Goal: Information Seeking & Learning: Learn about a topic

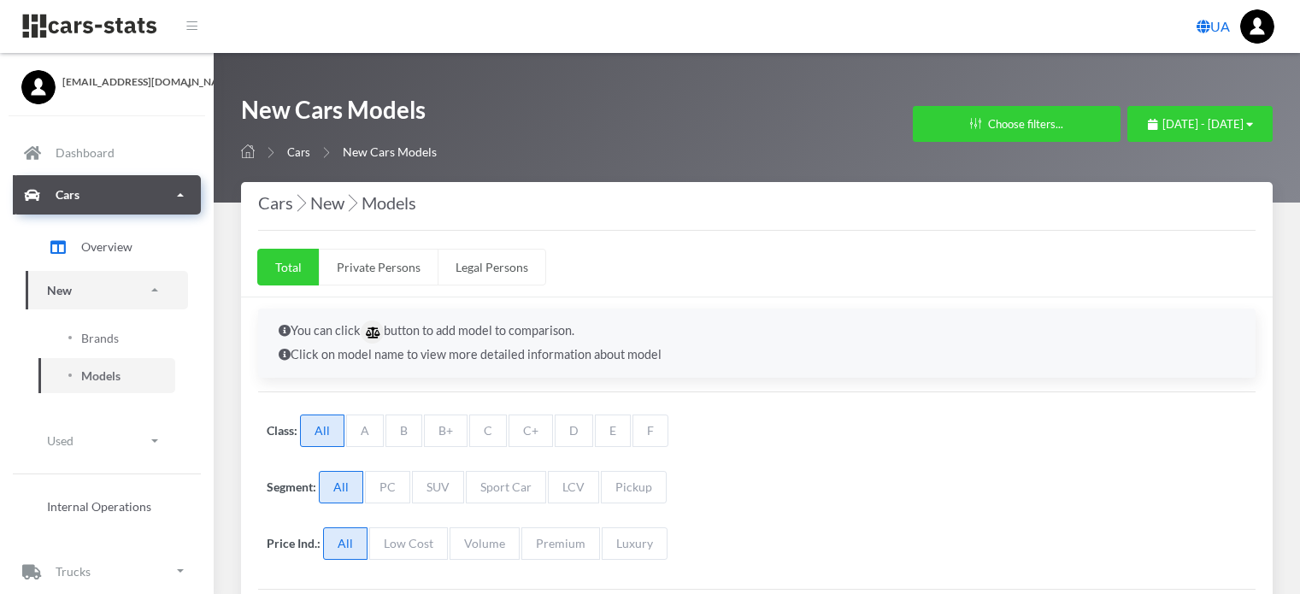
select select "25"
select select "AUDI"
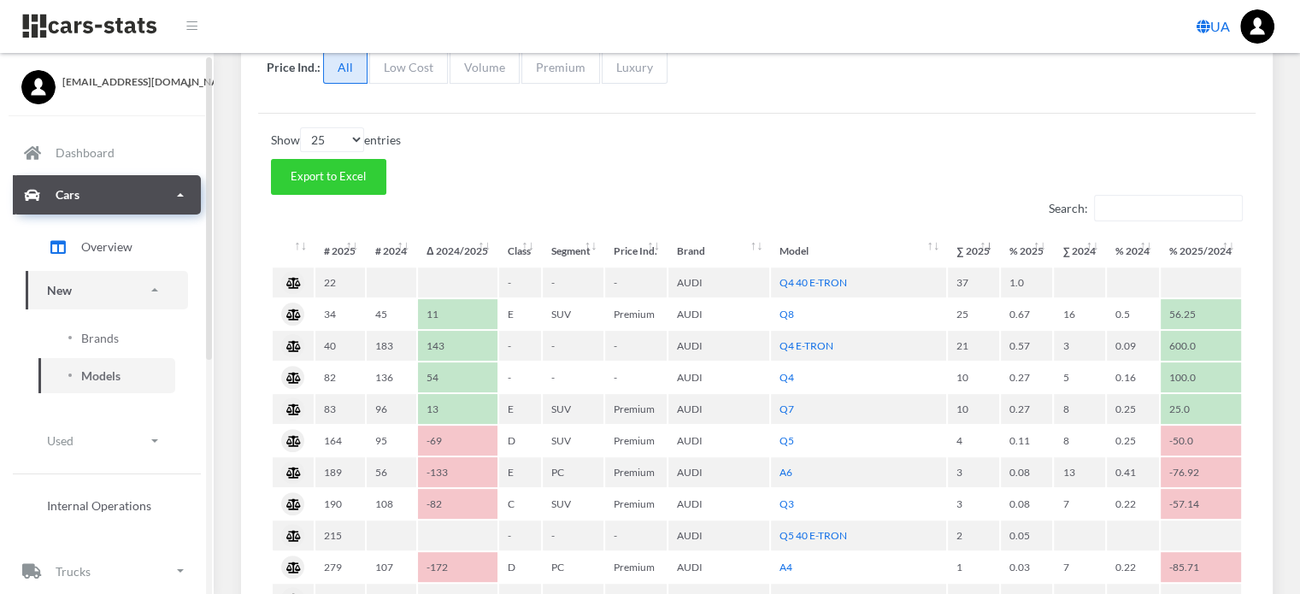
scroll to position [427, 0]
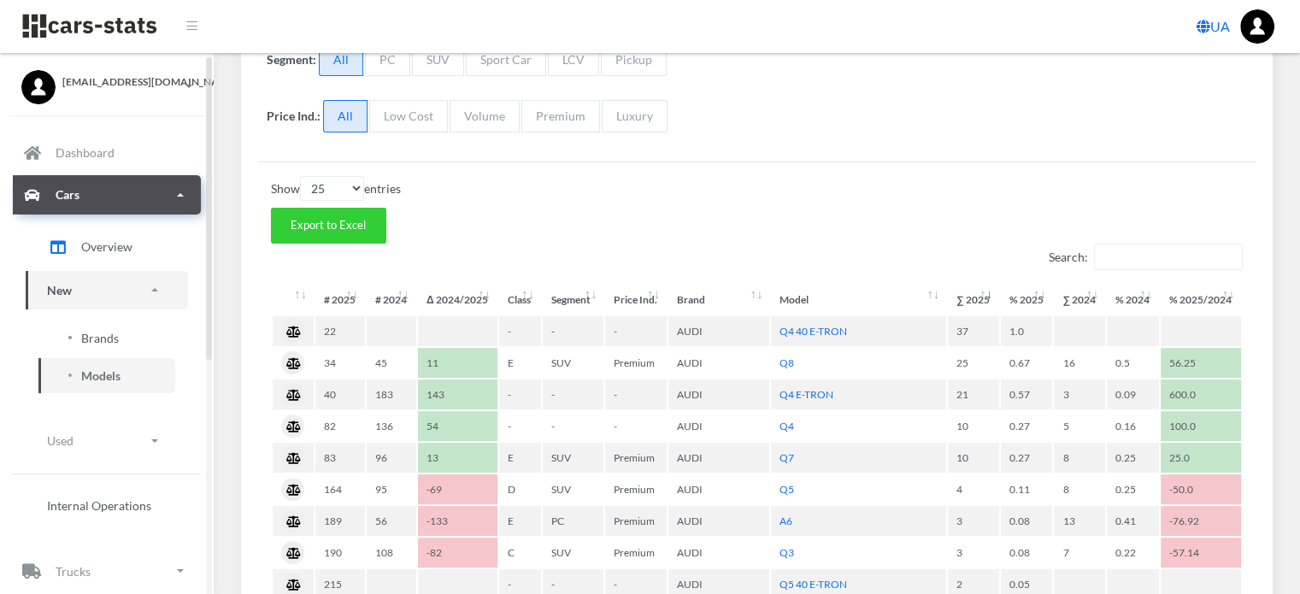
click at [103, 336] on span "Brands" at bounding box center [100, 338] width 38 height 18
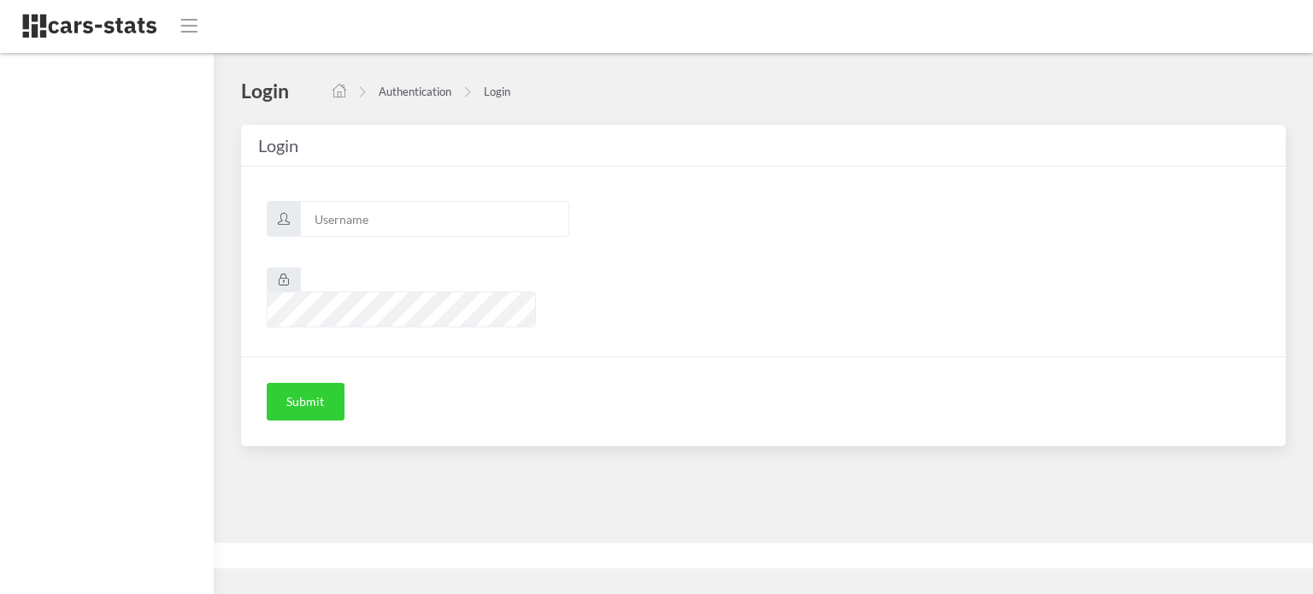
scroll to position [13, 13]
type input "awt"
click at [321, 383] on button "Submit" at bounding box center [306, 402] width 78 height 38
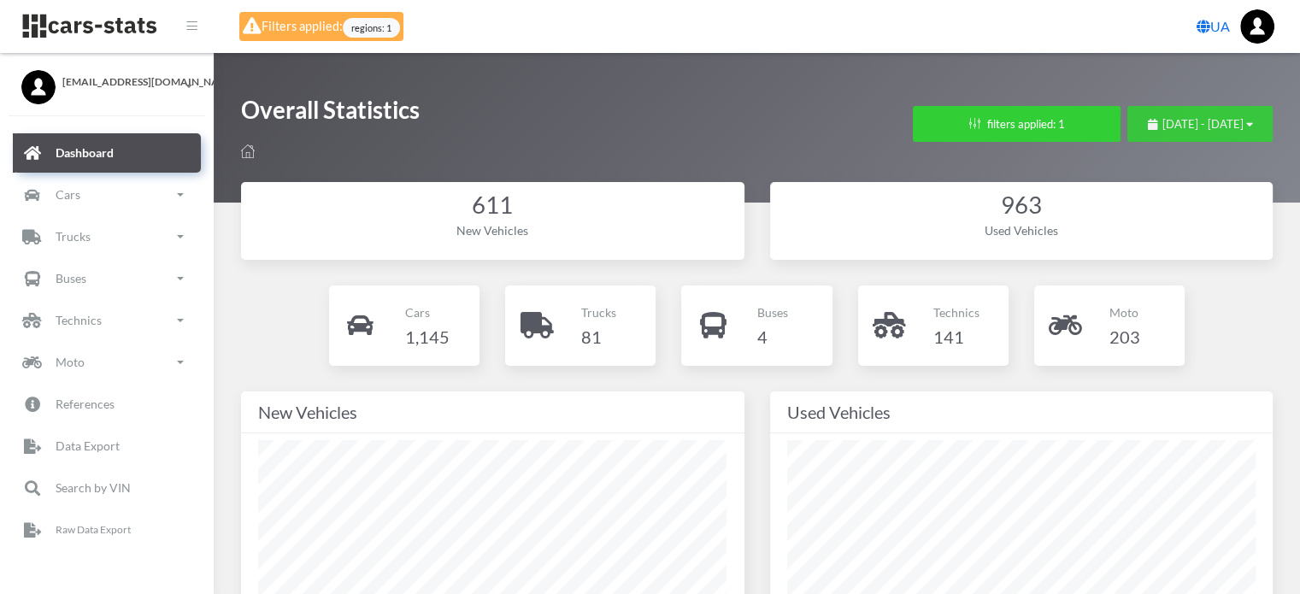
click at [1163, 120] on span "September 1, 2025 - September 19, 2025" at bounding box center [1203, 124] width 81 height 14
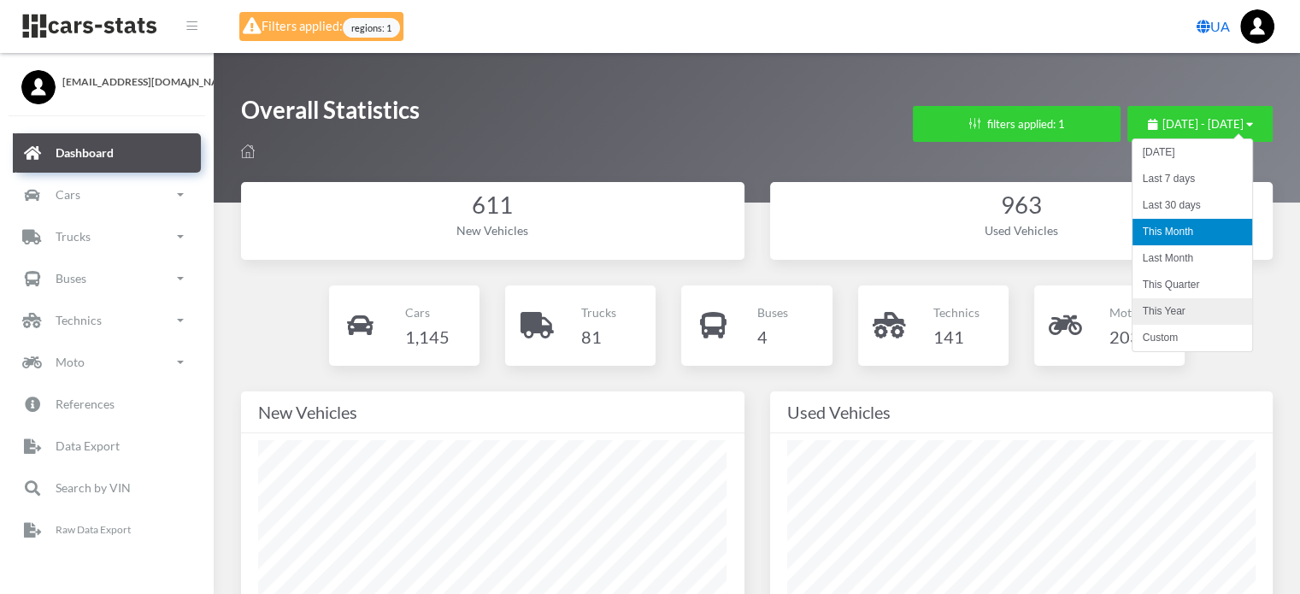
click at [1159, 309] on li "This Year" at bounding box center [1193, 311] width 120 height 26
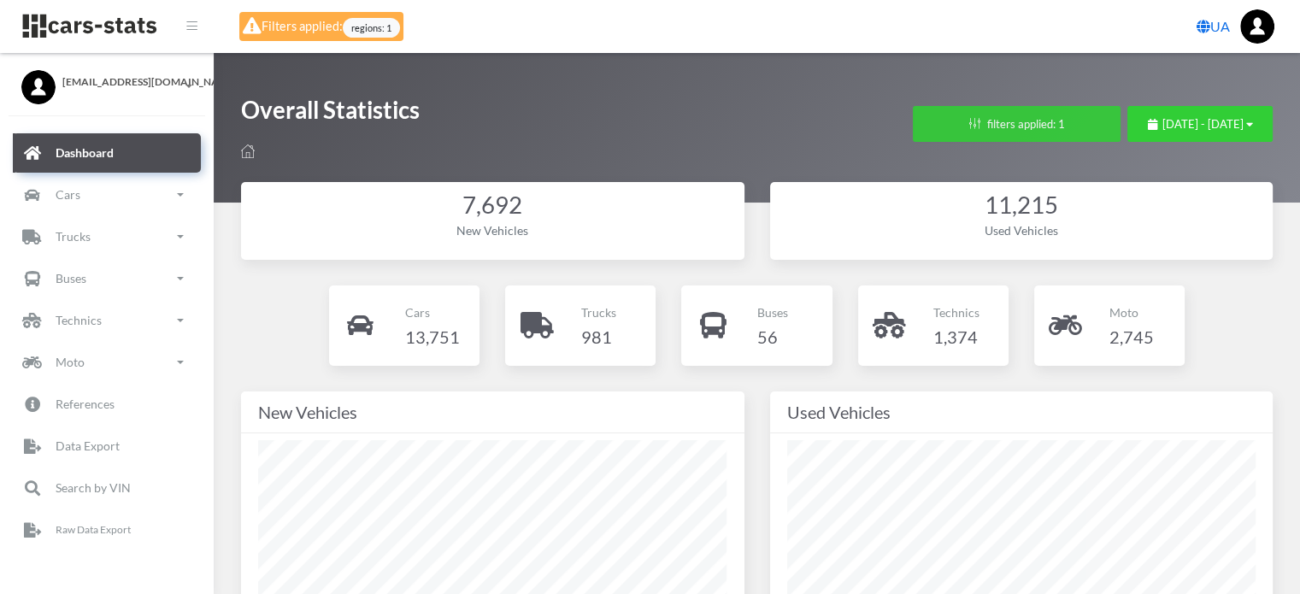
click at [951, 125] on button "filters applied: 1" at bounding box center [1017, 124] width 208 height 36
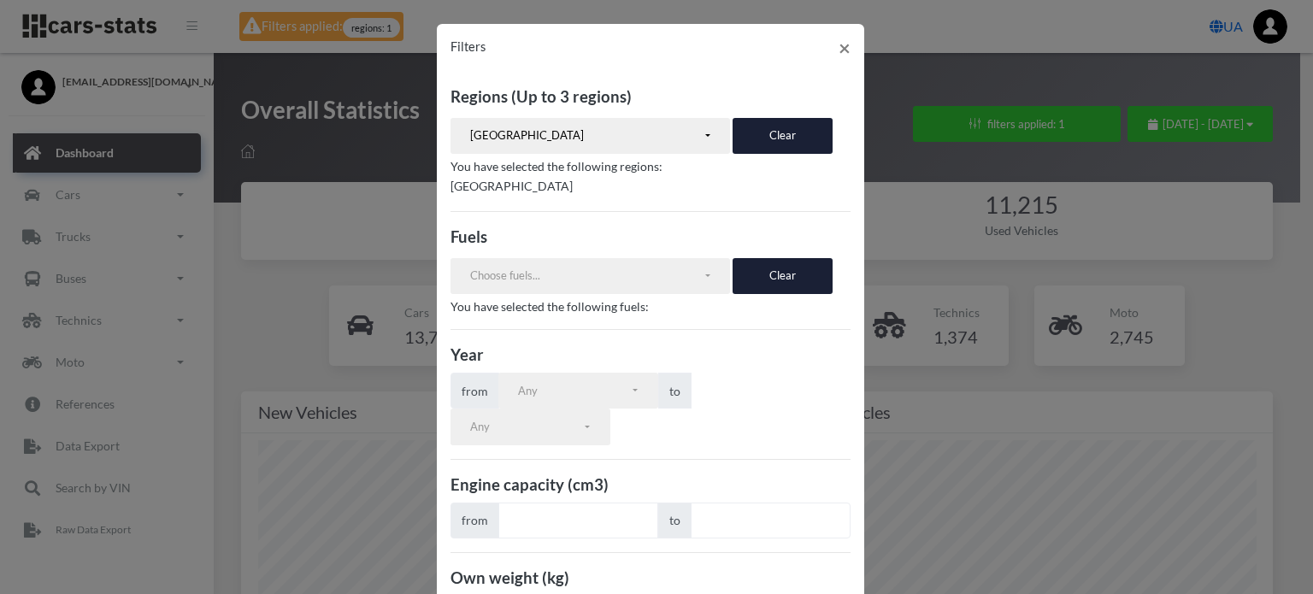
click at [896, 168] on div "Filters × Regions (Up to 3 regions) АВТОНОМНА РЕСПУБЛІКА КРИМ ВІННИЦЬКА ОБЛАСТЬ…" at bounding box center [656, 297] width 1313 height 594
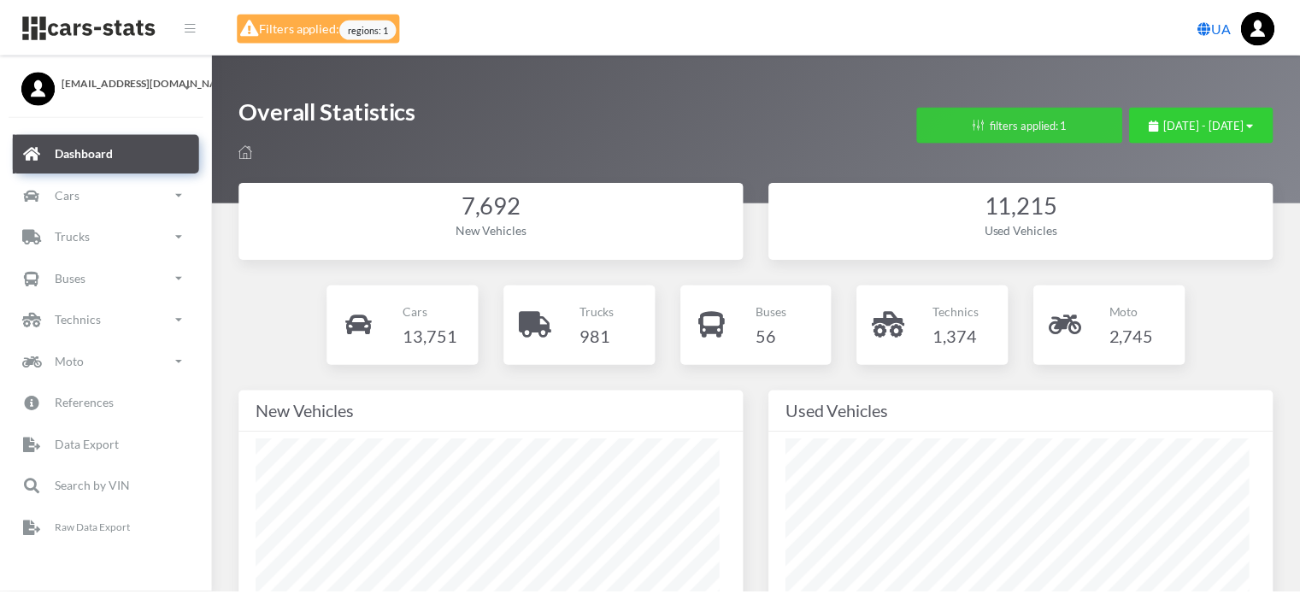
scroll to position [854557, 854344]
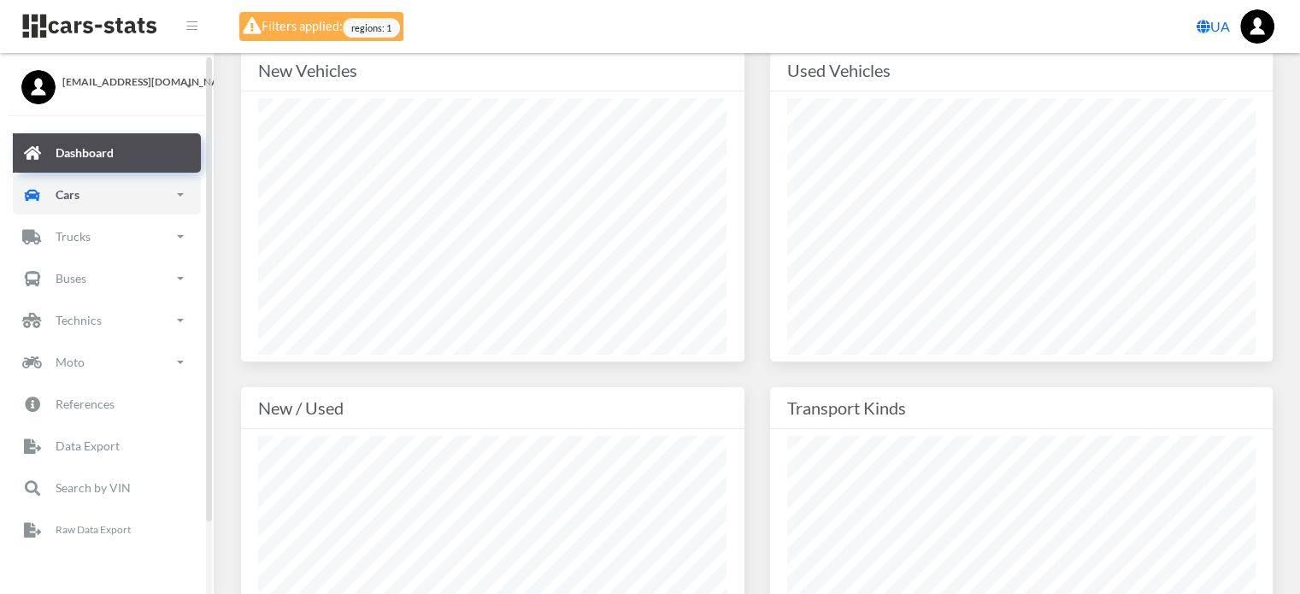
click at [119, 203] on link "Cars" at bounding box center [107, 194] width 188 height 39
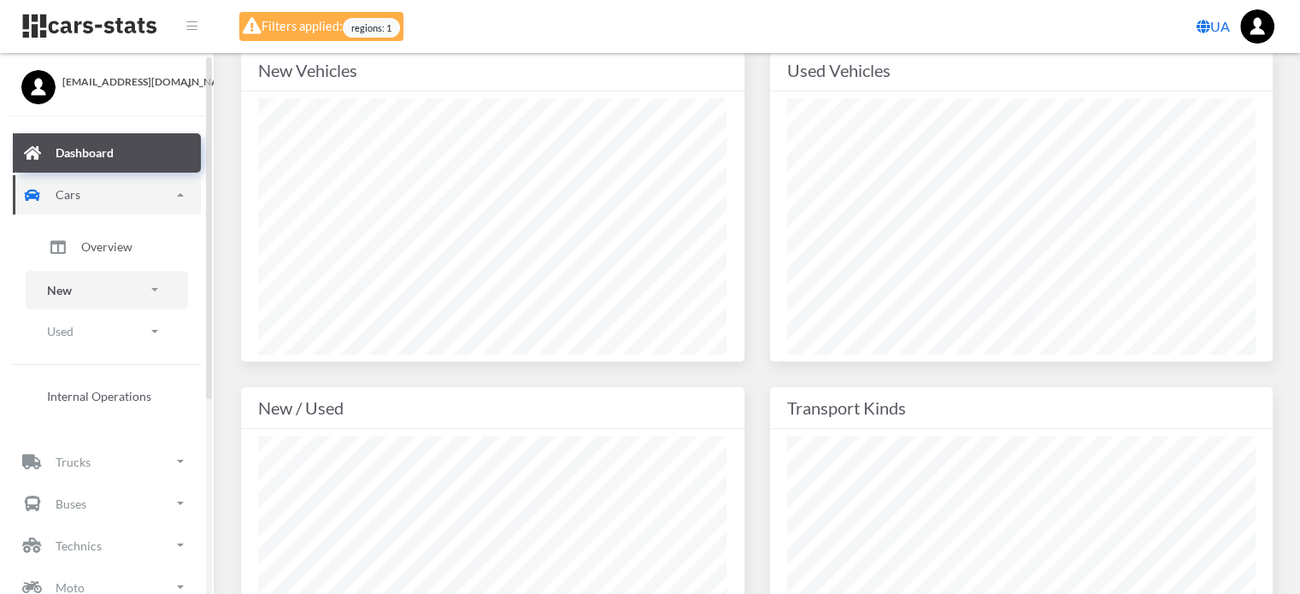
click at [84, 293] on link "New" at bounding box center [107, 290] width 162 height 38
click at [98, 336] on span "Brands" at bounding box center [100, 338] width 38 height 18
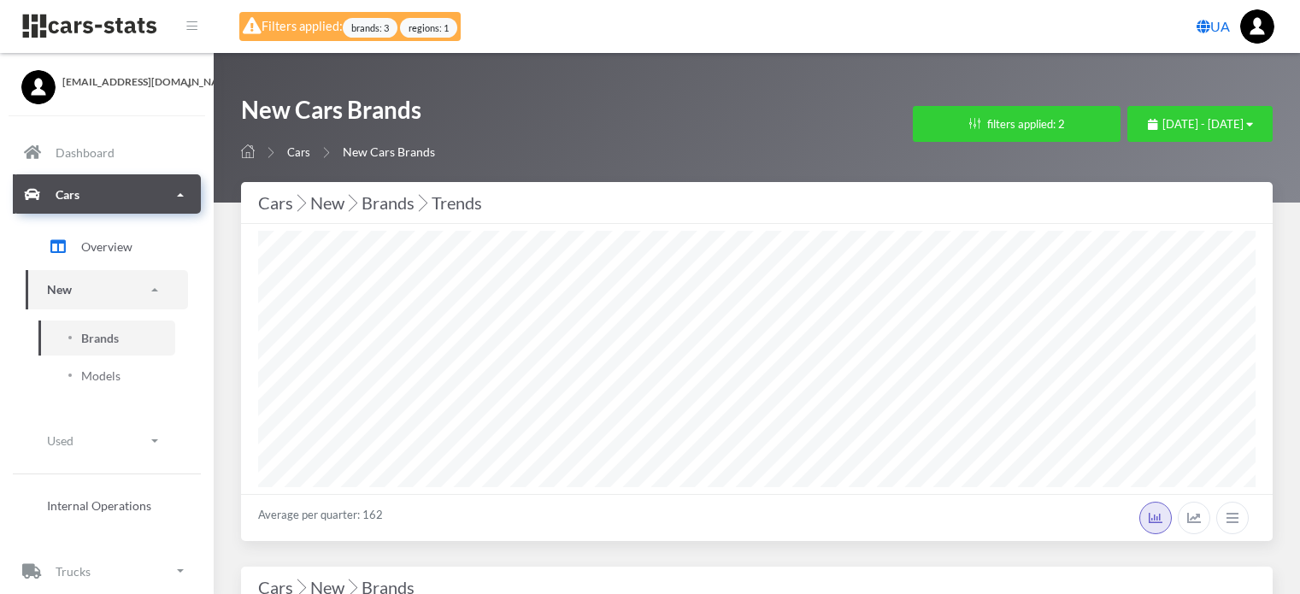
select select "25"
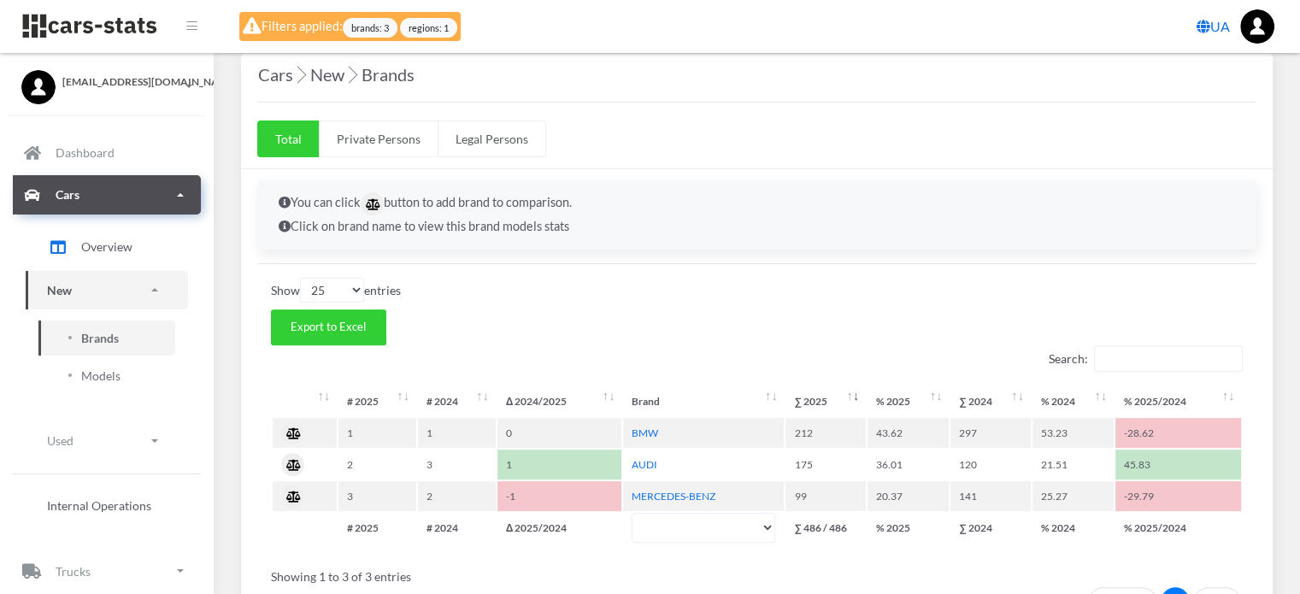
scroll to position [769, 0]
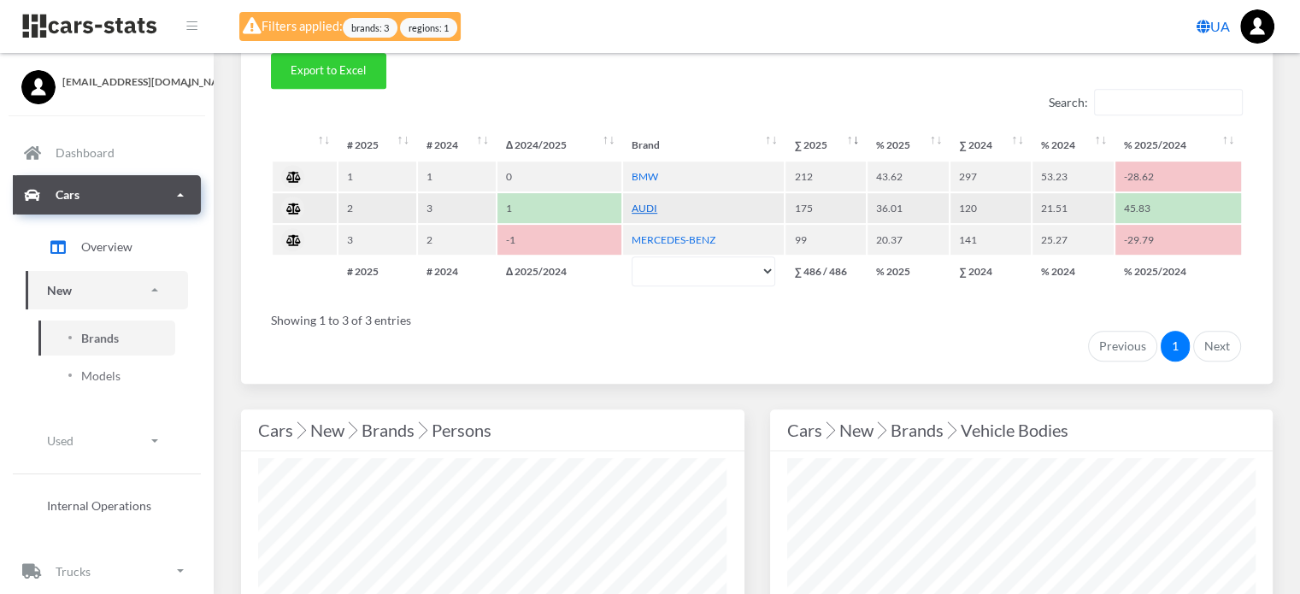
click at [651, 208] on link "AUDI" at bounding box center [645, 208] width 26 height 13
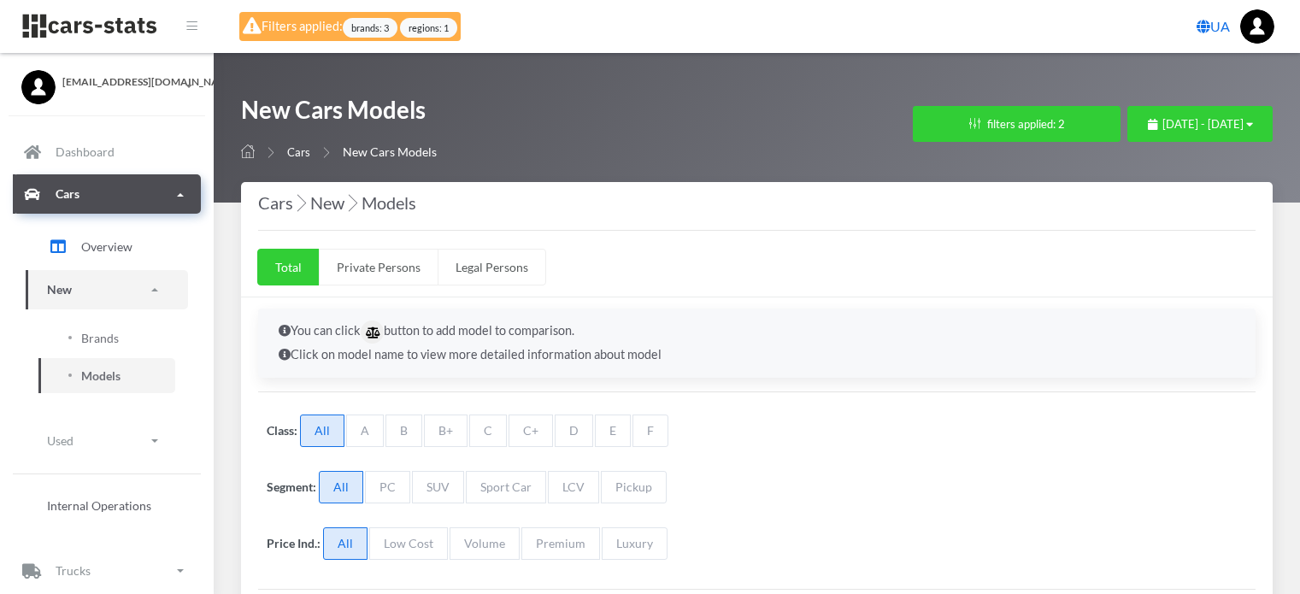
select select "25"
select select "AUDI"
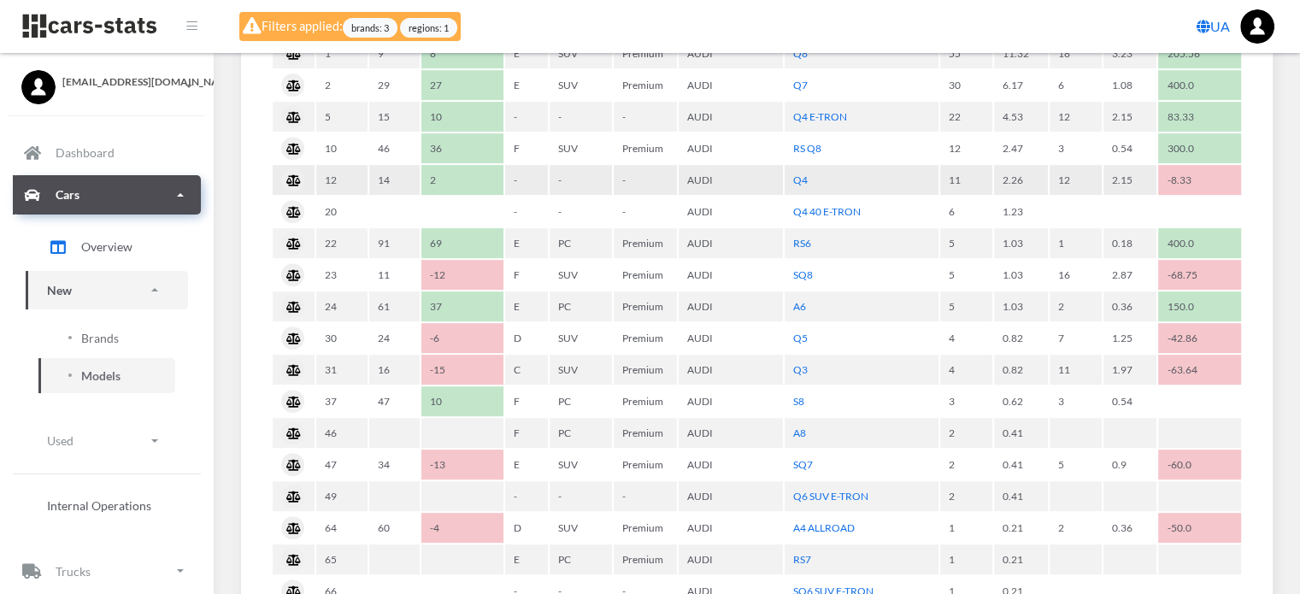
scroll to position [598, 0]
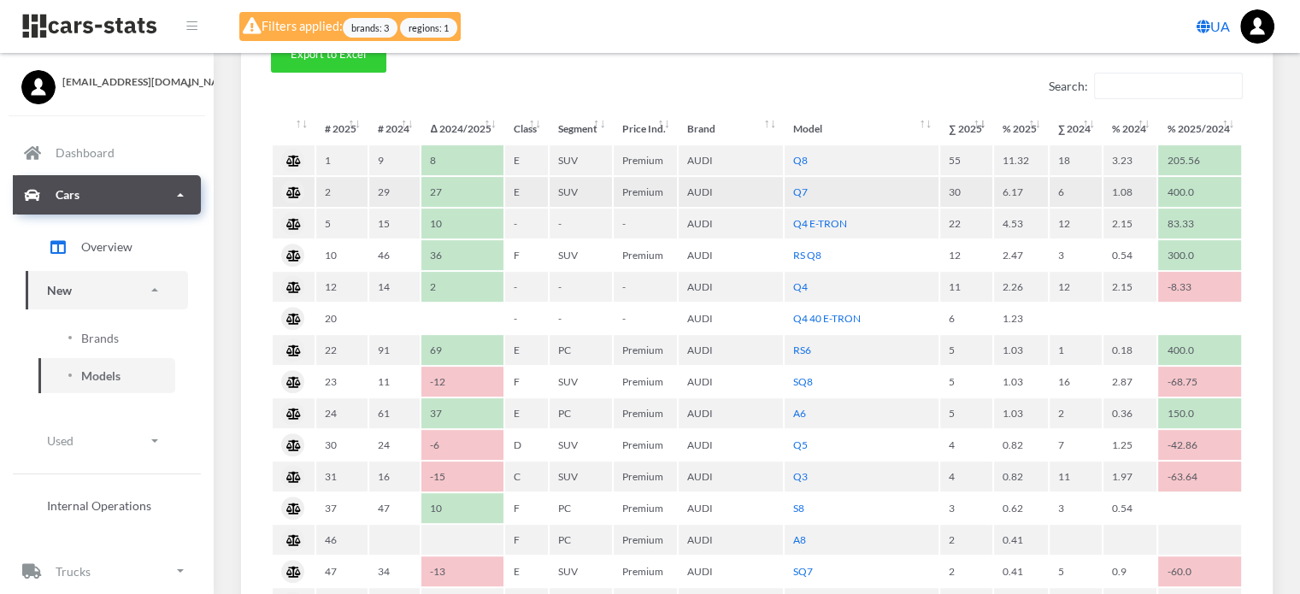
click at [704, 192] on td "AUDI" at bounding box center [731, 192] width 104 height 30
click at [801, 187] on link "Q7" at bounding box center [800, 191] width 15 height 13
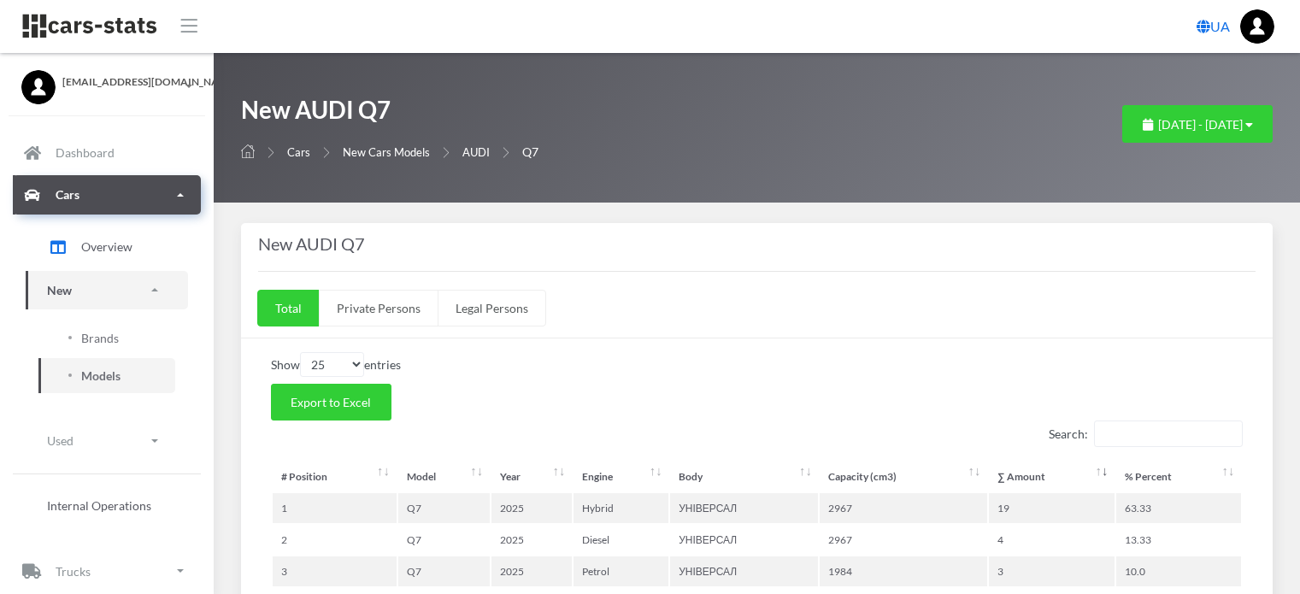
select select "25"
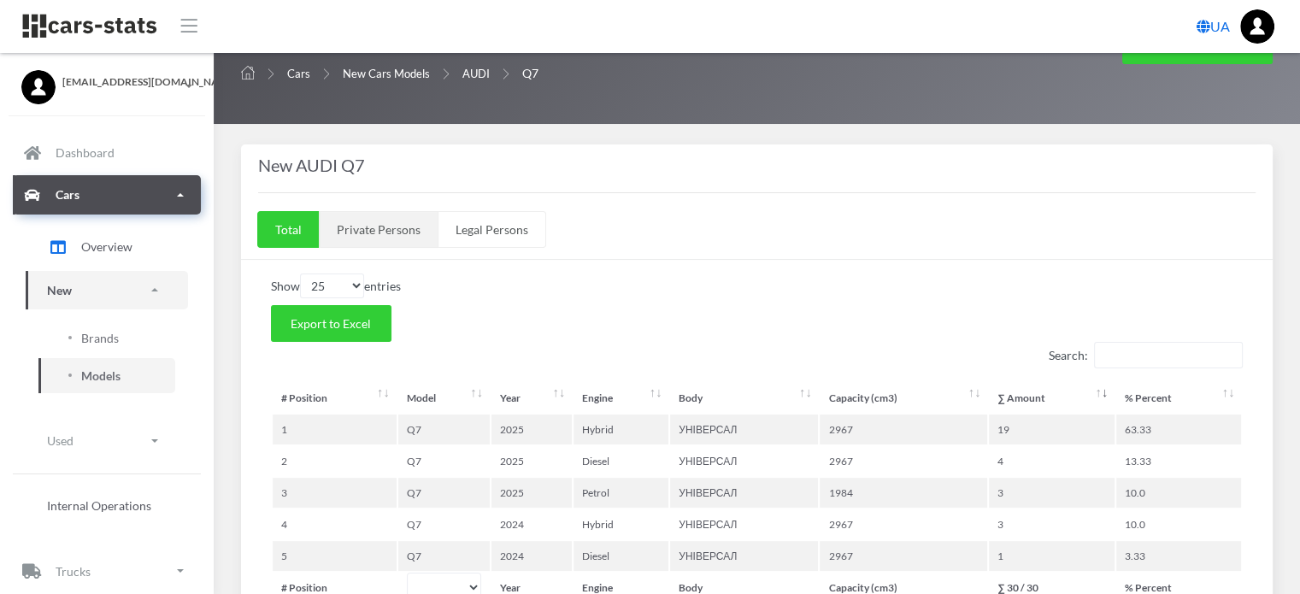
scroll to position [171, 0]
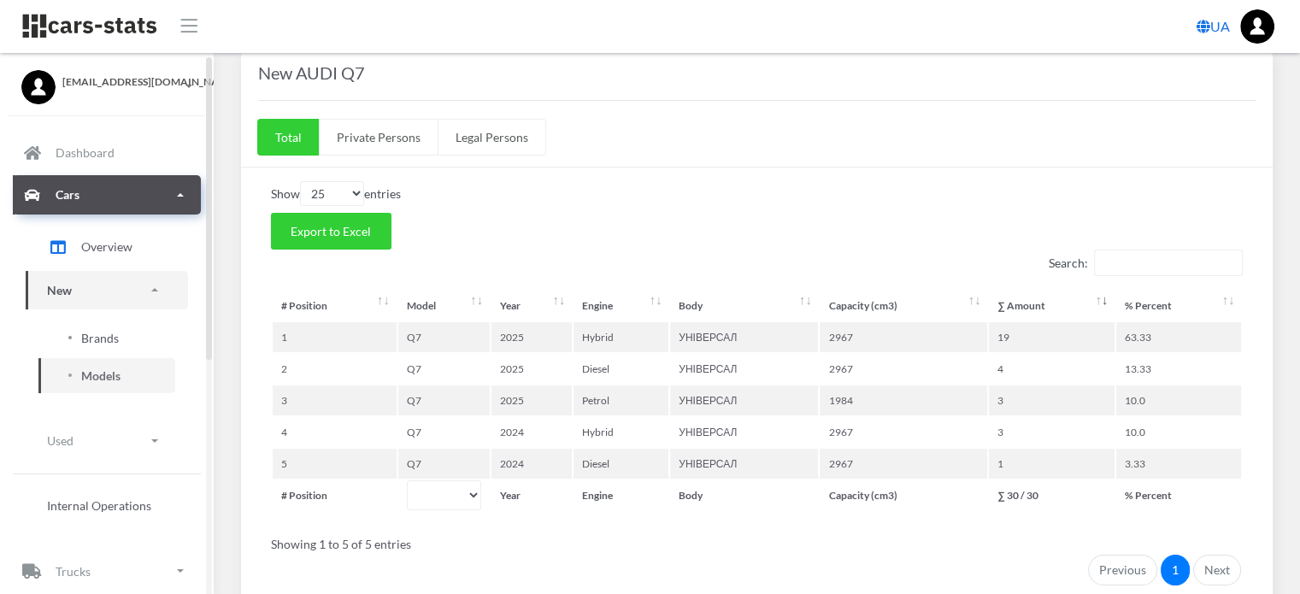
click at [97, 338] on span "Brands" at bounding box center [100, 338] width 38 height 18
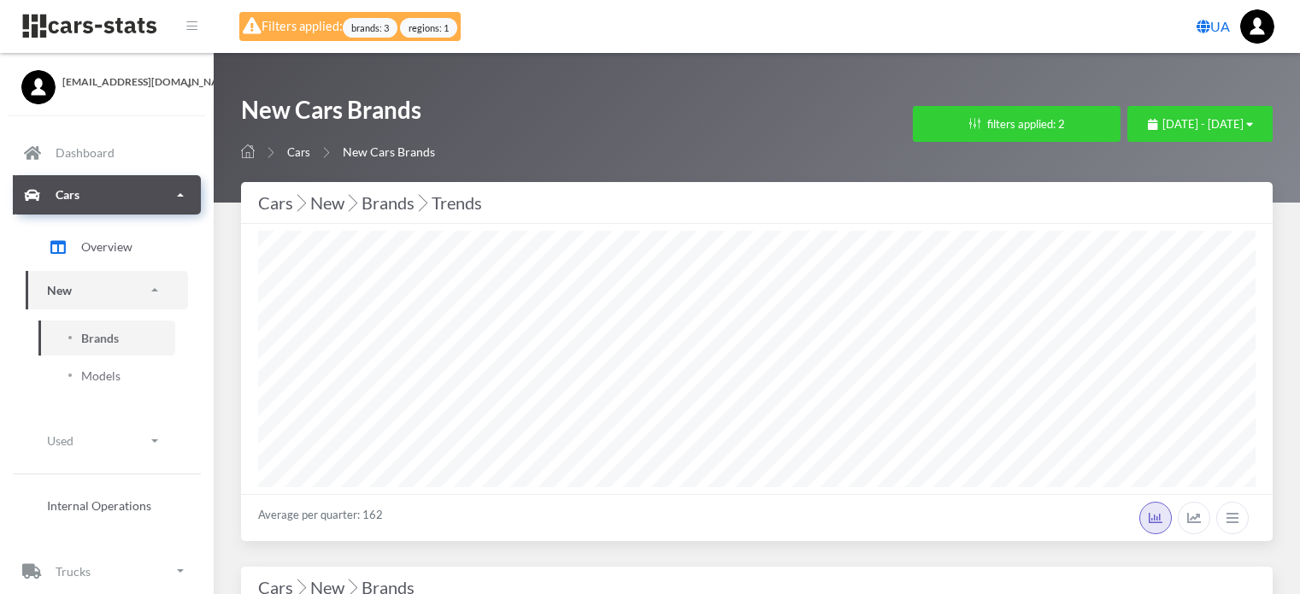
select select "25"
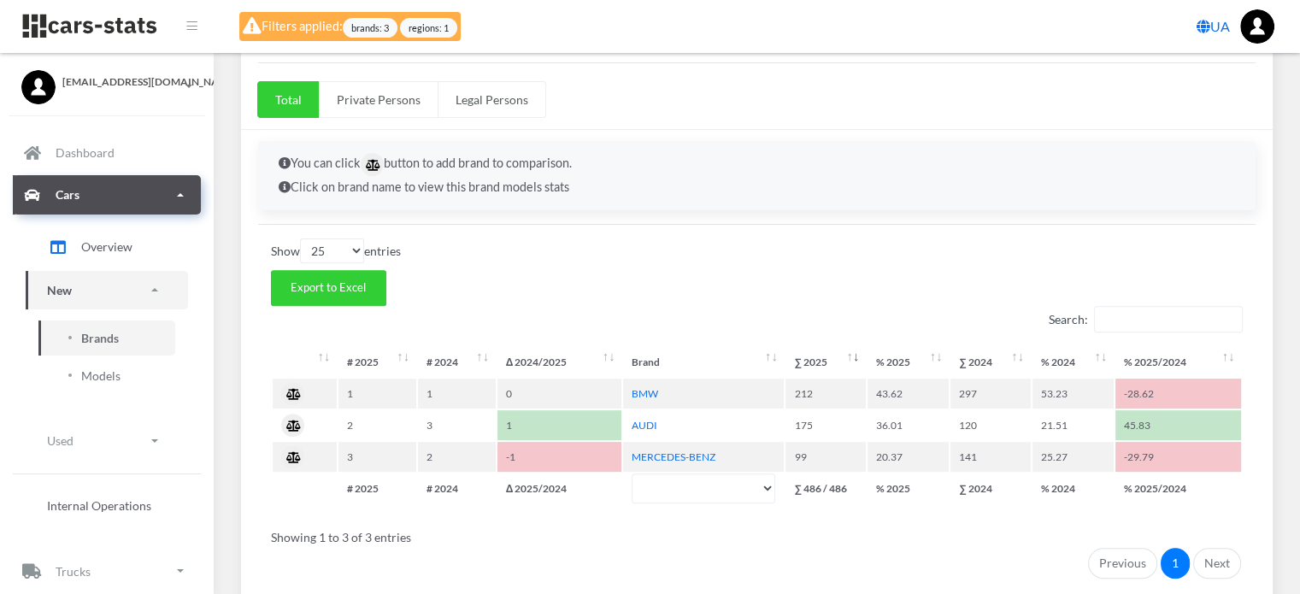
scroll to position [684, 0]
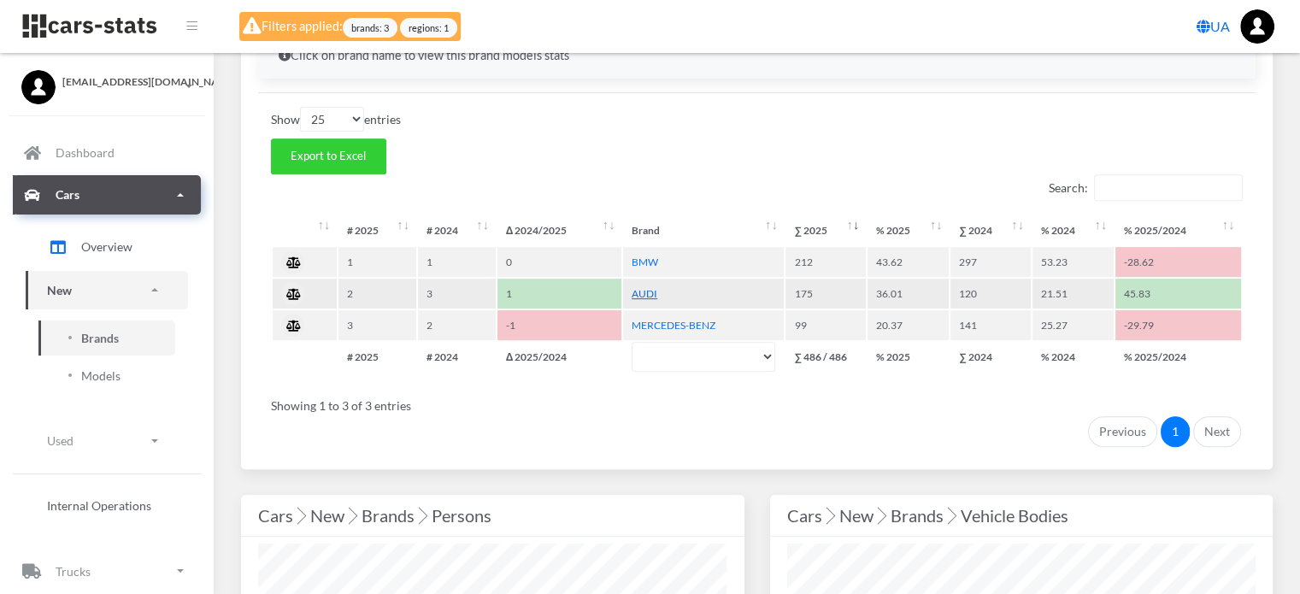
click at [638, 288] on link "AUDI" at bounding box center [645, 293] width 26 height 13
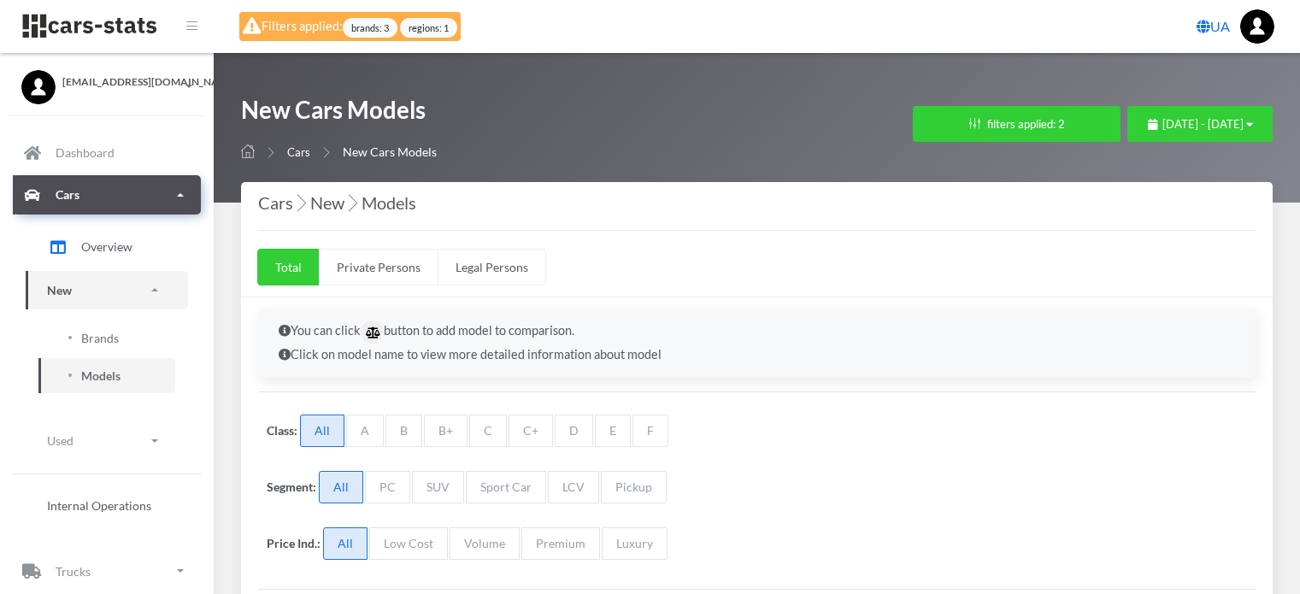
select select "25"
select select "AUDI"
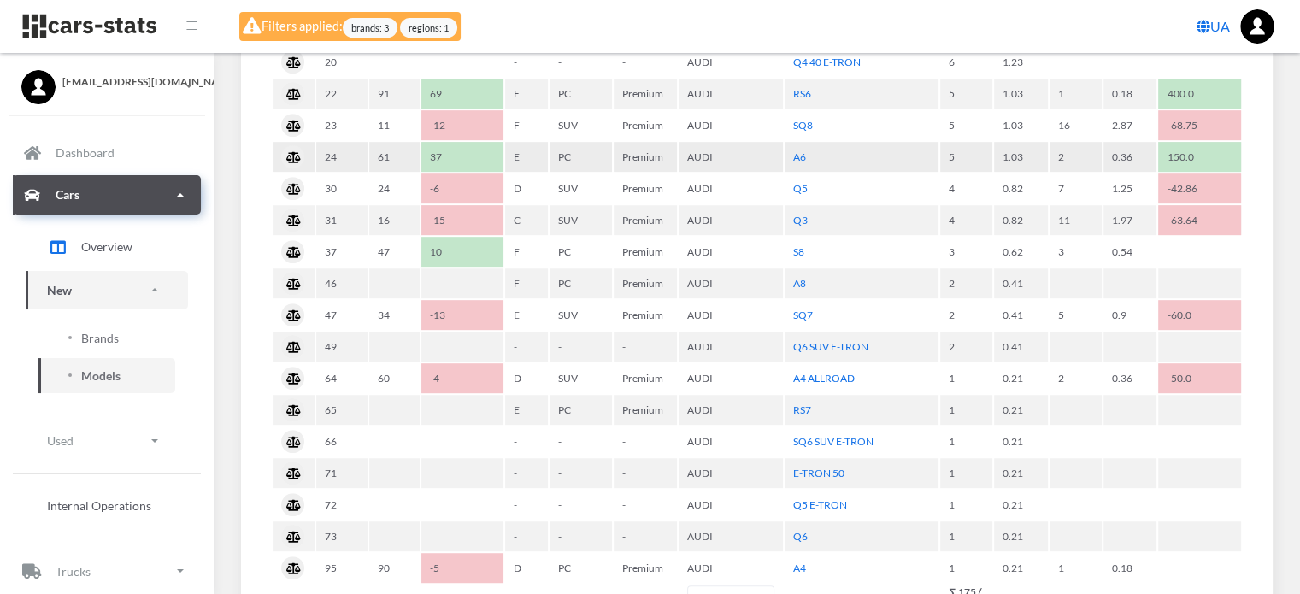
scroll to position [513, 0]
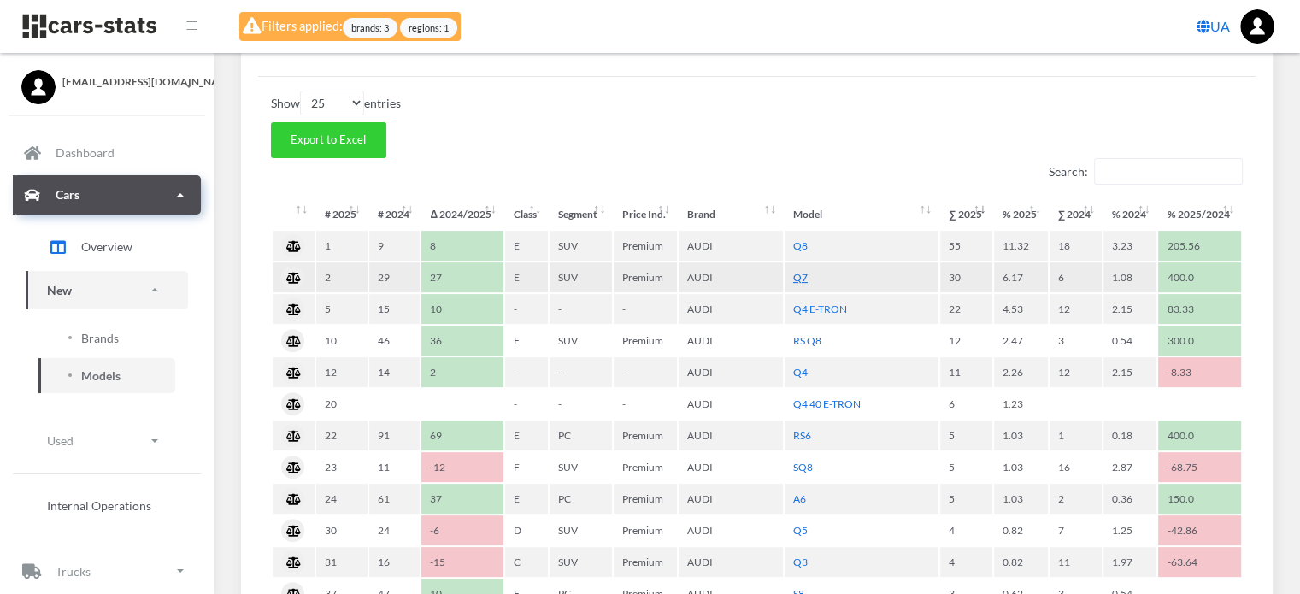
click at [800, 274] on link "Q7" at bounding box center [800, 277] width 15 height 13
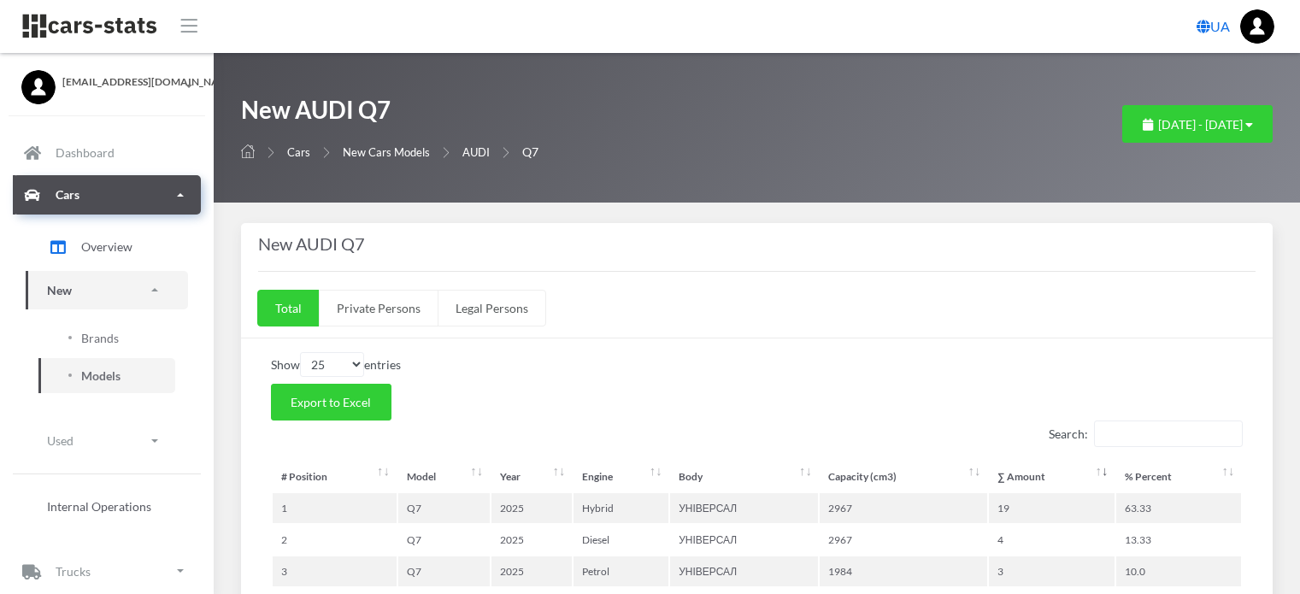
select select "25"
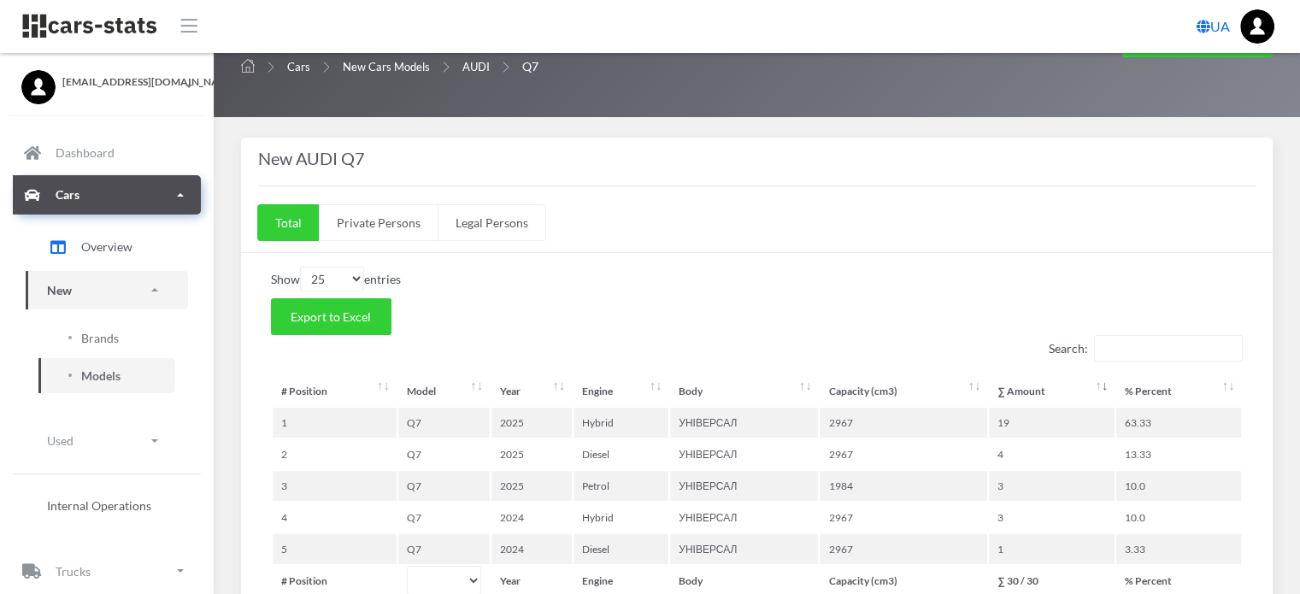
scroll to position [251, 0]
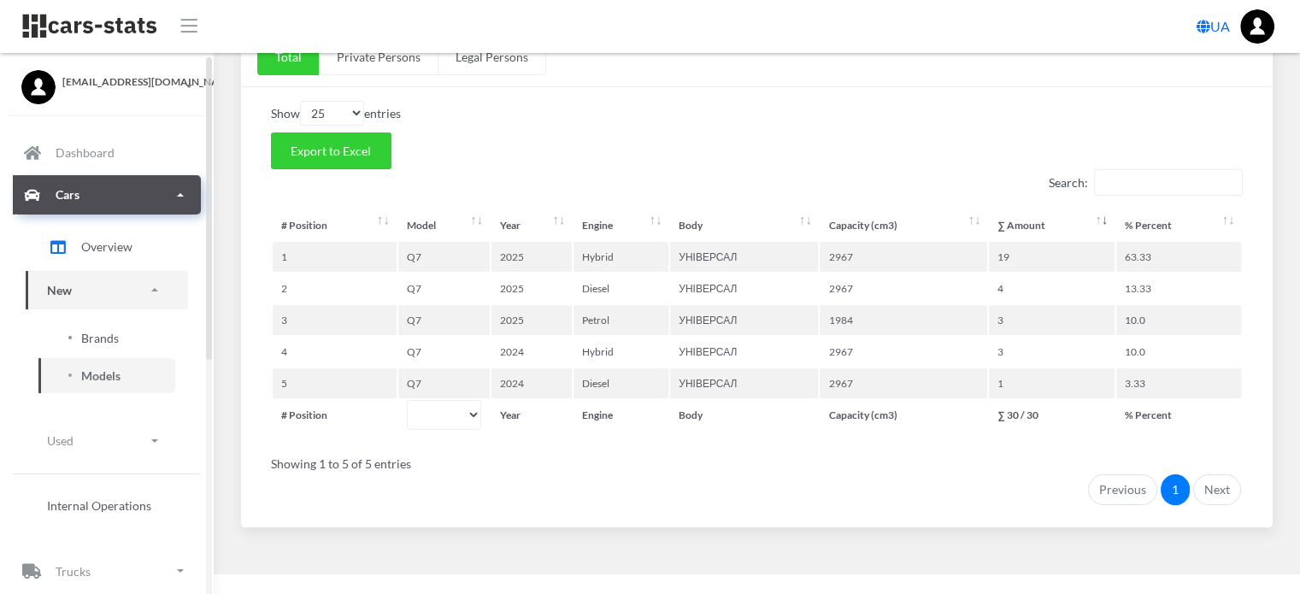
click at [103, 337] on span "Brands" at bounding box center [100, 338] width 38 height 18
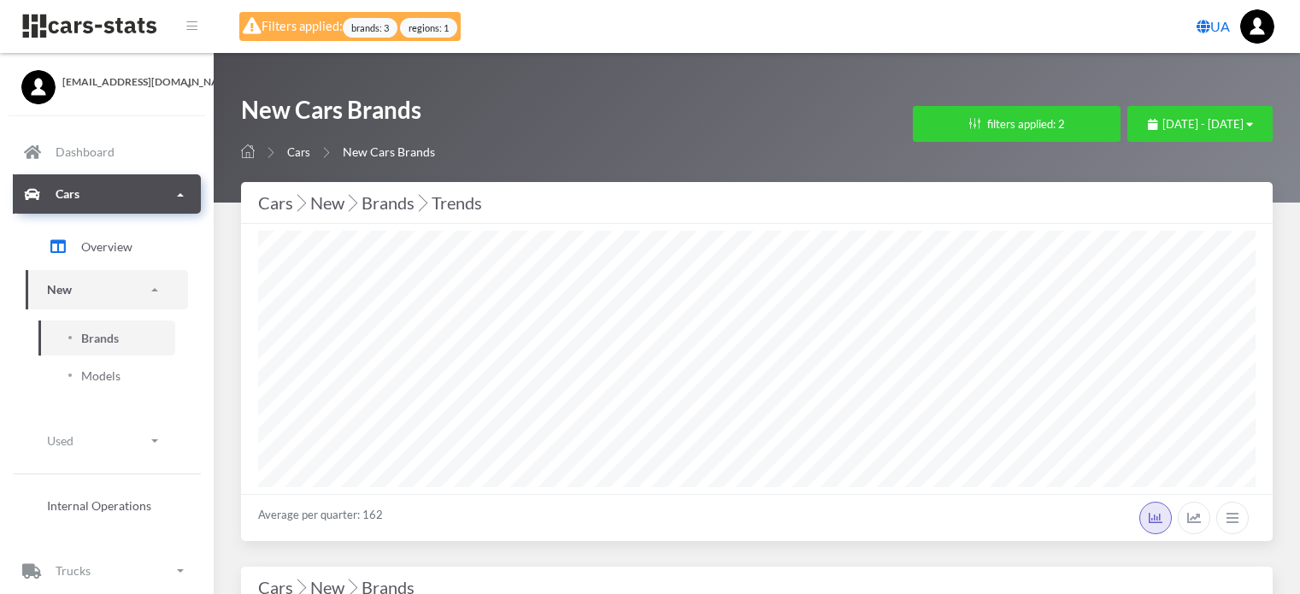
select select "25"
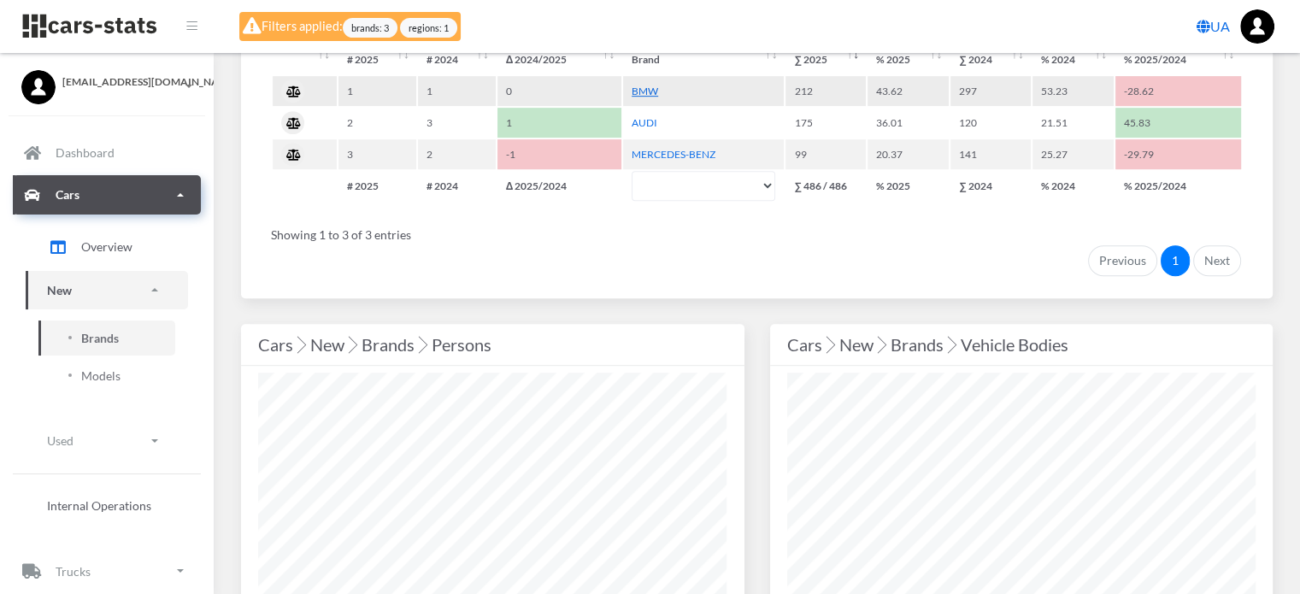
click at [645, 88] on link "BMW" at bounding box center [645, 91] width 26 height 13
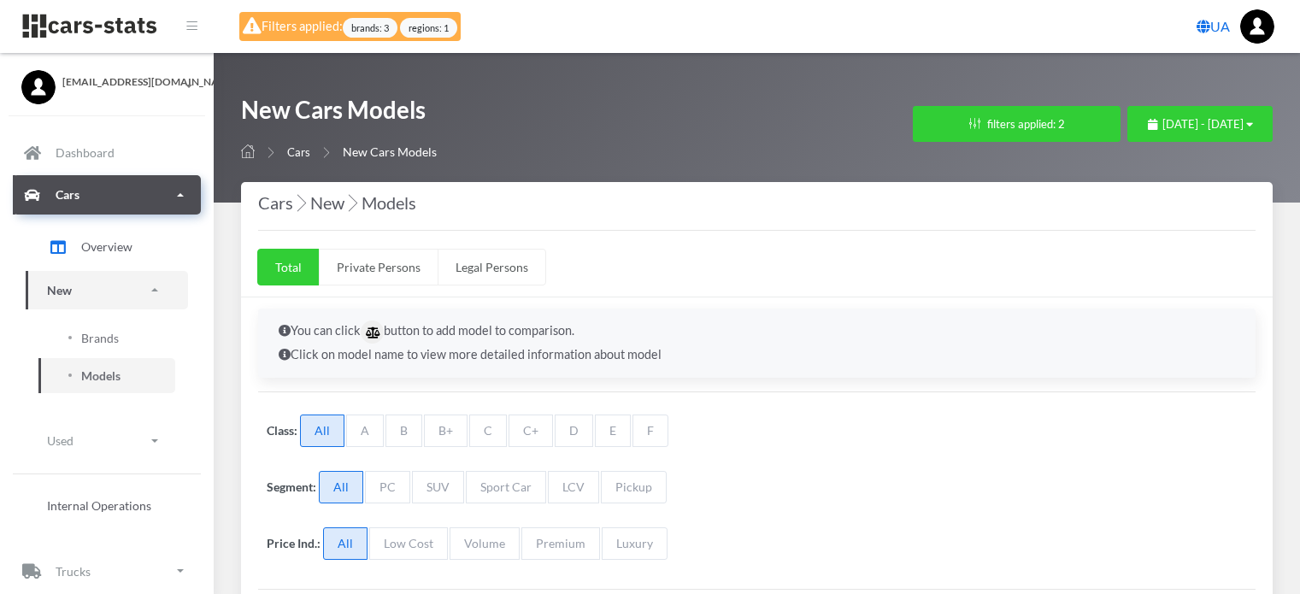
select select "25"
select select "BMW"
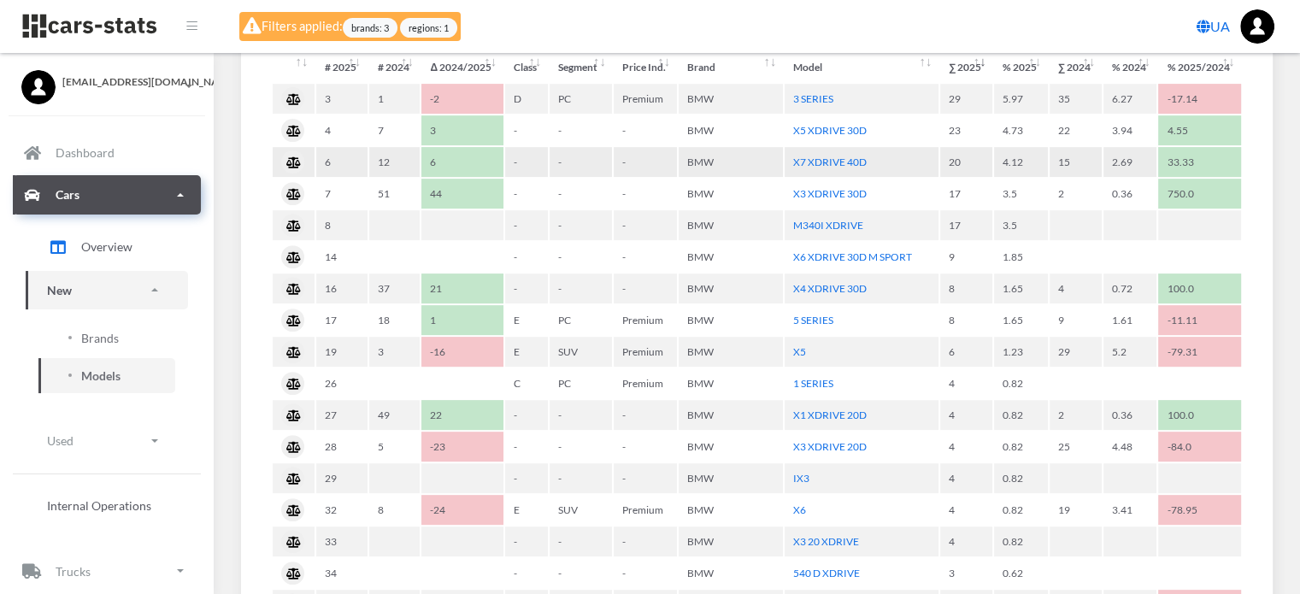
scroll to position [769, 0]
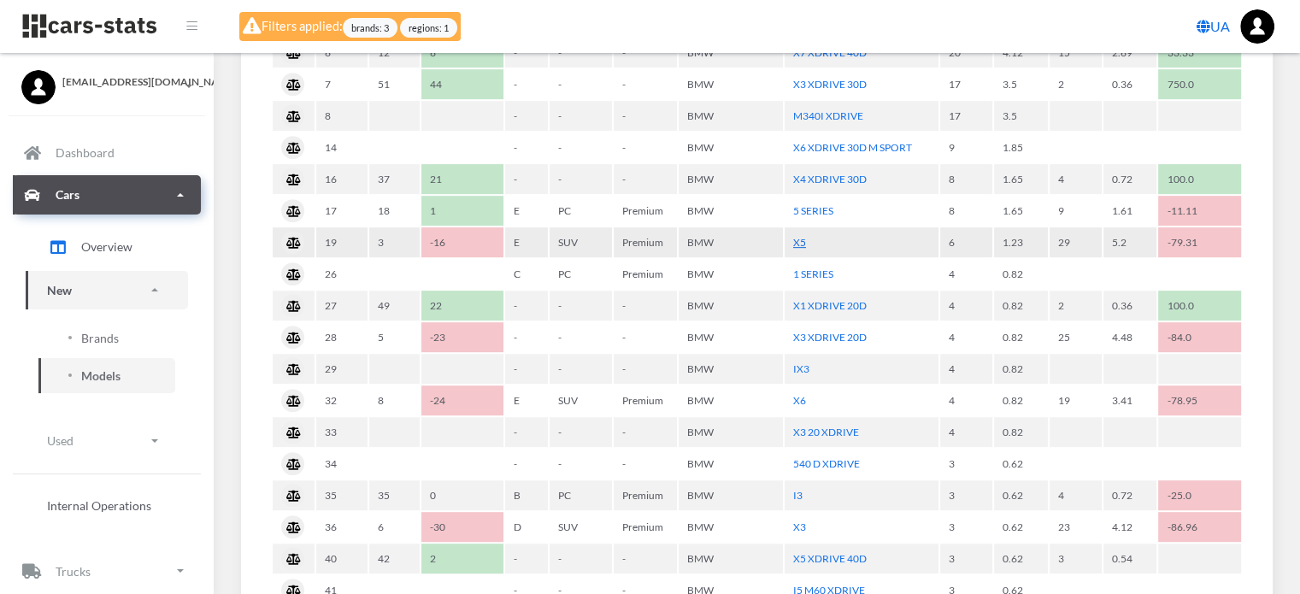
click at [798, 236] on link "X5" at bounding box center [799, 242] width 13 height 13
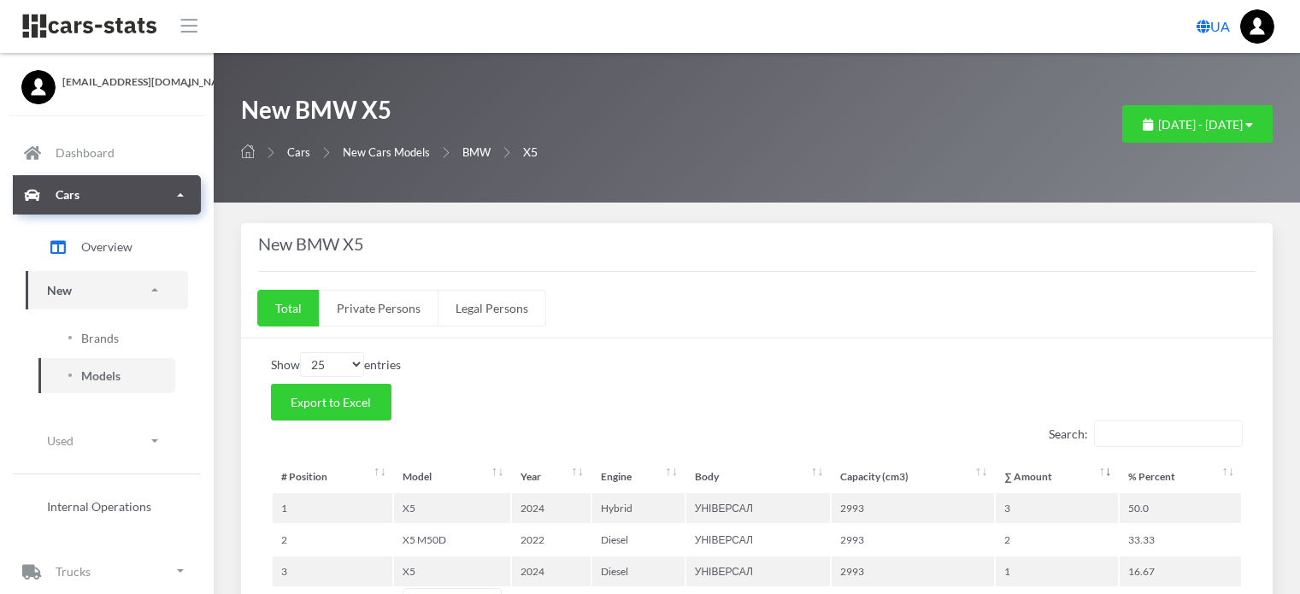
select select "25"
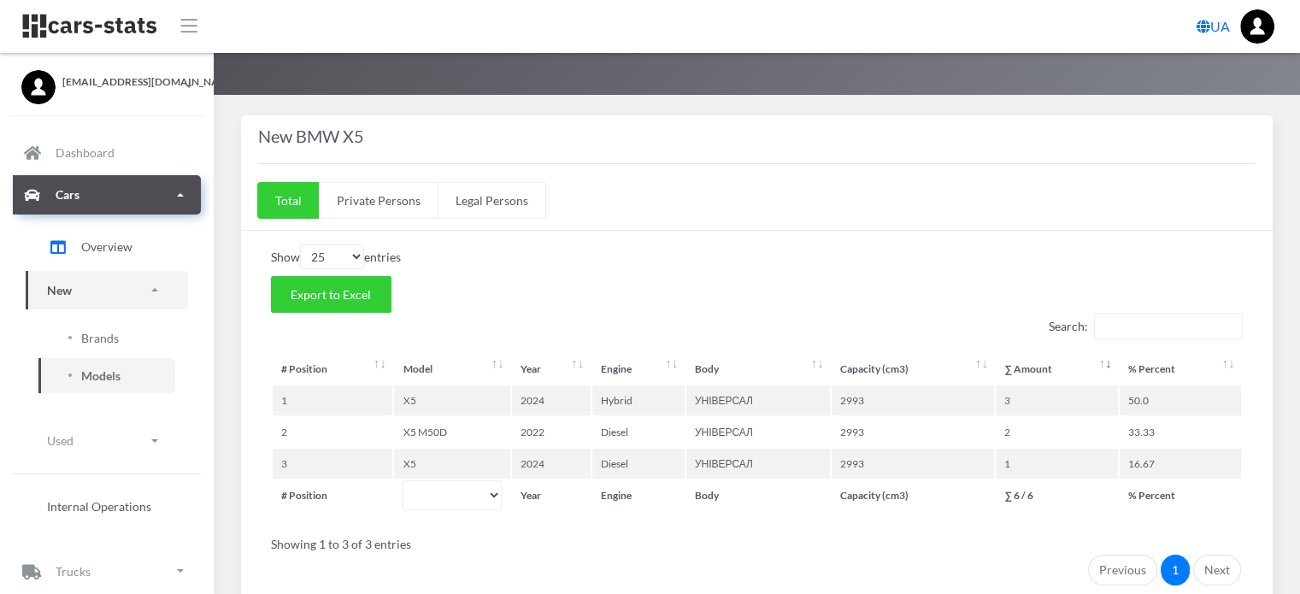
scroll to position [189, 0]
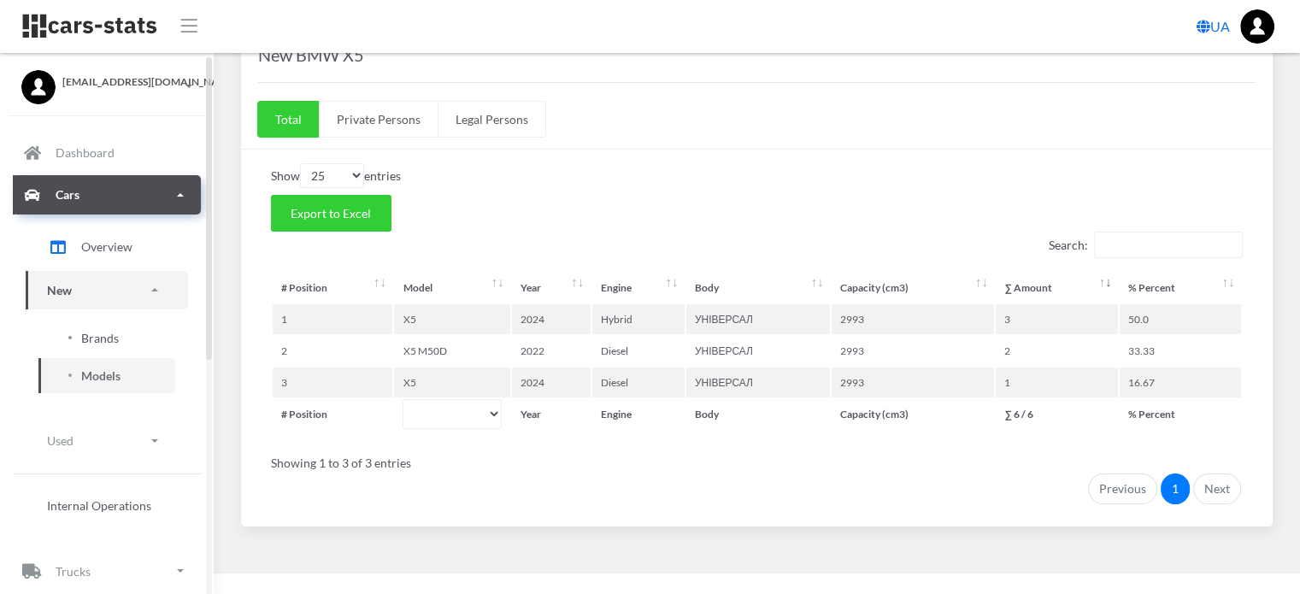
click at [103, 339] on span "Brands" at bounding box center [100, 338] width 38 height 18
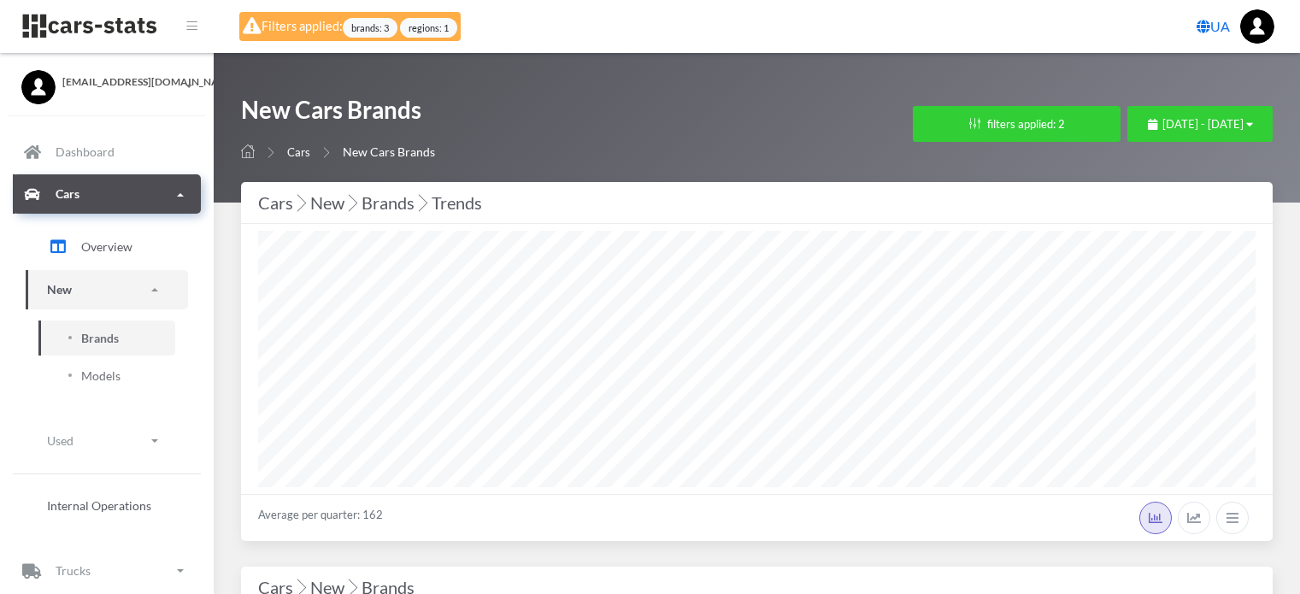
select select "25"
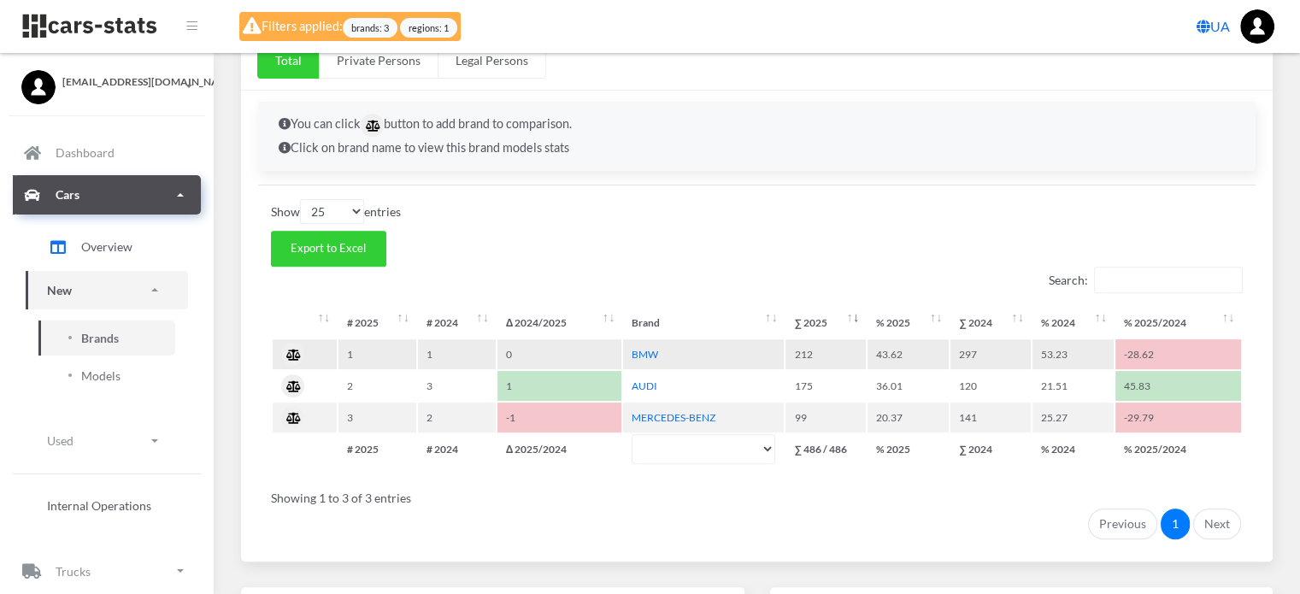
scroll to position [684, 0]
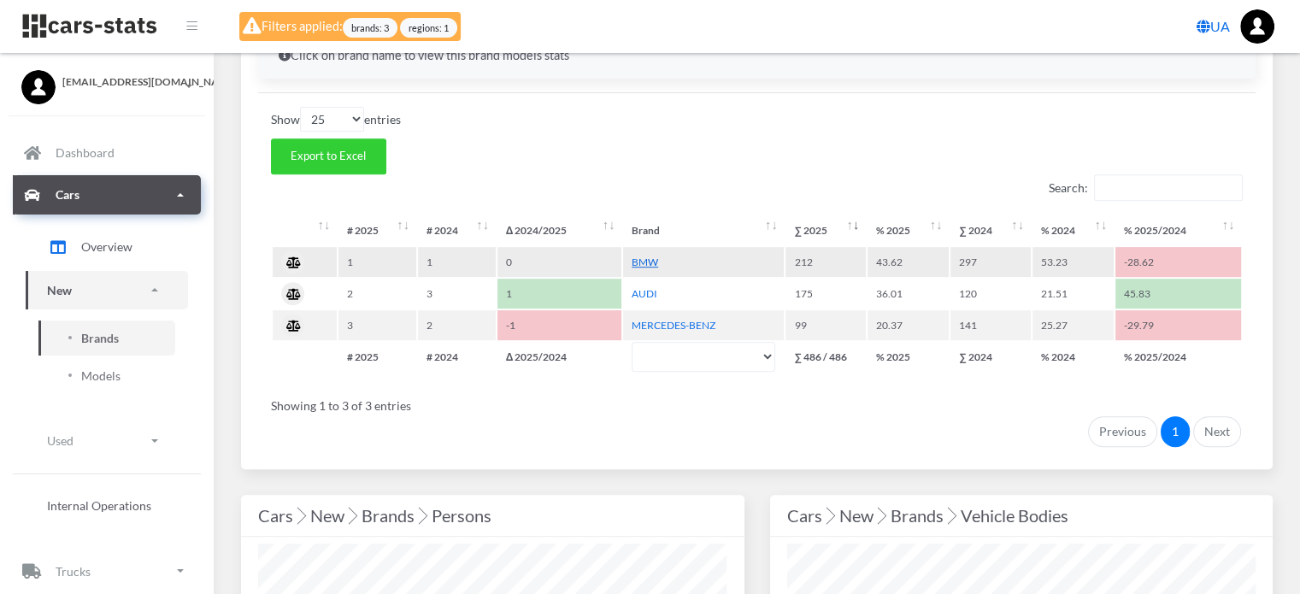
click at [650, 256] on link "BMW" at bounding box center [645, 262] width 26 height 13
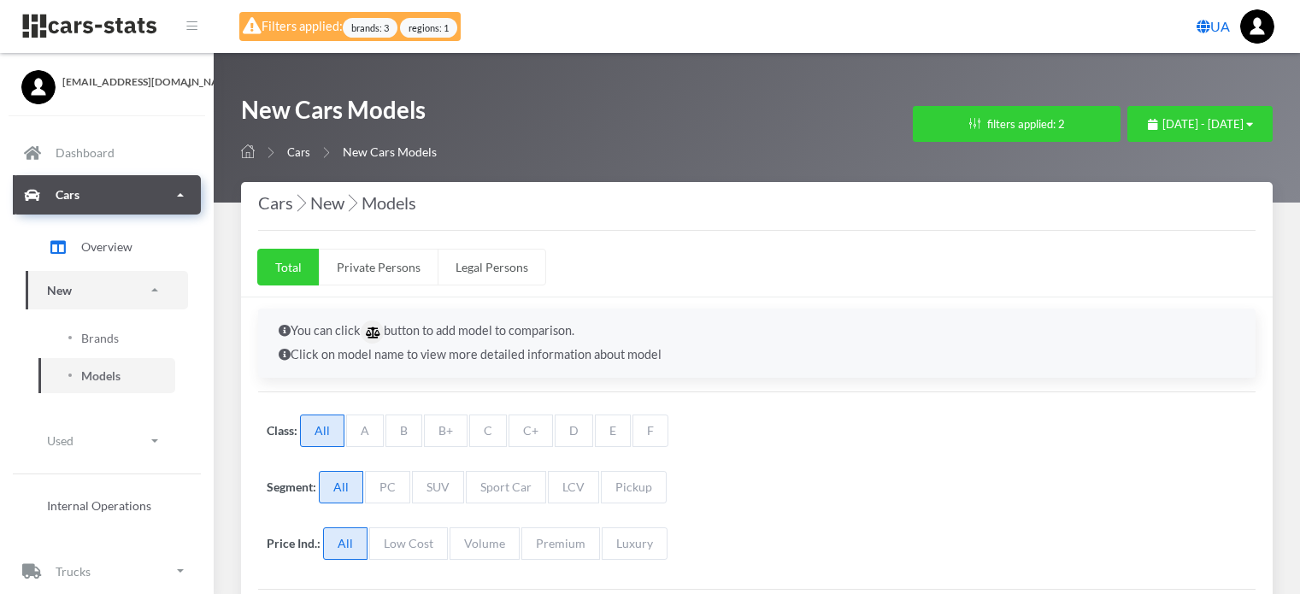
select select "25"
select select "BMW"
click at [99, 333] on span "Brands" at bounding box center [100, 338] width 38 height 18
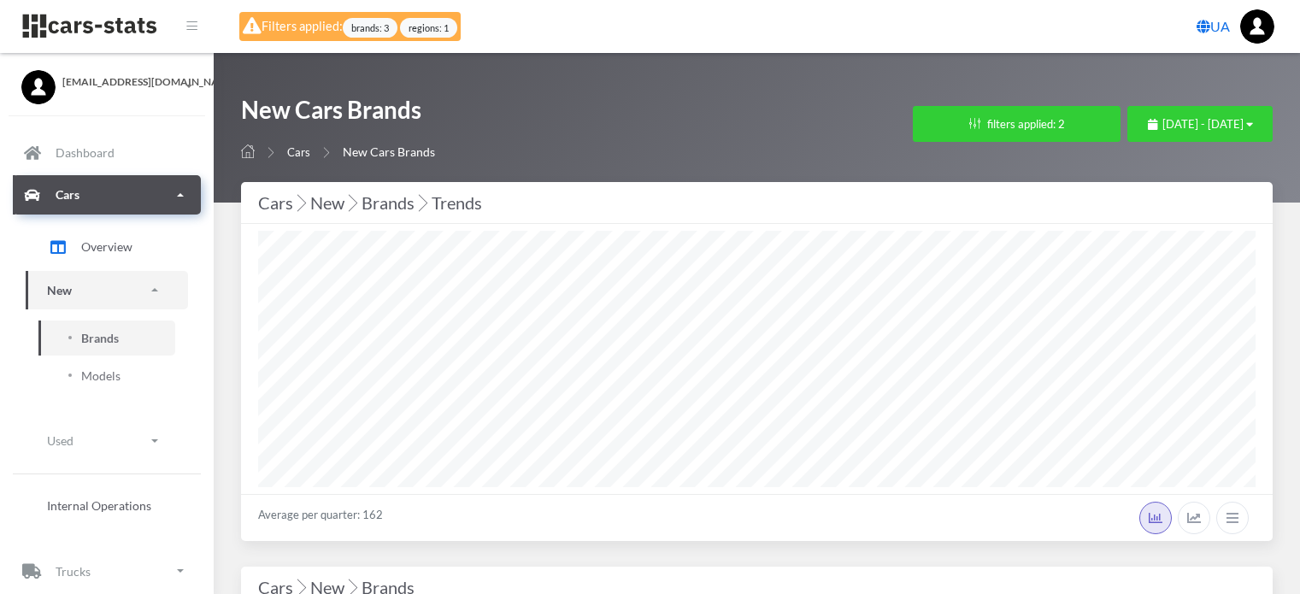
select select "25"
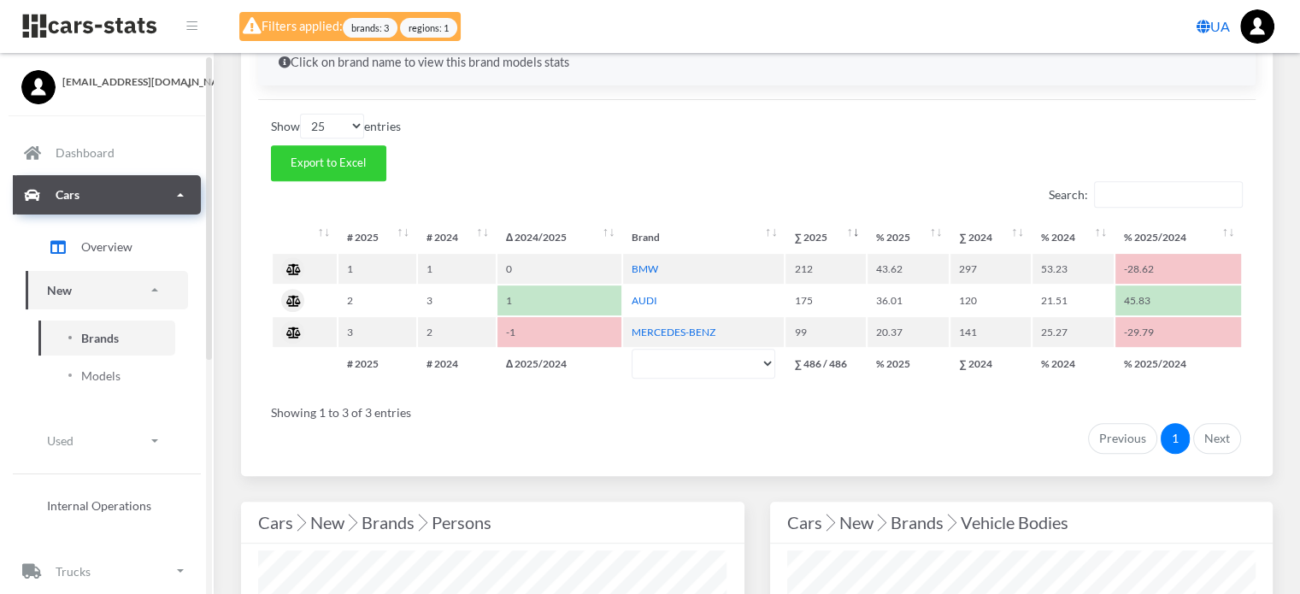
scroll to position [769, 0]
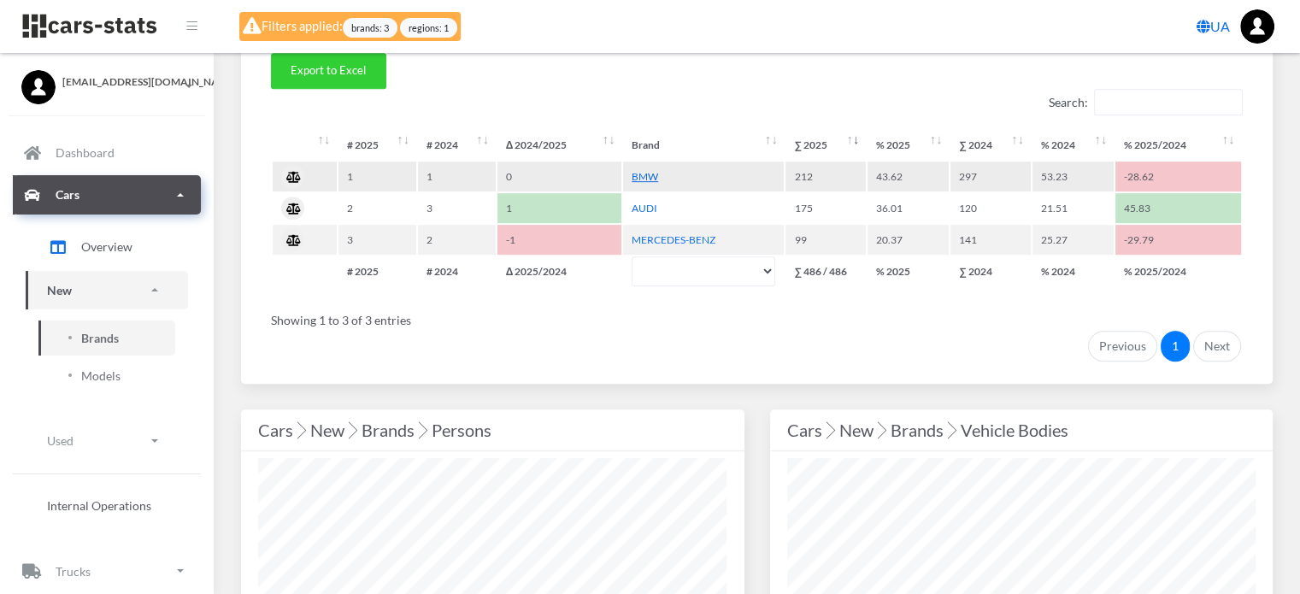
click at [646, 177] on link "BMW" at bounding box center [645, 176] width 26 height 13
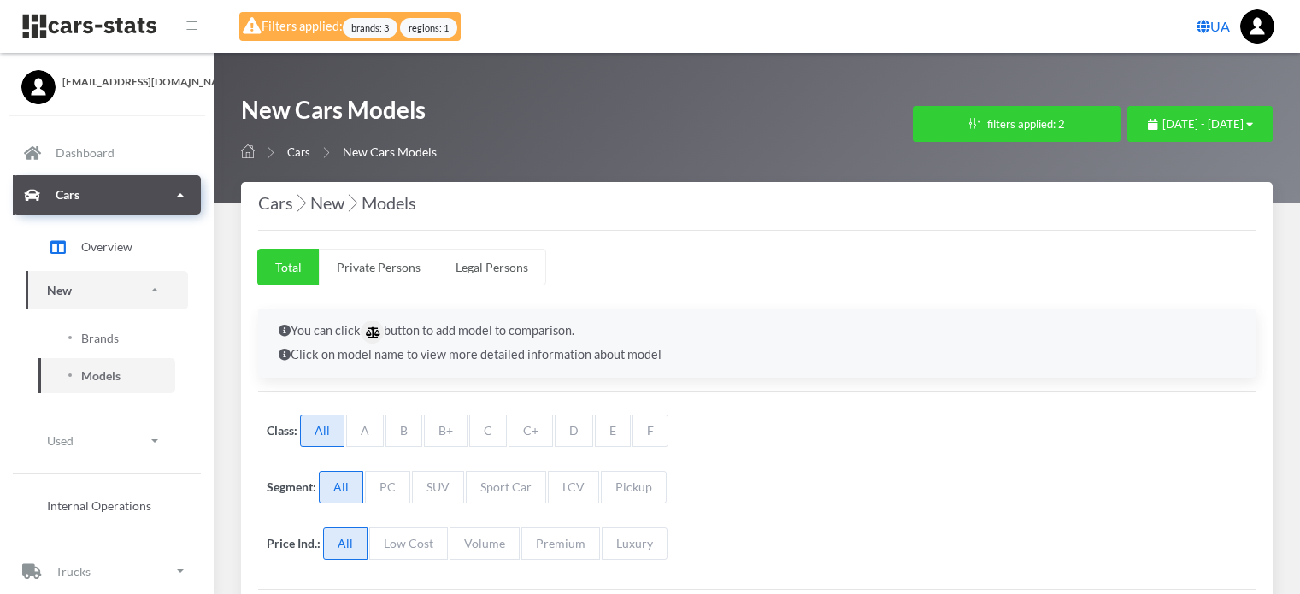
select select "25"
select select "BMW"
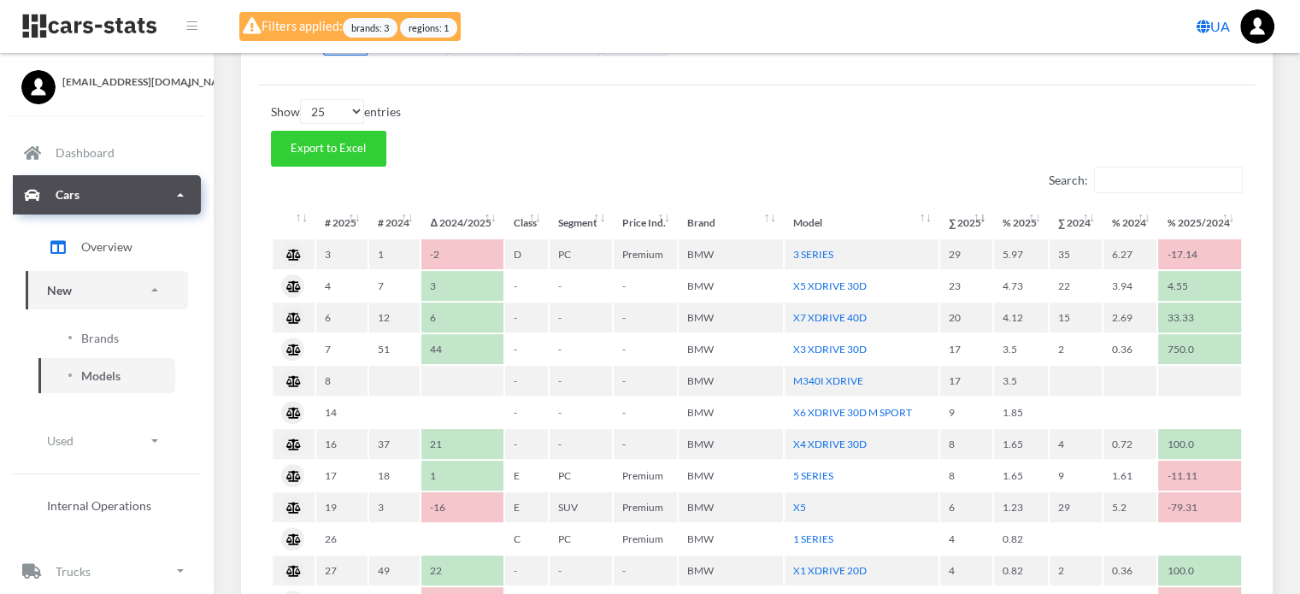
scroll to position [513, 0]
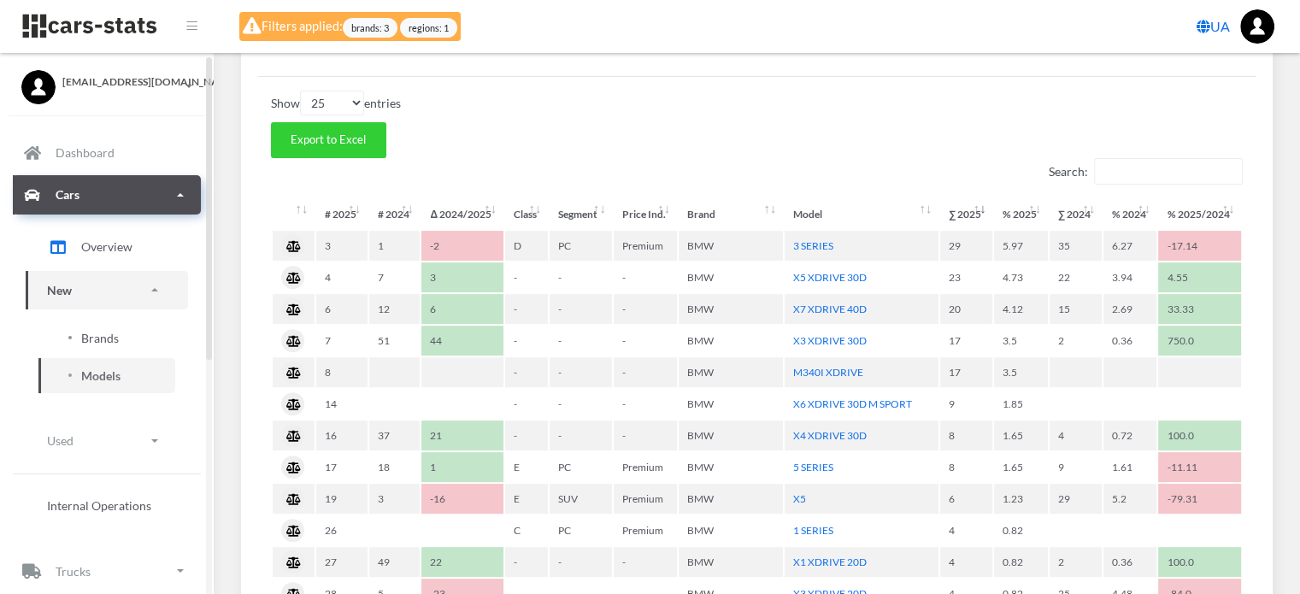
click at [103, 334] on span "Brands" at bounding box center [100, 338] width 38 height 18
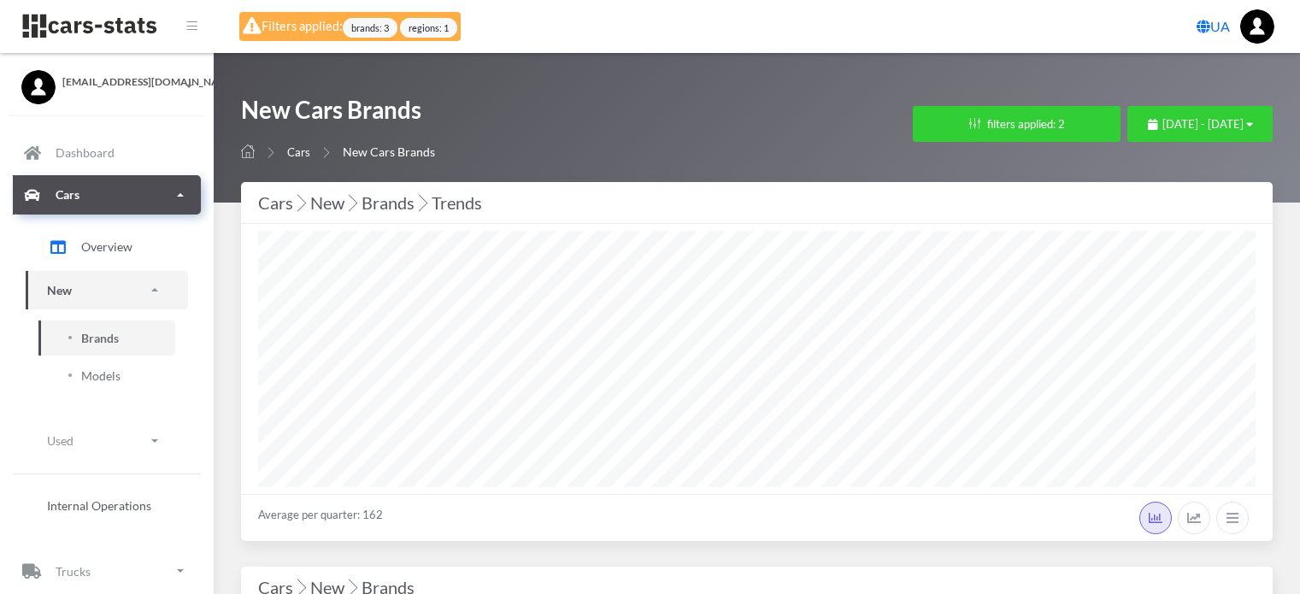
select select "25"
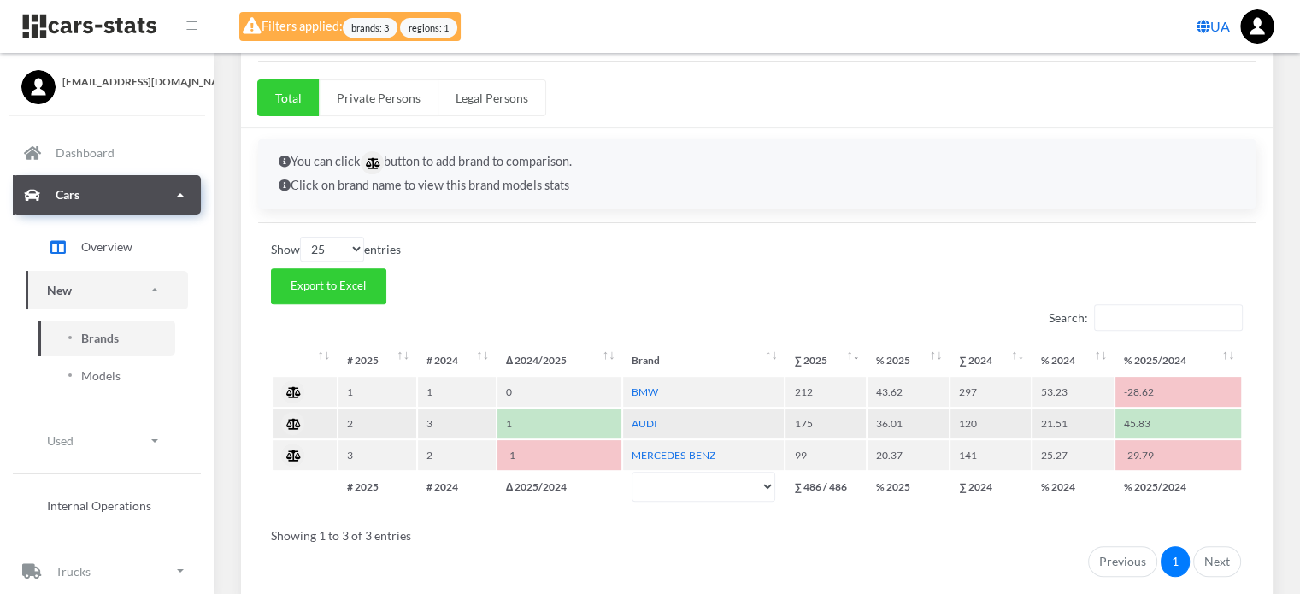
scroll to position [684, 0]
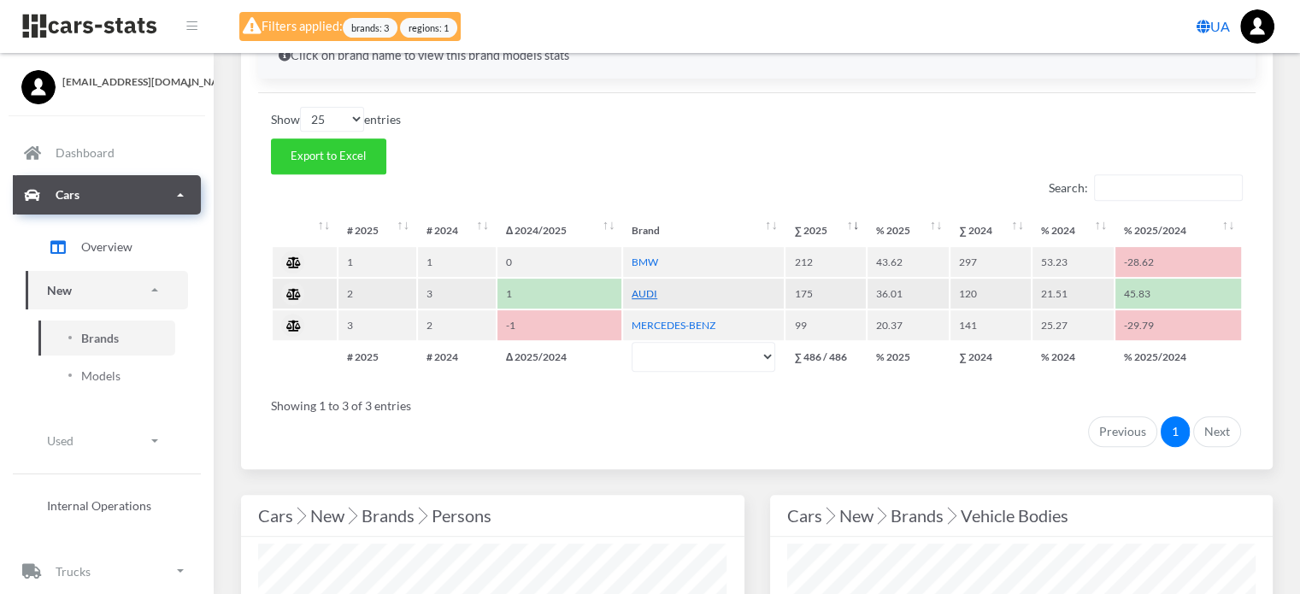
click at [642, 290] on link "AUDI" at bounding box center [645, 293] width 26 height 13
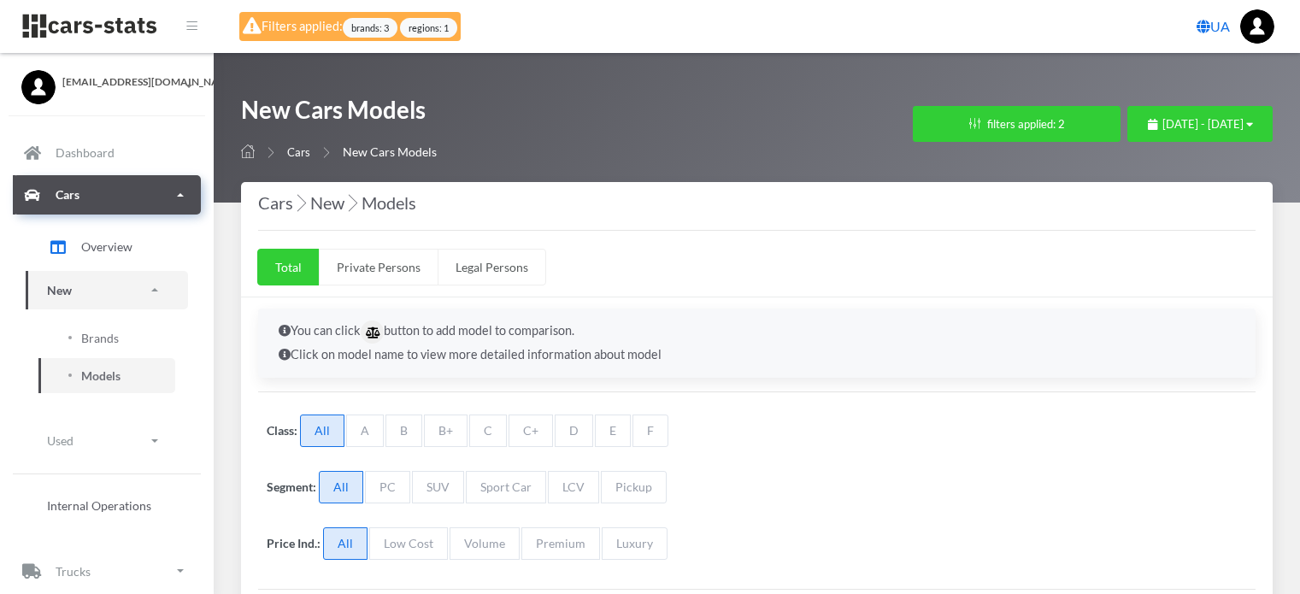
select select "25"
select select "AUDI"
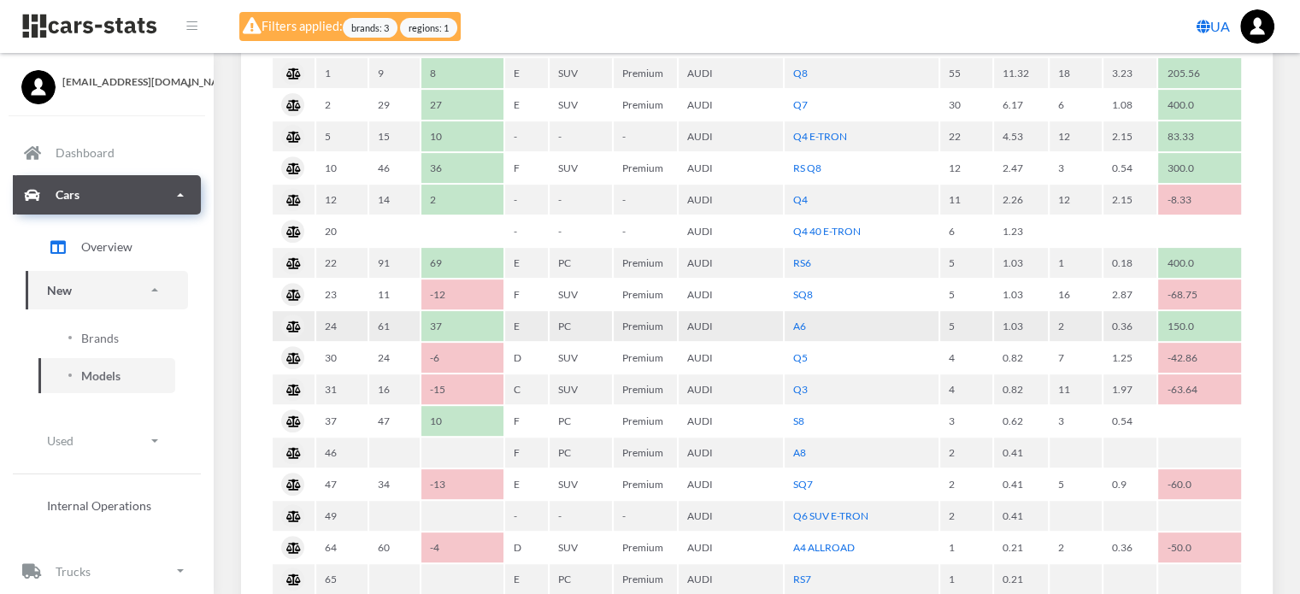
scroll to position [513, 0]
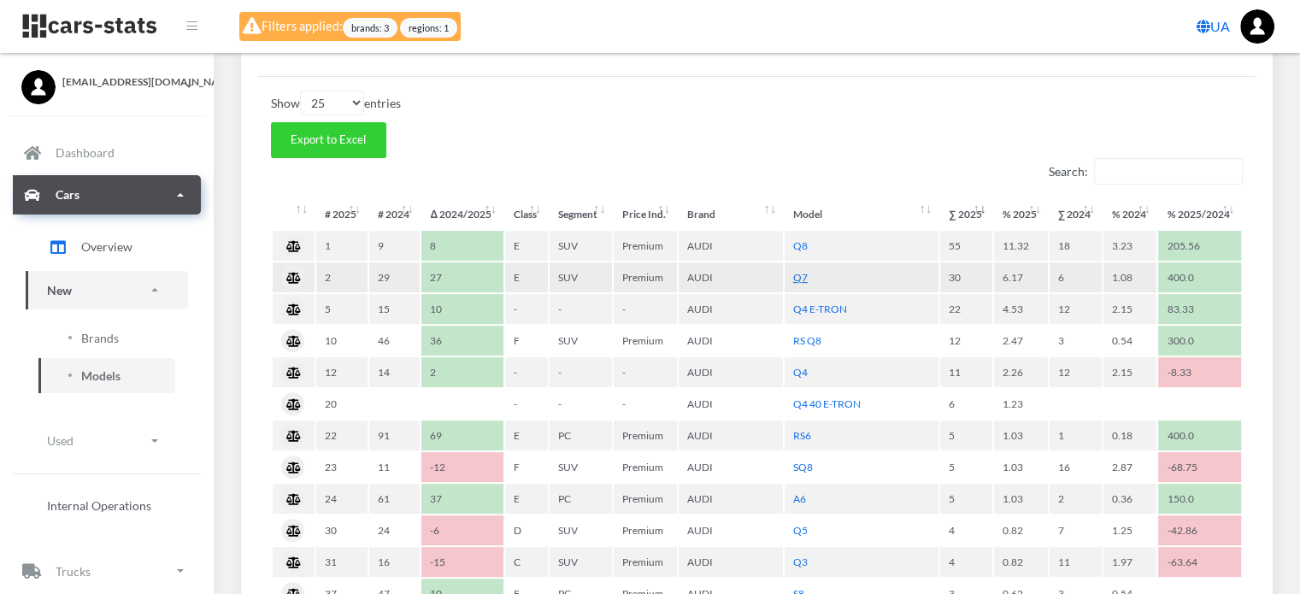
click at [803, 273] on link "Q7" at bounding box center [800, 277] width 15 height 13
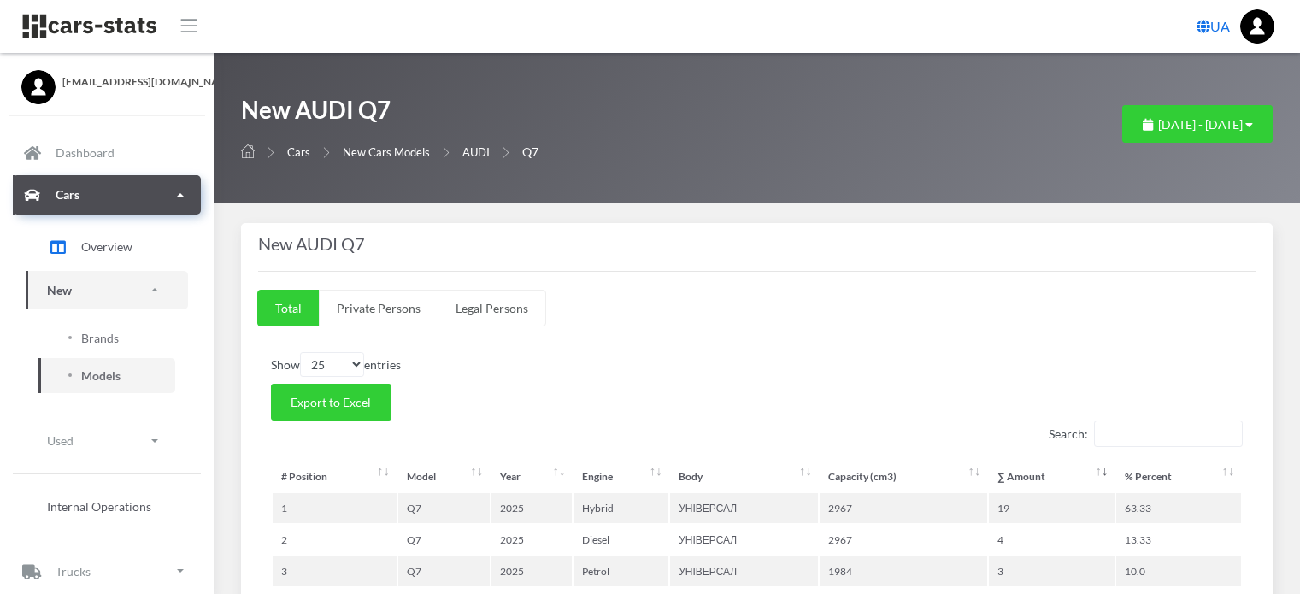
select select "25"
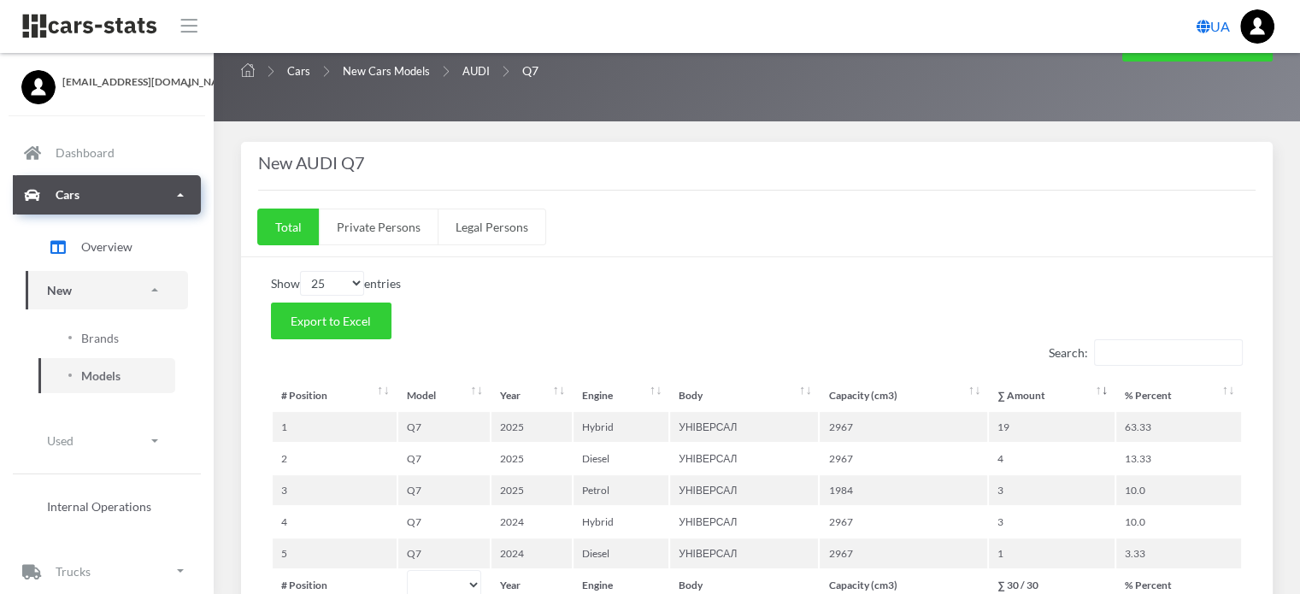
scroll to position [171, 0]
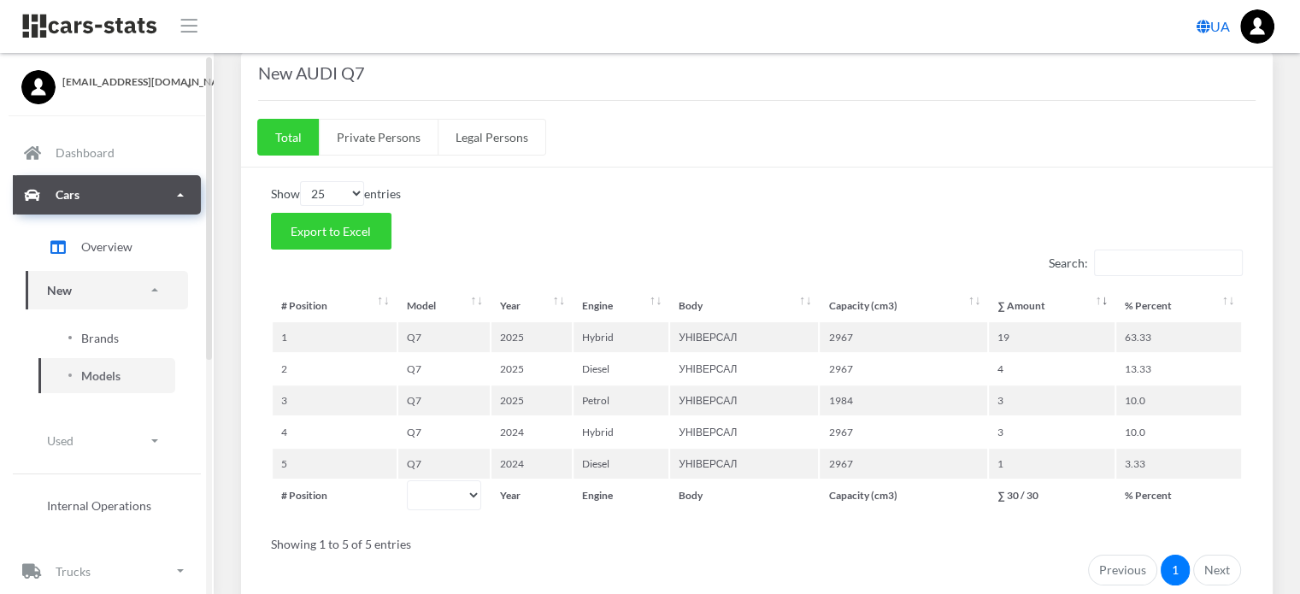
click at [105, 338] on span "Brands" at bounding box center [100, 338] width 38 height 18
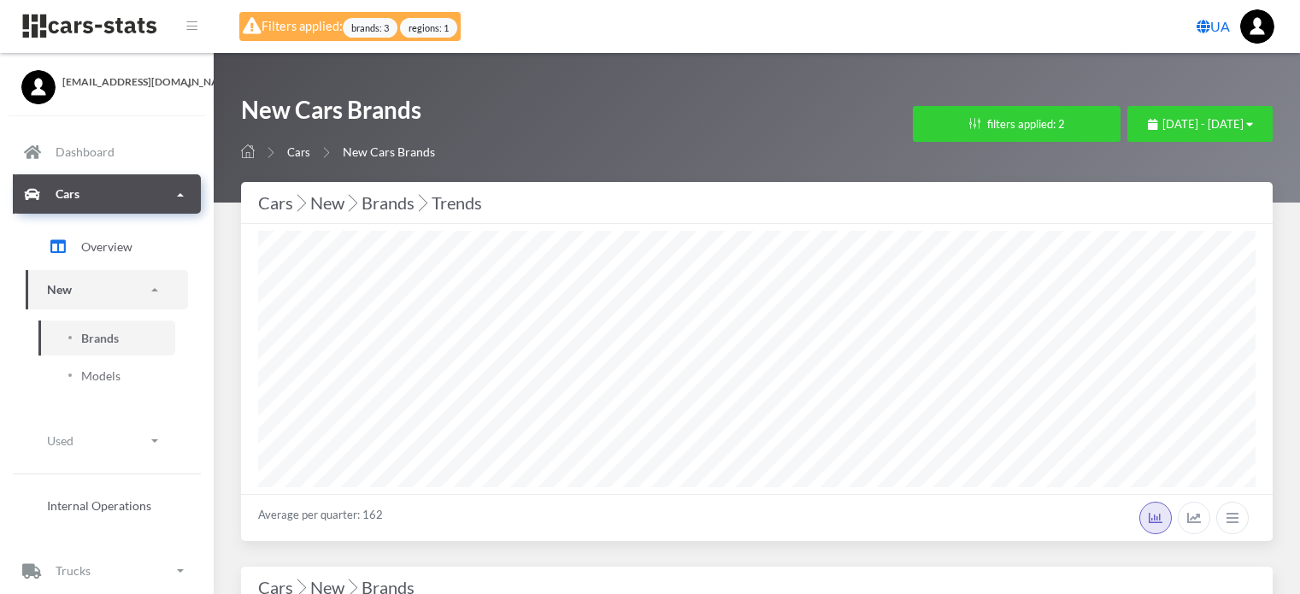
select select "AUDI"
select select "UA-12"
select select
select select "25"
click at [933, 119] on button "filters applied: 2" at bounding box center [1017, 124] width 208 height 36
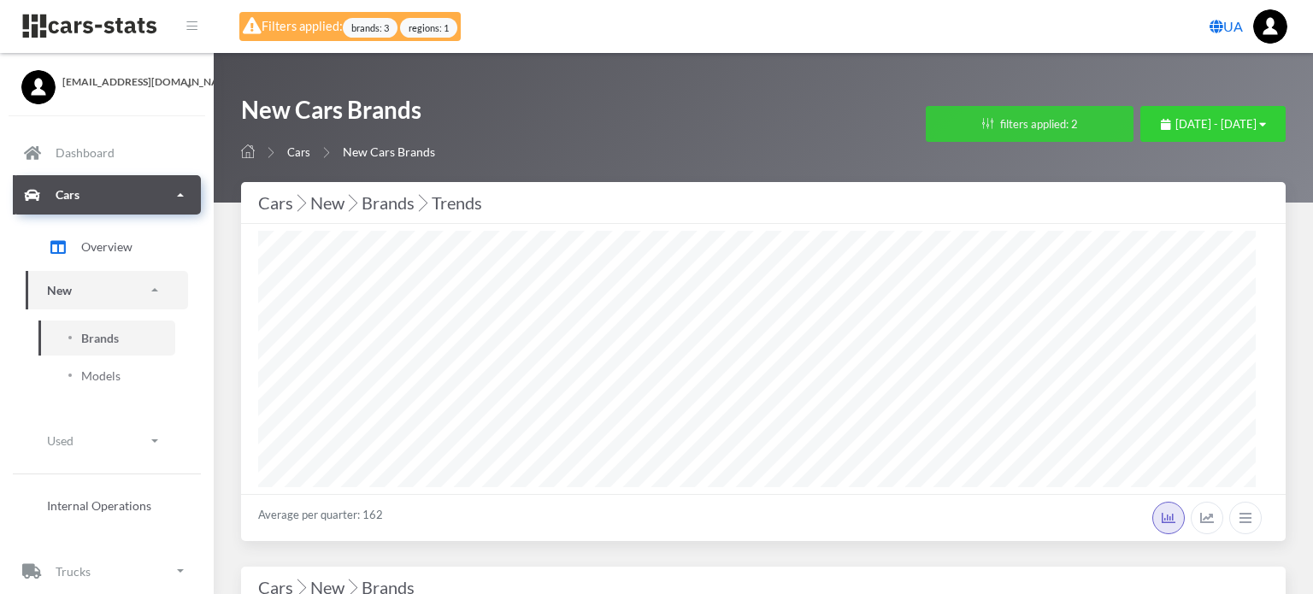
scroll to position [256, 998]
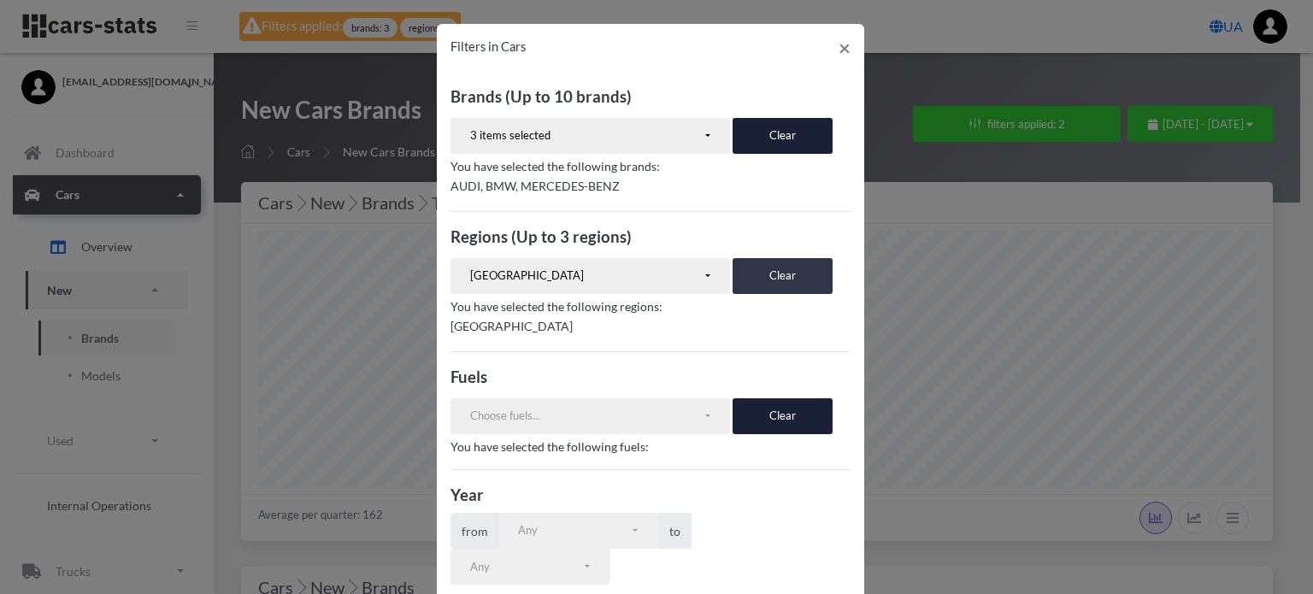
click at [755, 274] on button "Clear" at bounding box center [783, 276] width 100 height 36
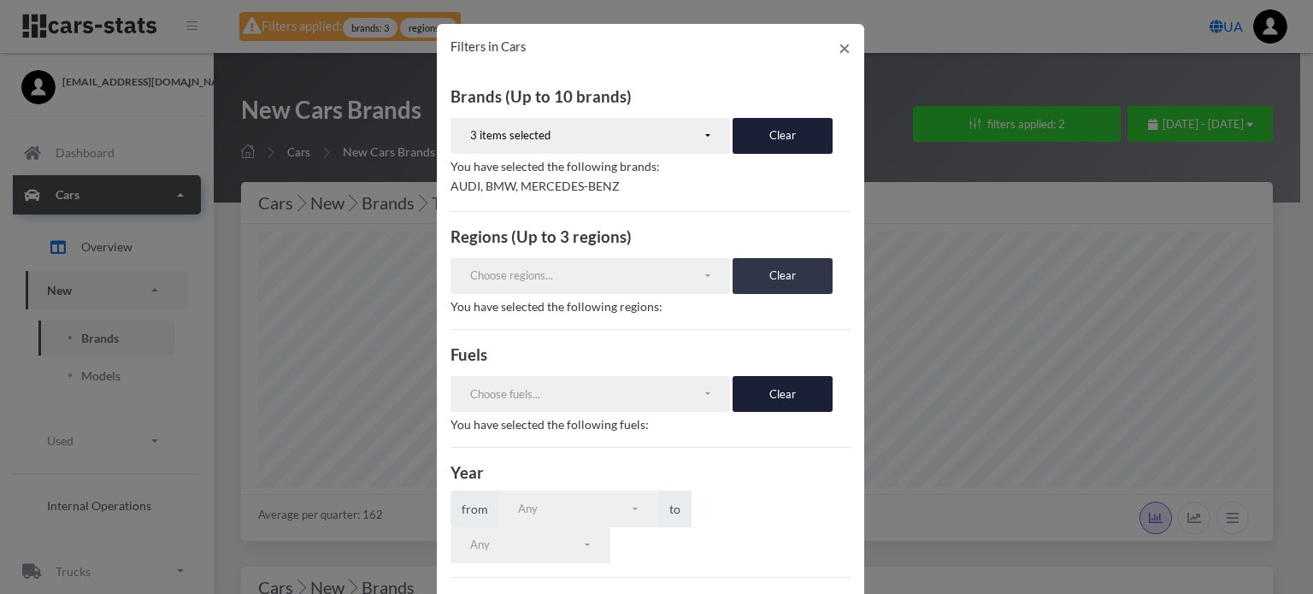
scroll to position [17, 0]
click at [756, 274] on button "Clear" at bounding box center [783, 276] width 100 height 36
click at [769, 277] on button "Clear" at bounding box center [783, 276] width 100 height 36
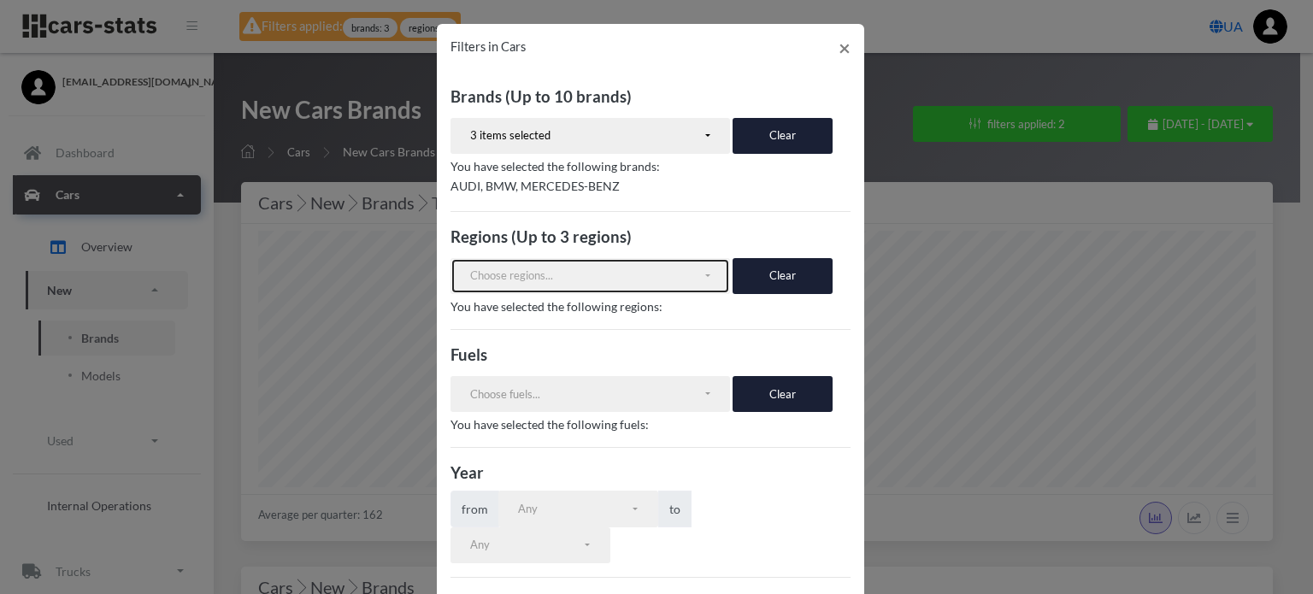
click at [592, 275] on div "Choose regions..." at bounding box center [586, 276] width 233 height 17
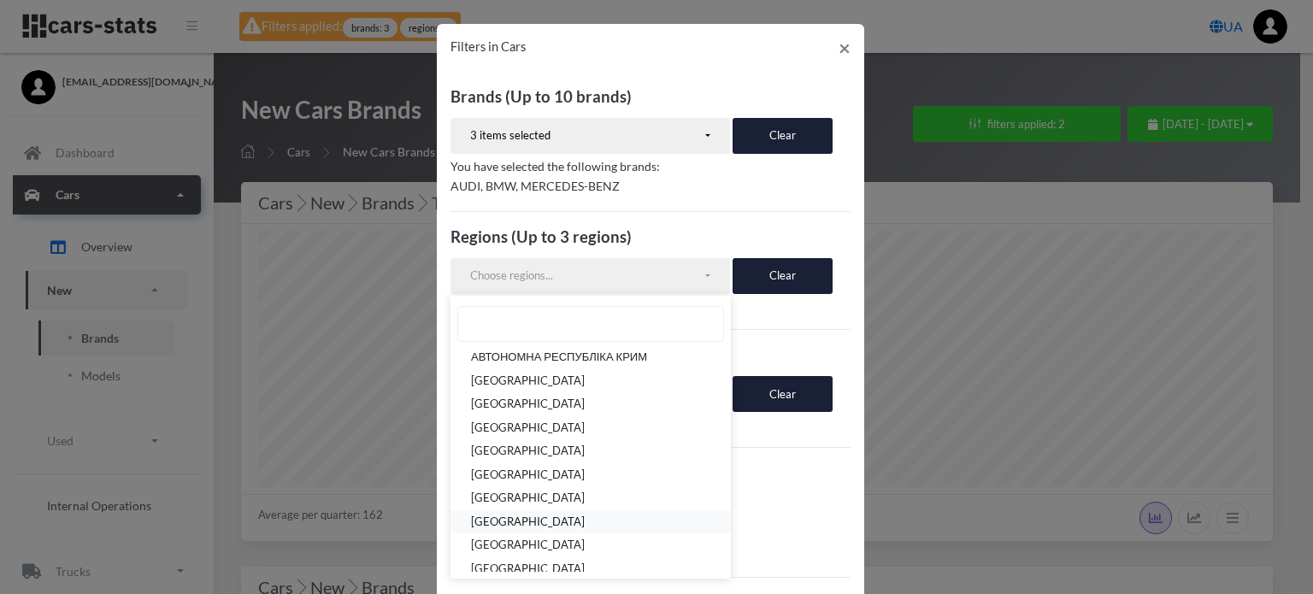
click at [535, 515] on span "[GEOGRAPHIC_DATA]" at bounding box center [528, 522] width 114 height 17
select select "UA-23"
click at [795, 328] on p "[GEOGRAPHIC_DATA]" at bounding box center [650, 325] width 400 height 21
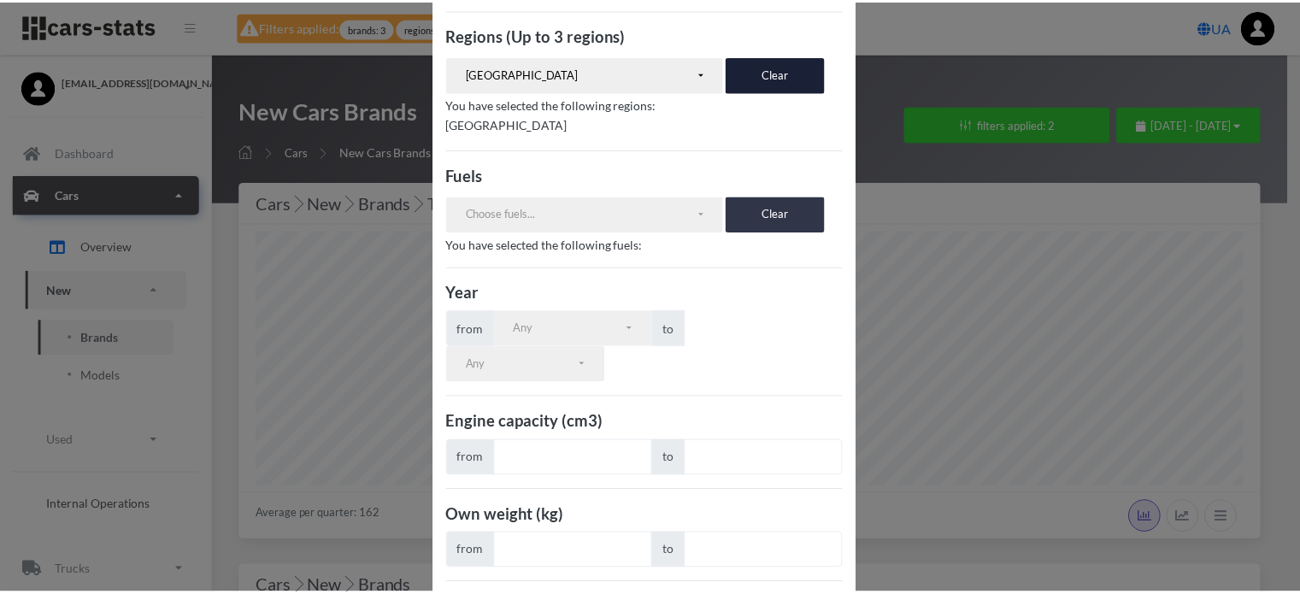
scroll to position [332, 0]
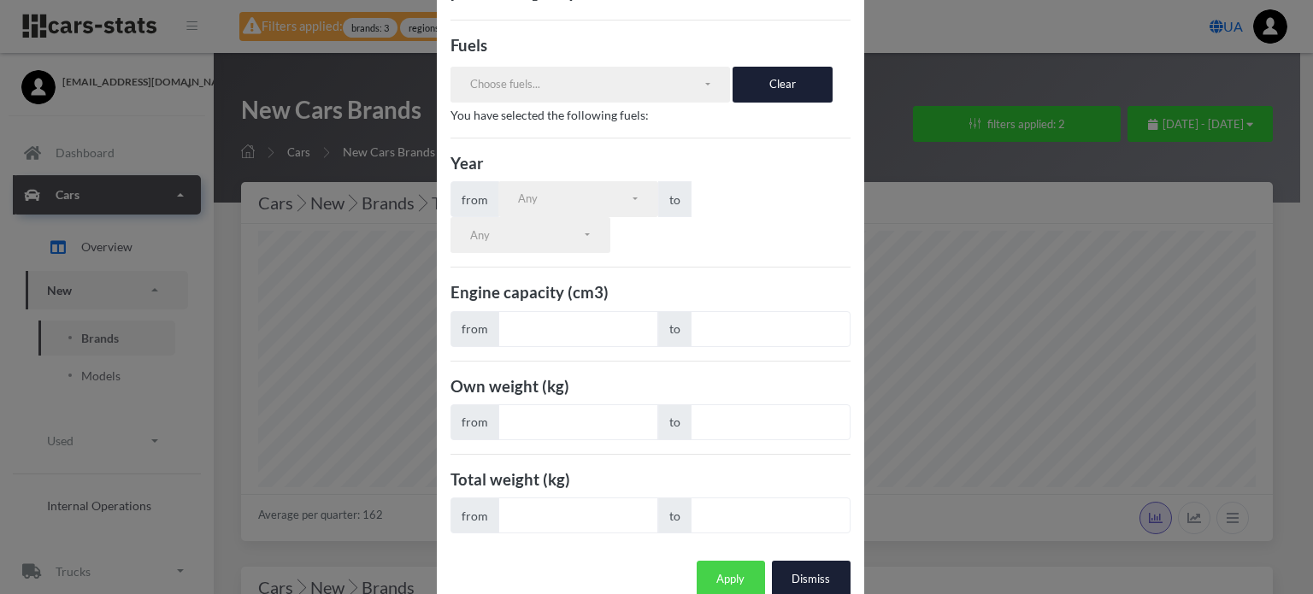
click at [721, 561] on button "Apply" at bounding box center [731, 579] width 68 height 36
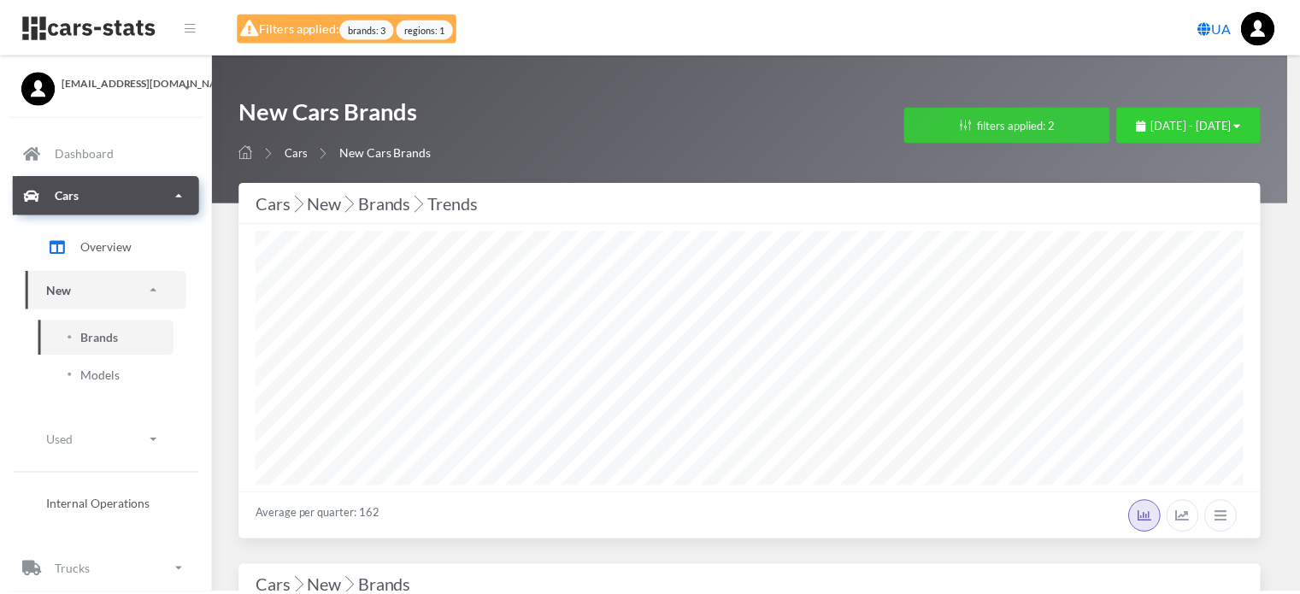
scroll to position [256, 997]
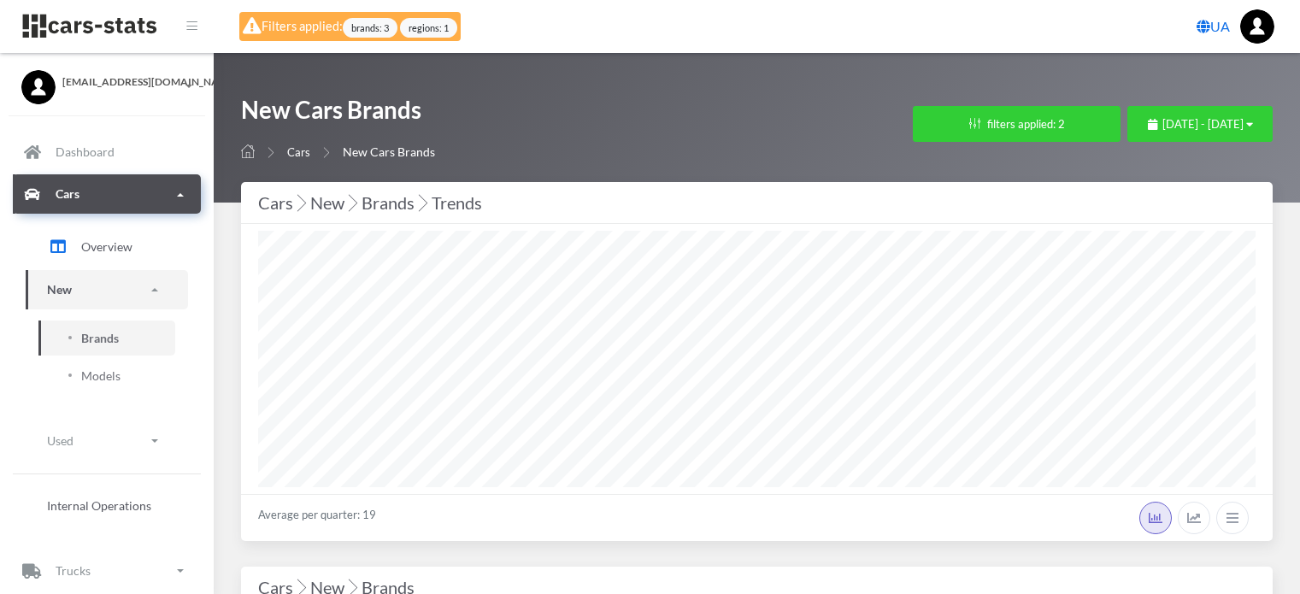
select select "25"
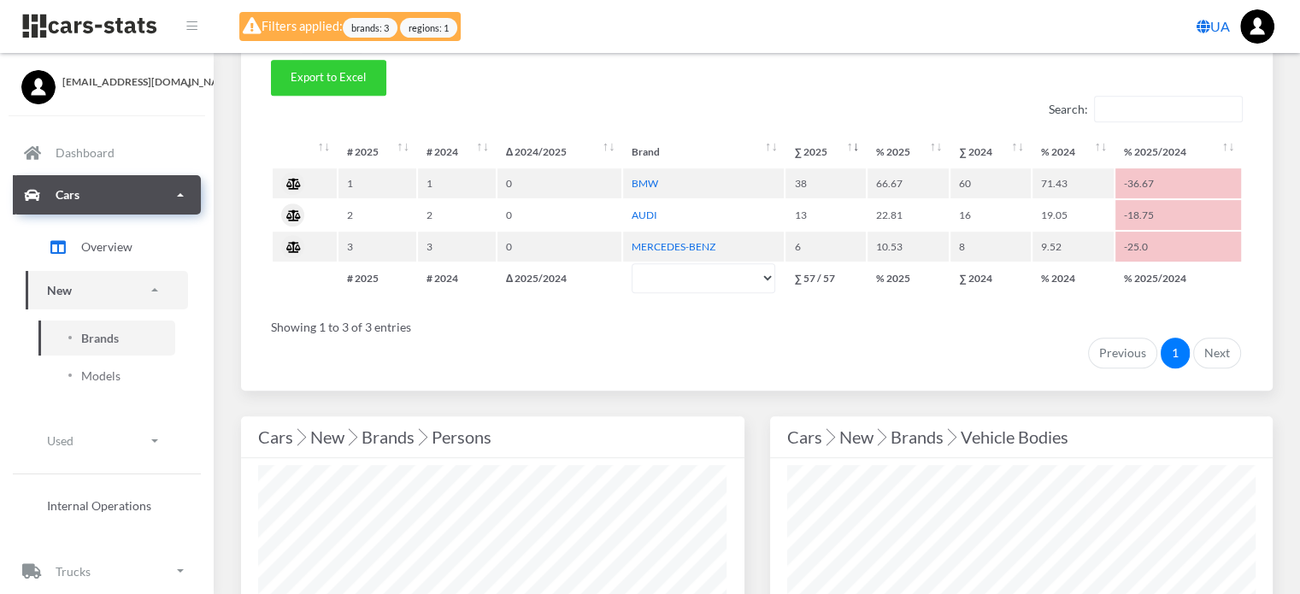
scroll to position [769, 0]
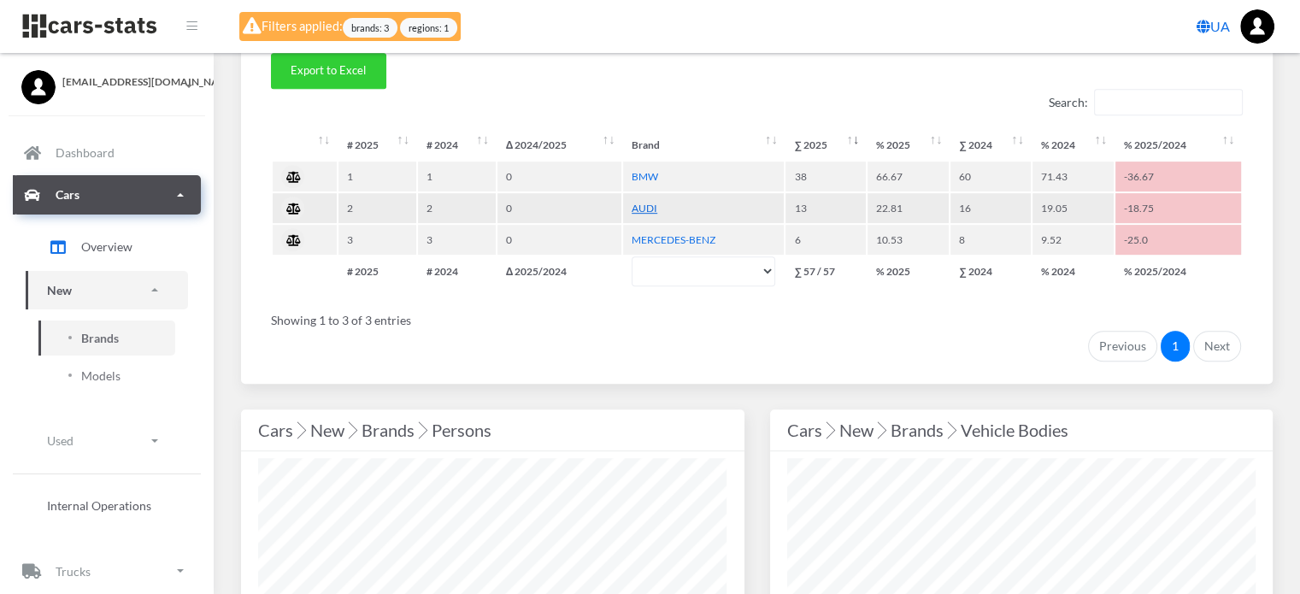
click at [639, 205] on link "AUDI" at bounding box center [645, 208] width 26 height 13
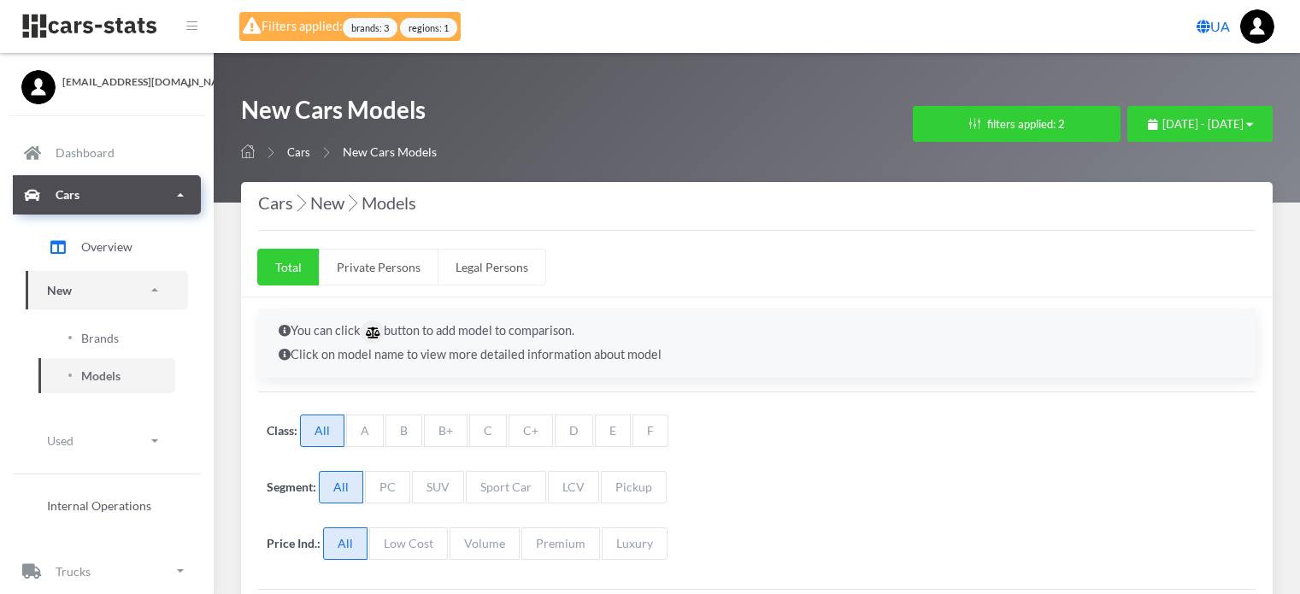
select select "25"
select select "AUDI"
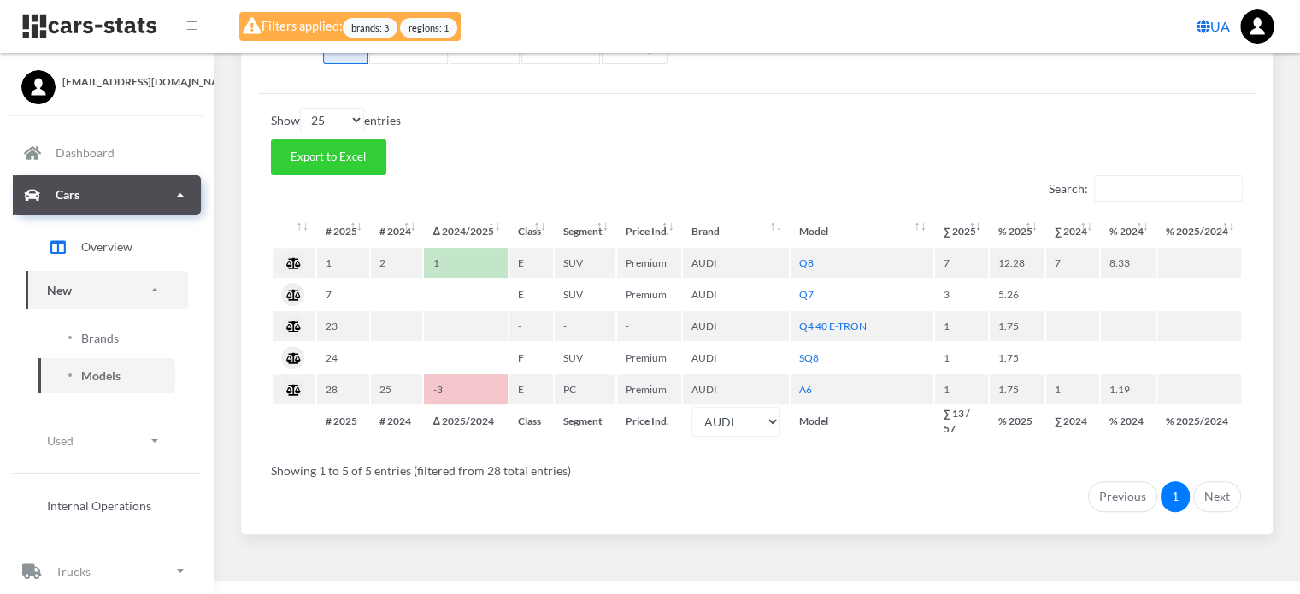
scroll to position [502, 0]
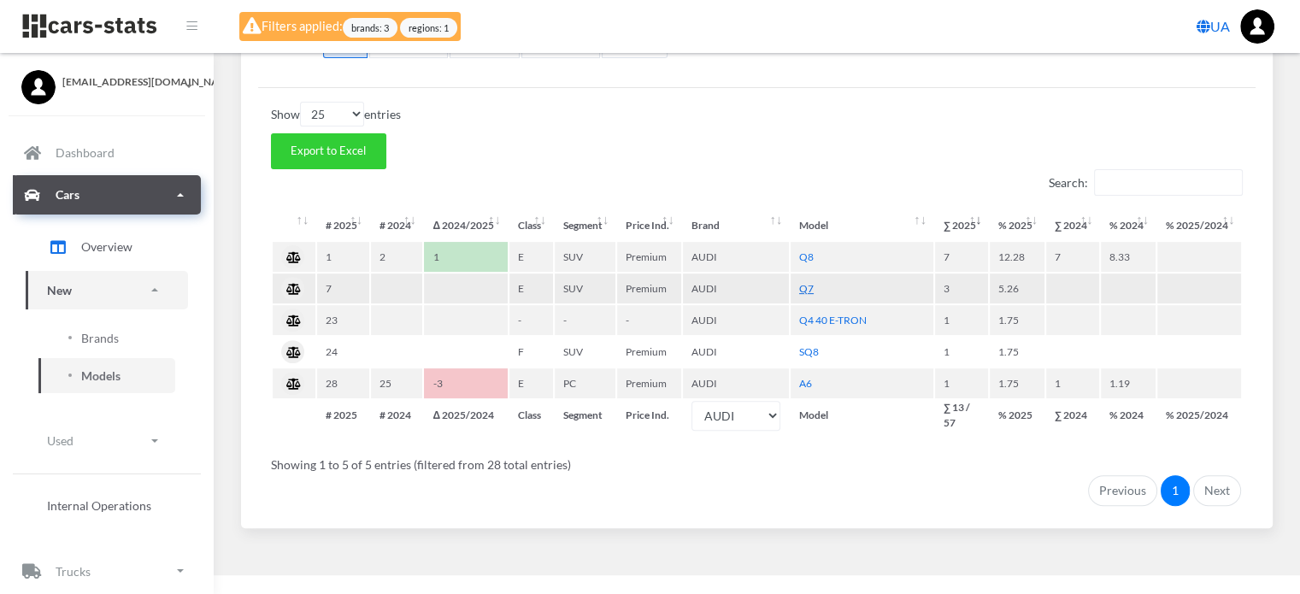
click at [804, 283] on link "Q7" at bounding box center [806, 288] width 15 height 13
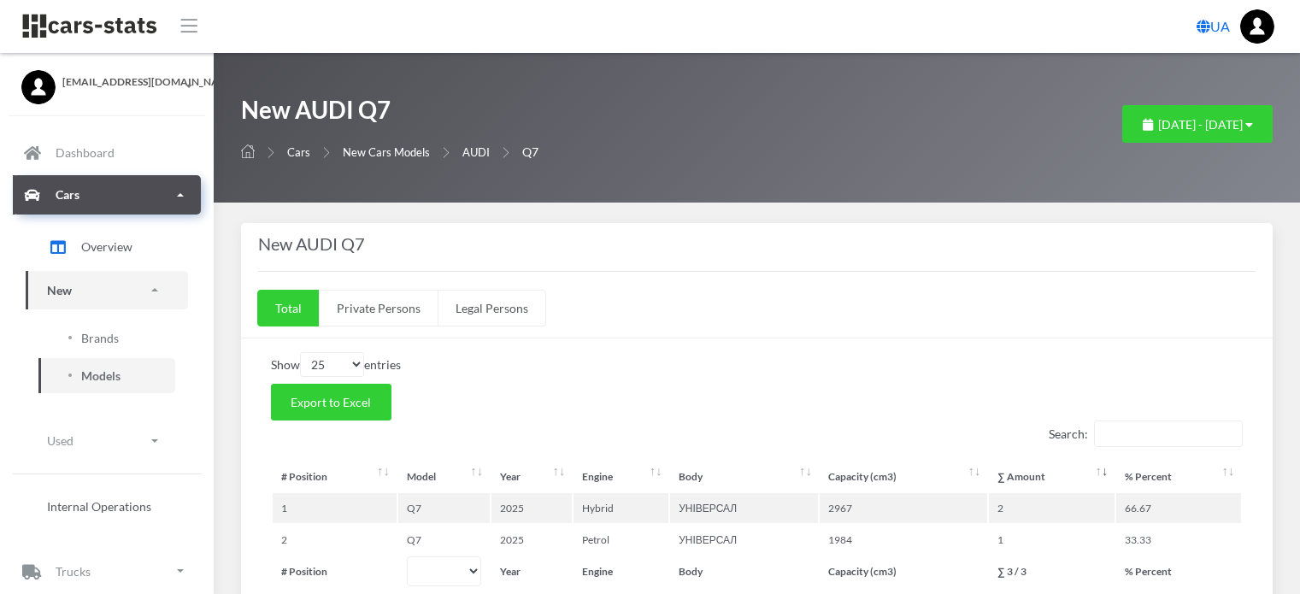
select select "25"
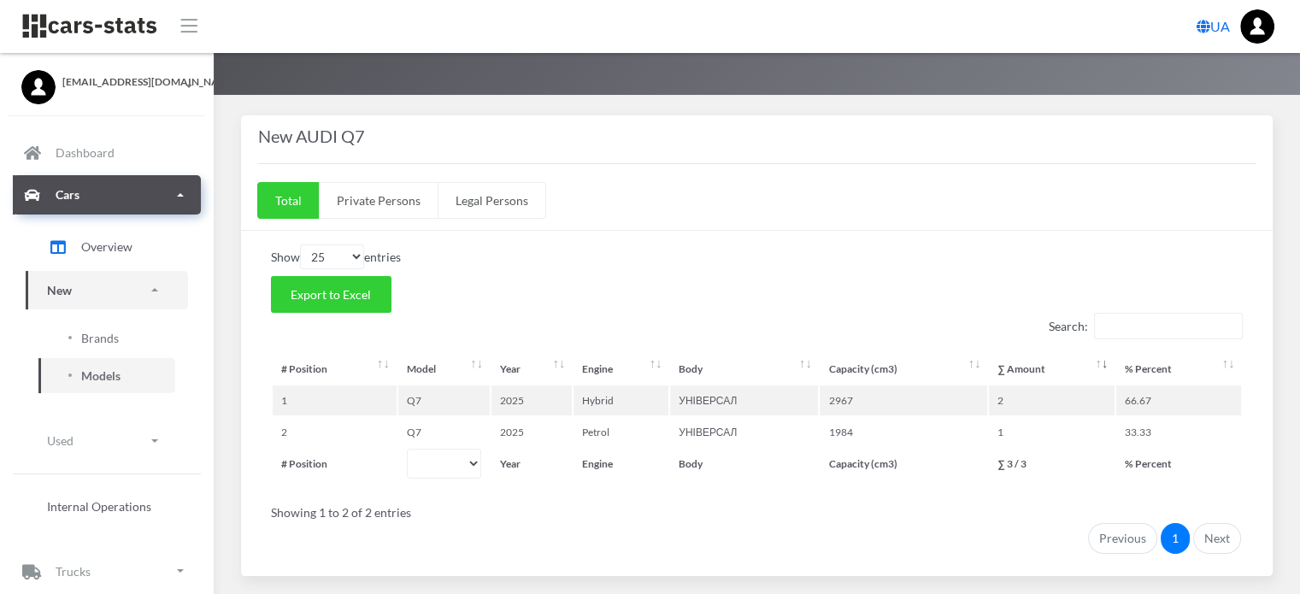
scroll to position [157, 0]
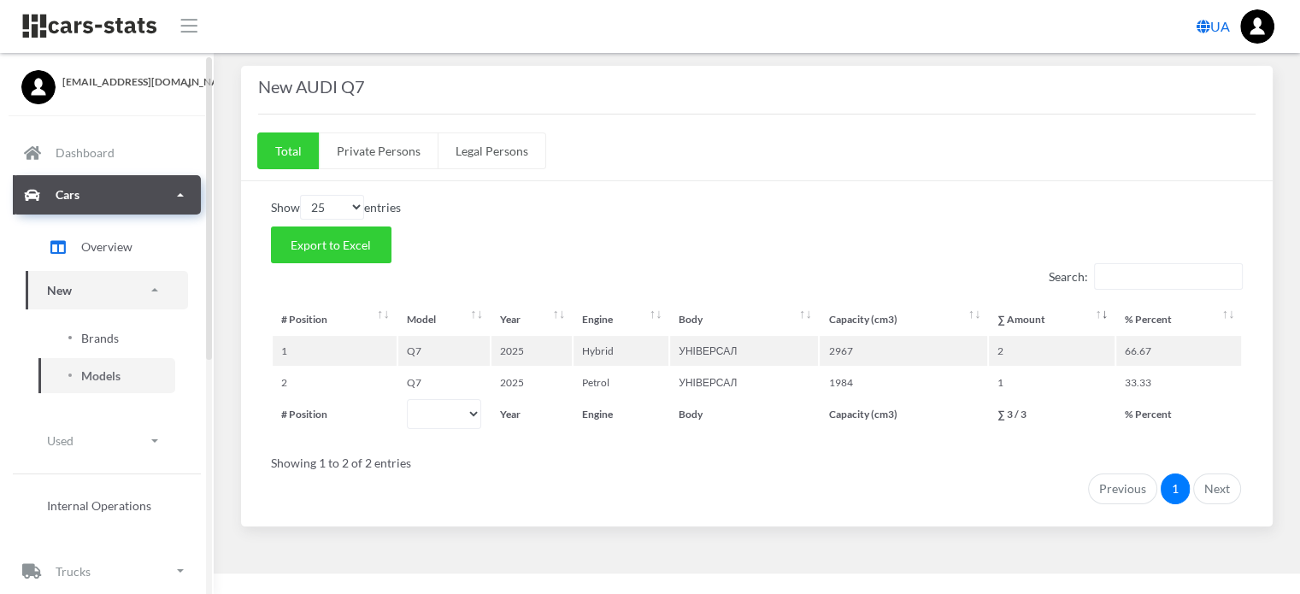
click at [102, 341] on span "Brands" at bounding box center [100, 338] width 38 height 18
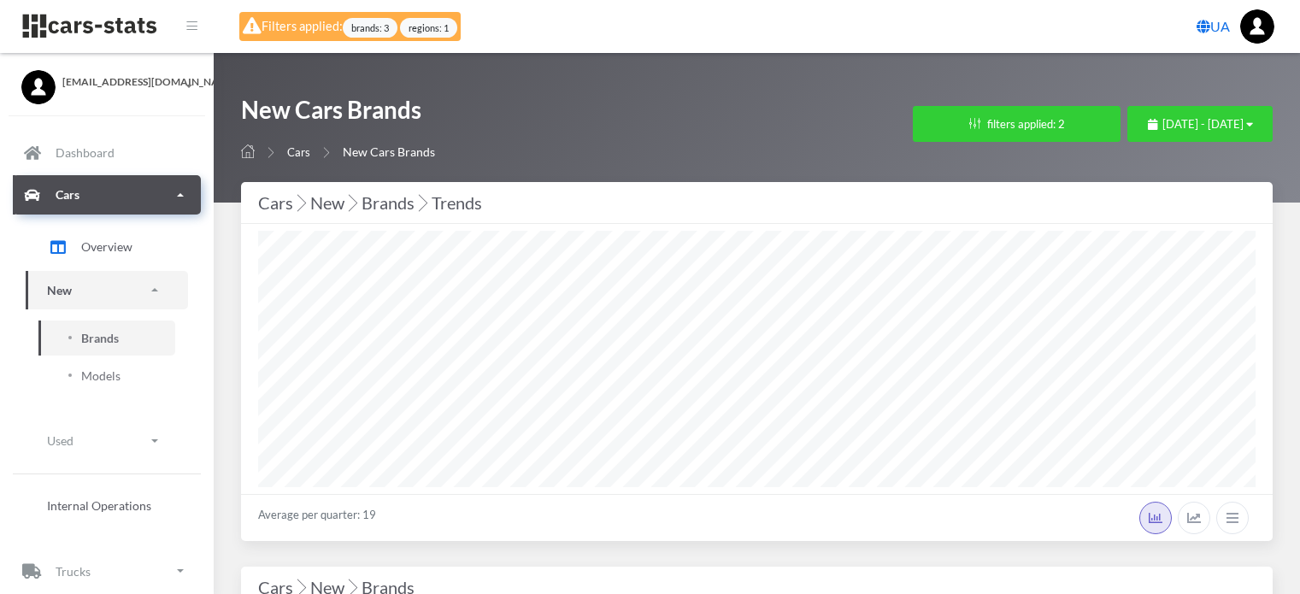
select select "25"
click at [913, 126] on button "filters applied: 2" at bounding box center [1017, 124] width 208 height 36
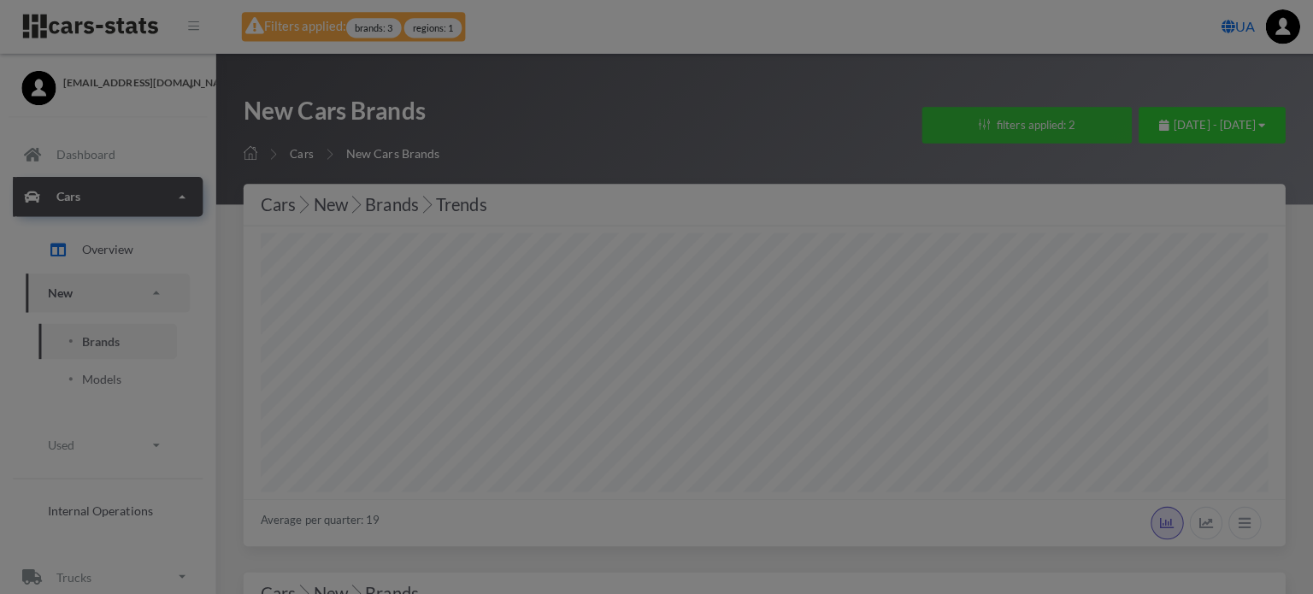
scroll to position [256, 998]
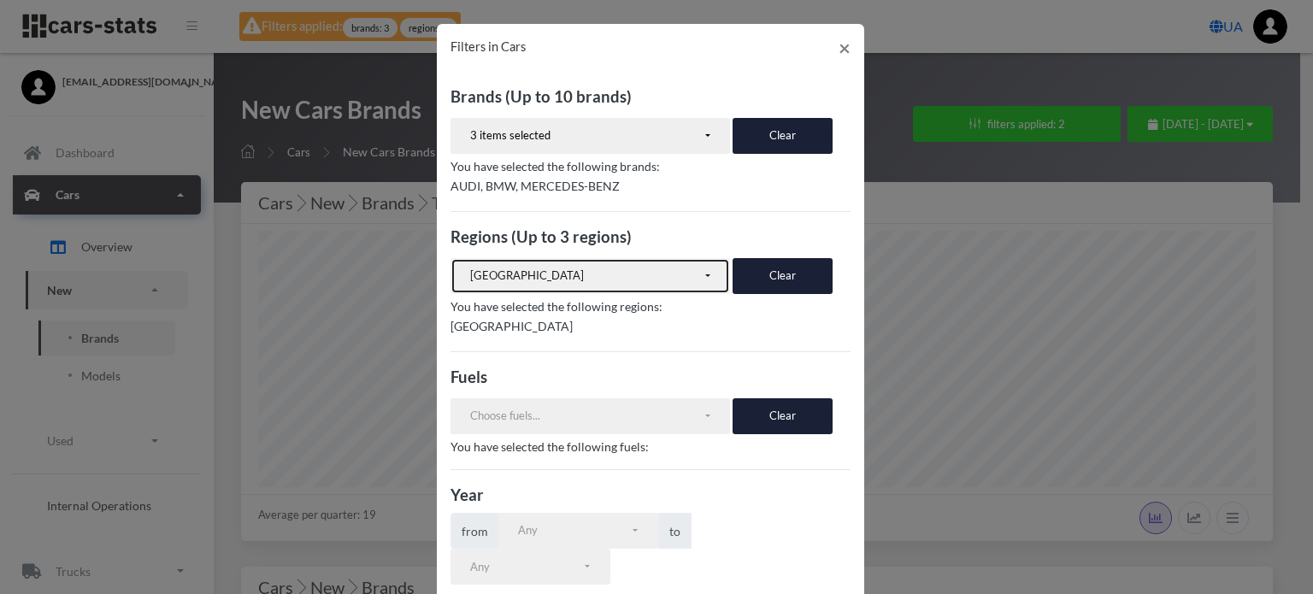
click at [621, 274] on div "[GEOGRAPHIC_DATA]" at bounding box center [586, 276] width 233 height 17
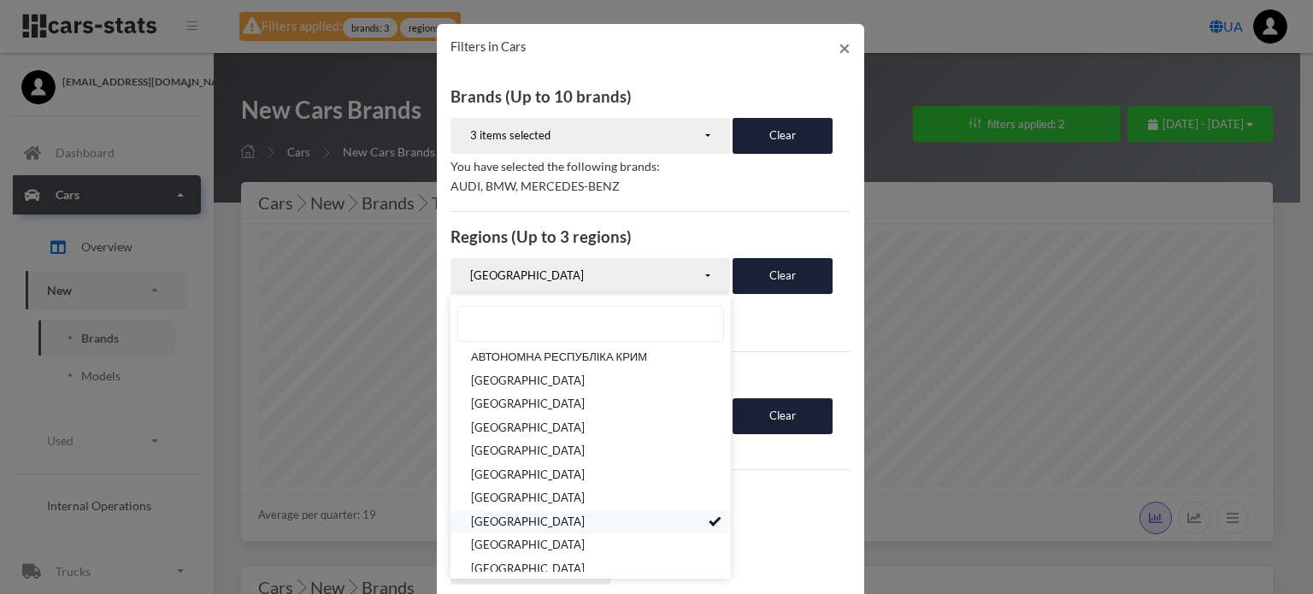
click at [674, 521] on link "ЗАПОРІЗЬКА ОБЛАСТЬ" at bounding box center [590, 522] width 280 height 24
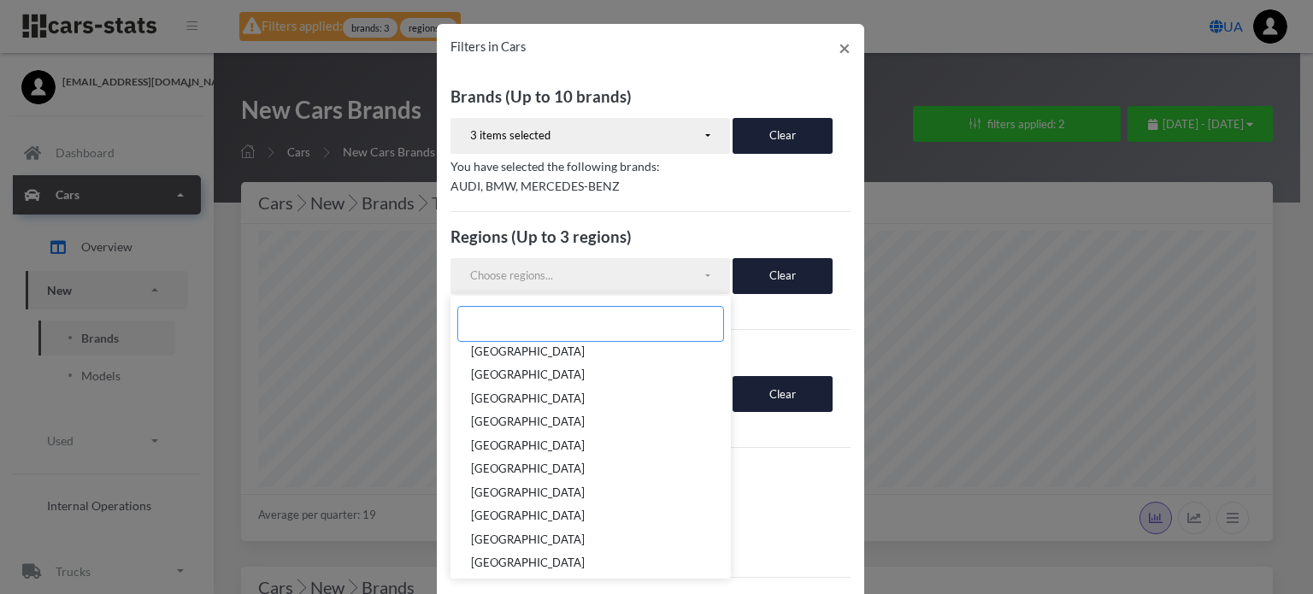
scroll to position [171, 0]
click at [554, 395] on span "[GEOGRAPHIC_DATA]" at bounding box center [528, 398] width 114 height 17
select select "UA-32"
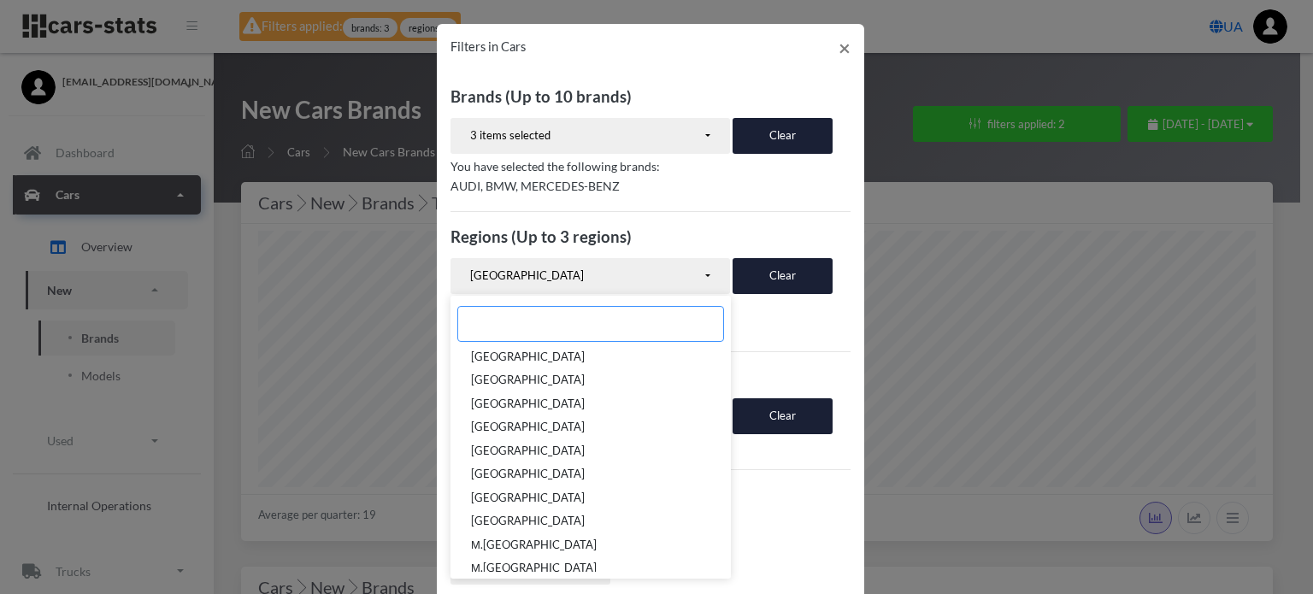
scroll to position [408, 0]
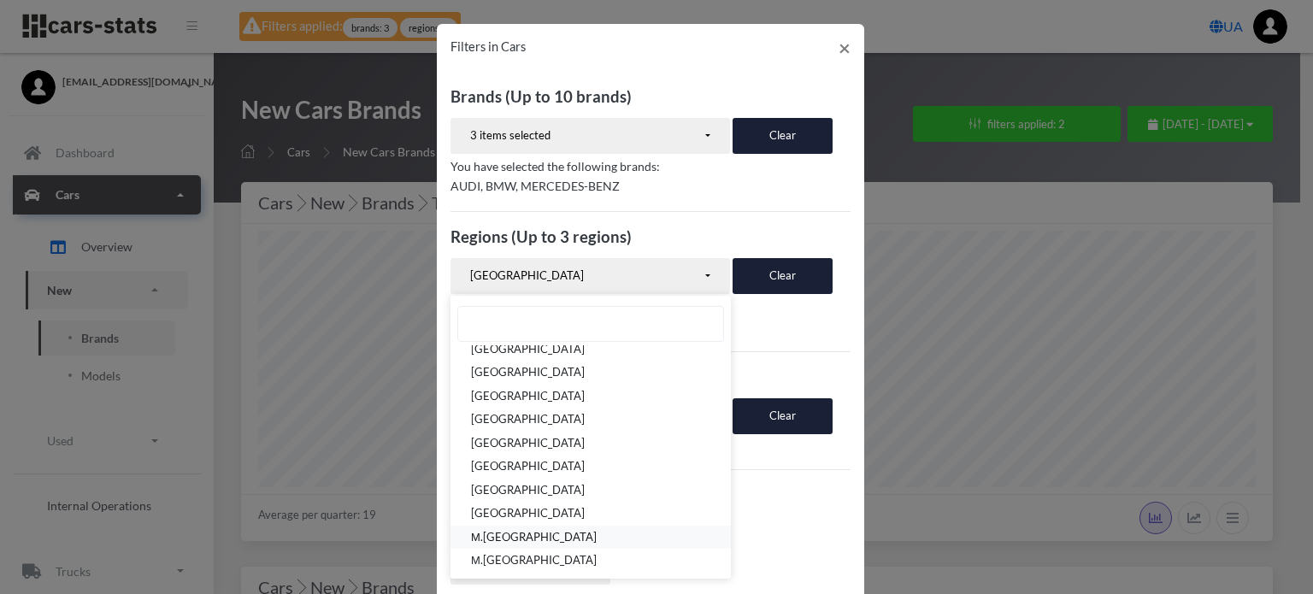
click at [537, 536] on link "М.[GEOGRAPHIC_DATA]" at bounding box center [590, 538] width 280 height 24
click at [769, 331] on p "КИЇВСЬКА ОБЛАСТЬ, М.КИЇВ" at bounding box center [650, 325] width 400 height 21
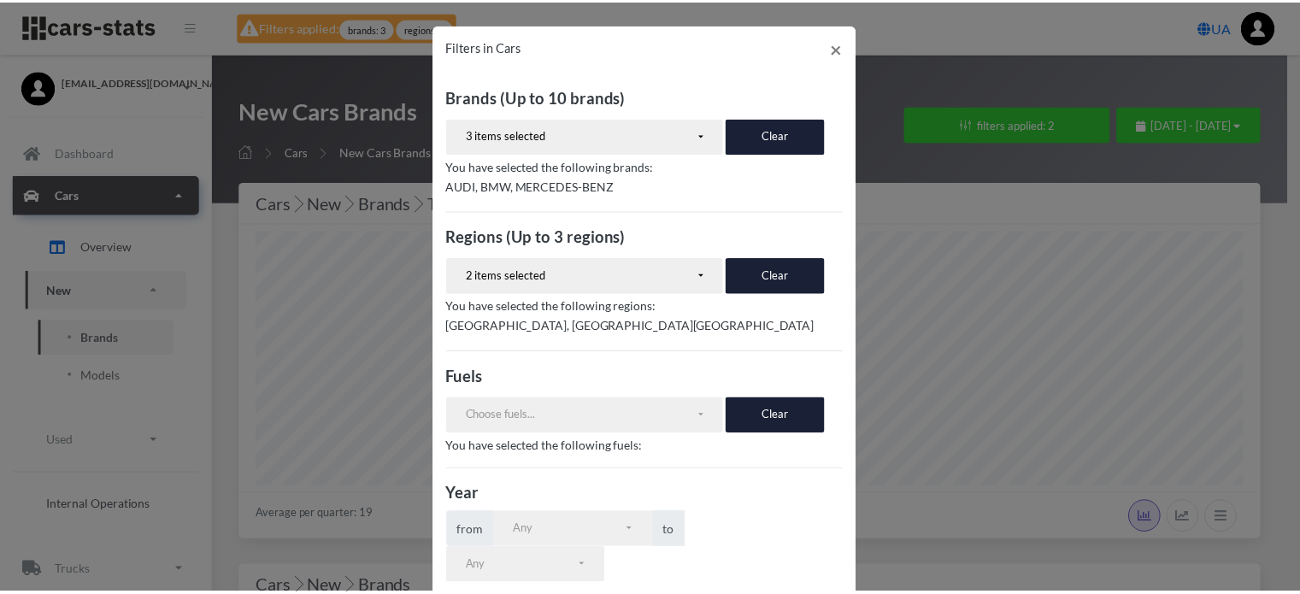
scroll to position [332, 0]
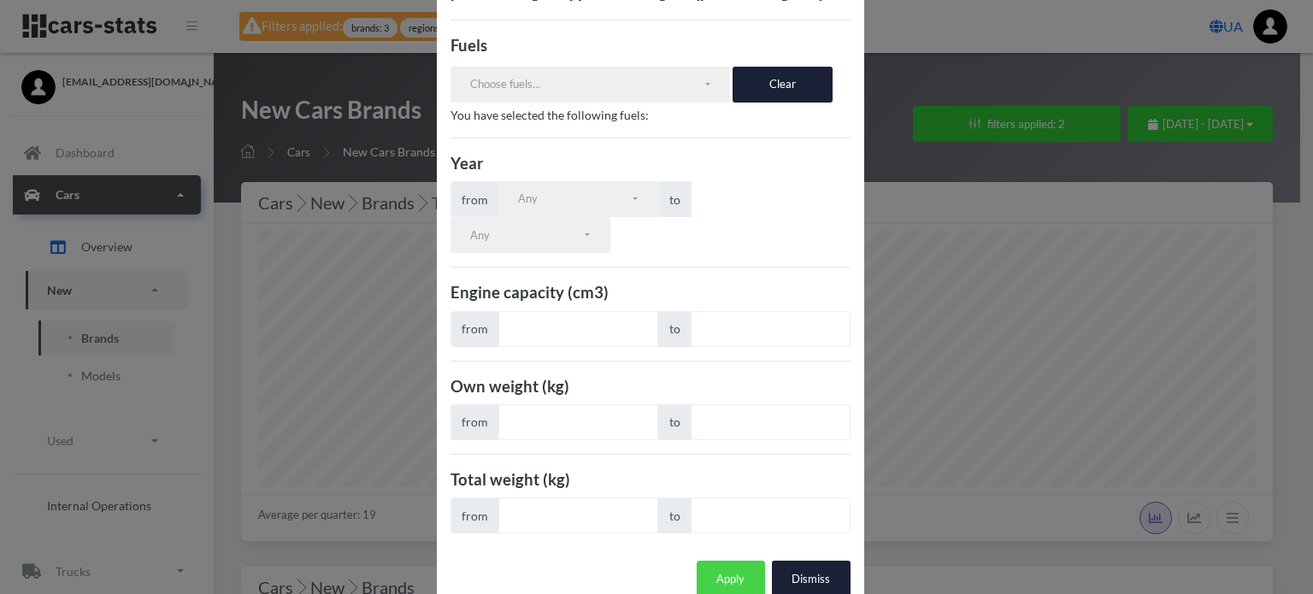
click at [718, 561] on button "Apply" at bounding box center [731, 579] width 68 height 36
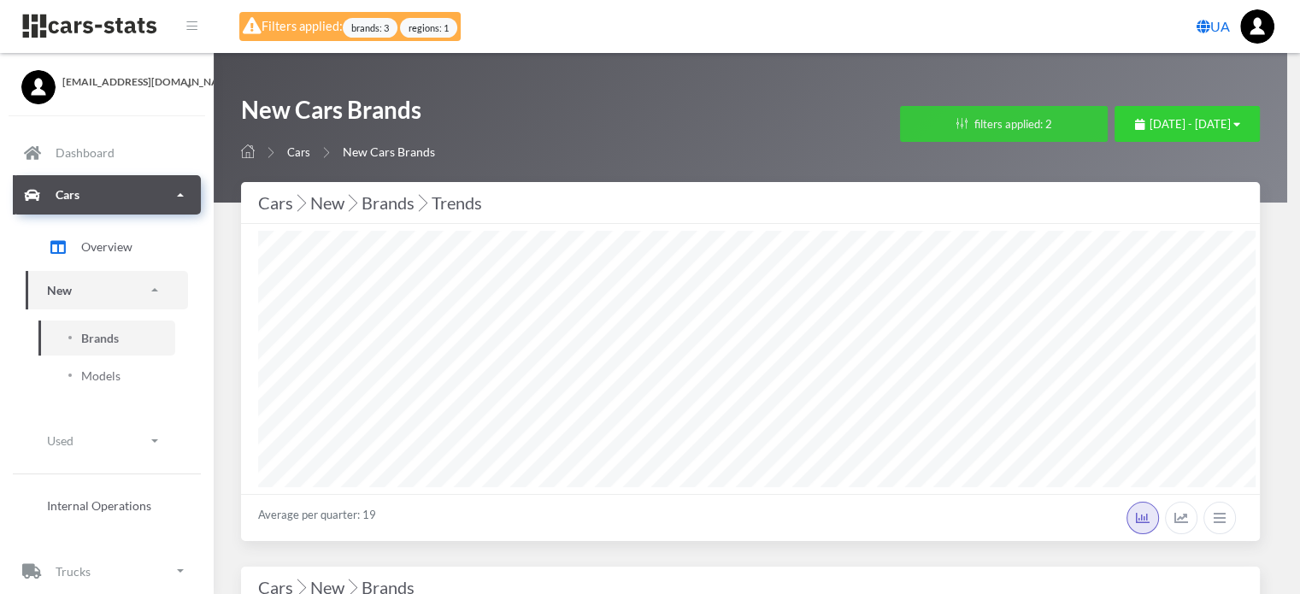
scroll to position [854557, 854344]
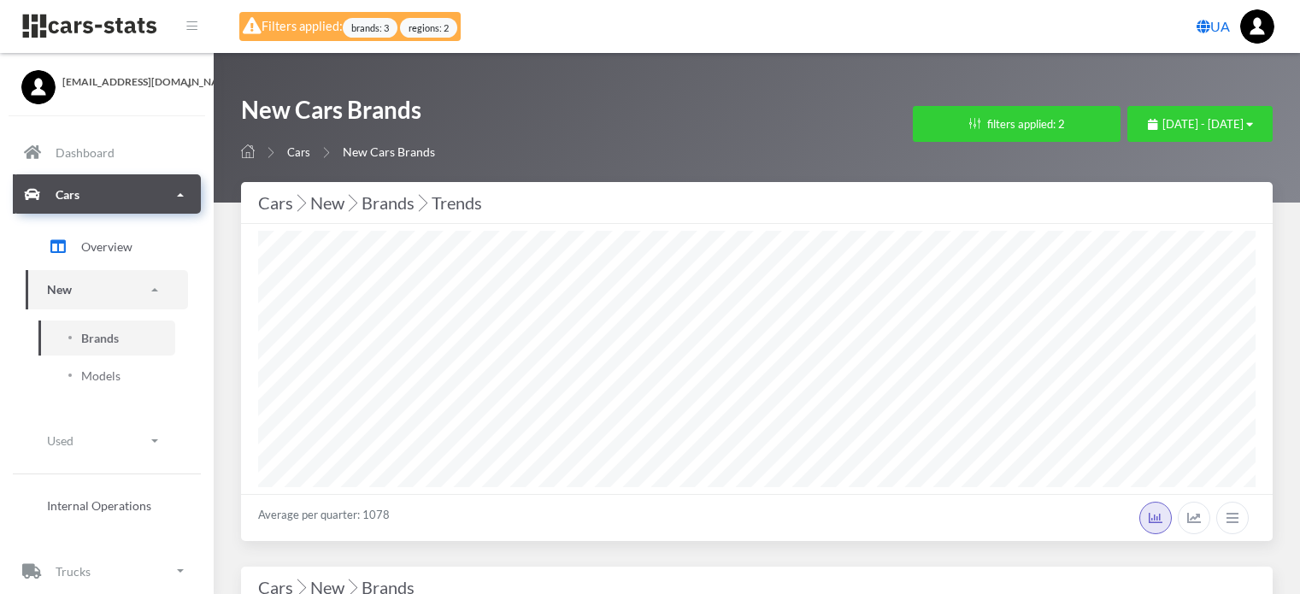
select select "25"
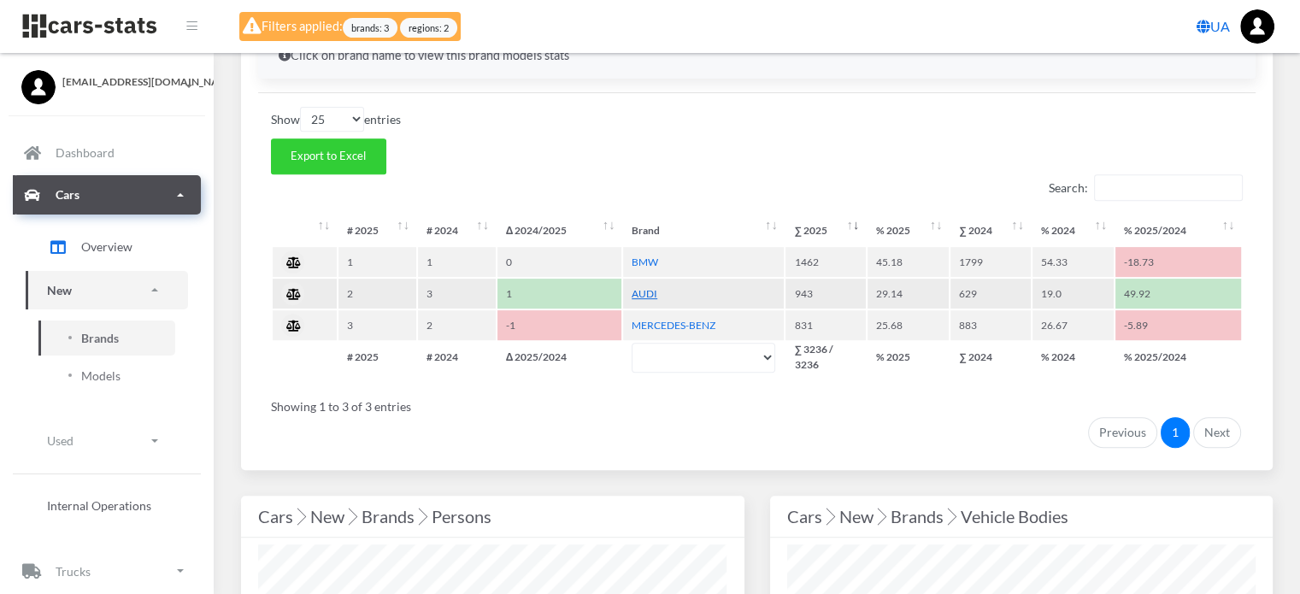
click at [640, 292] on link "AUDI" at bounding box center [645, 293] width 26 height 13
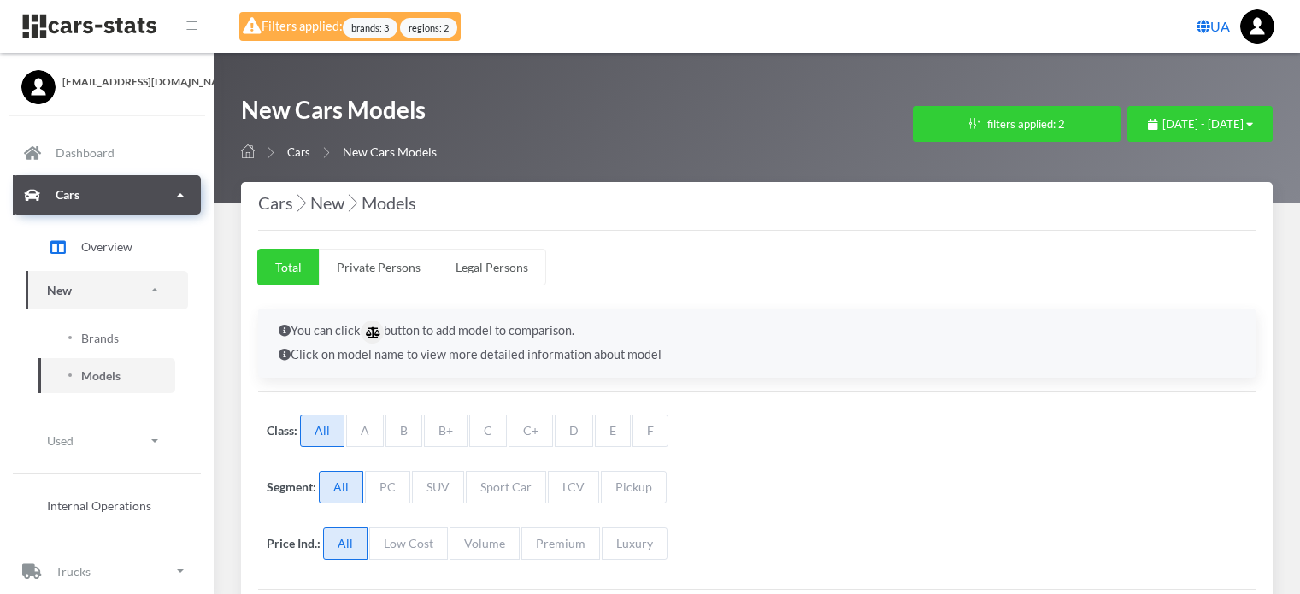
select select "25"
select select "AUDI"
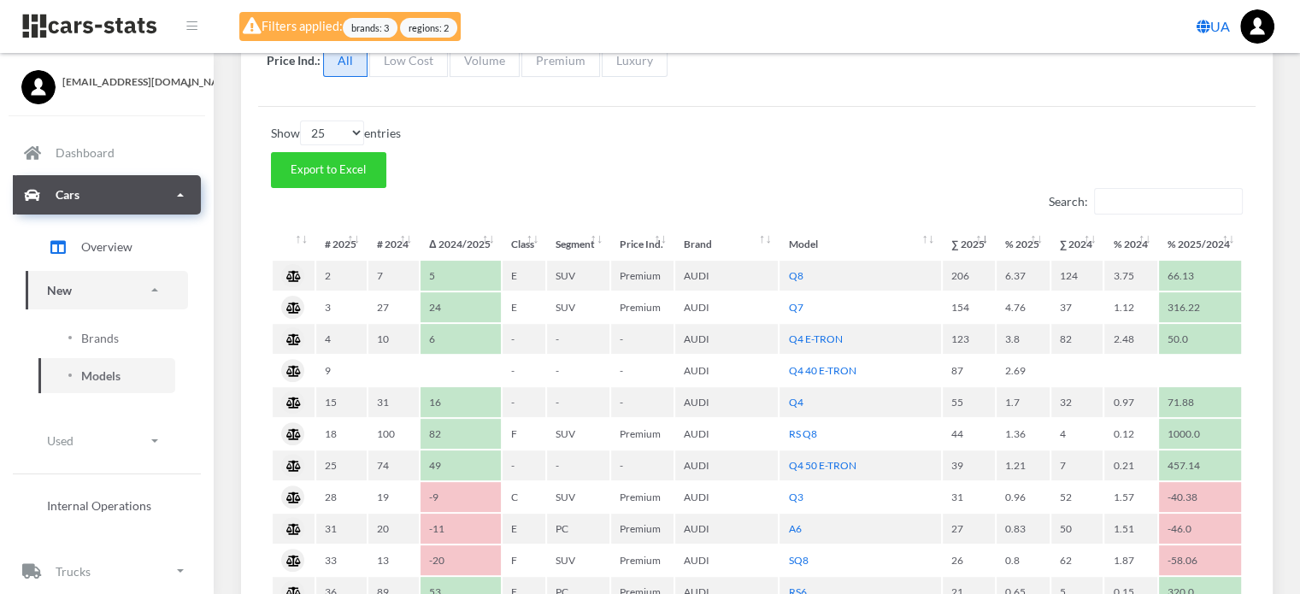
scroll to position [598, 0]
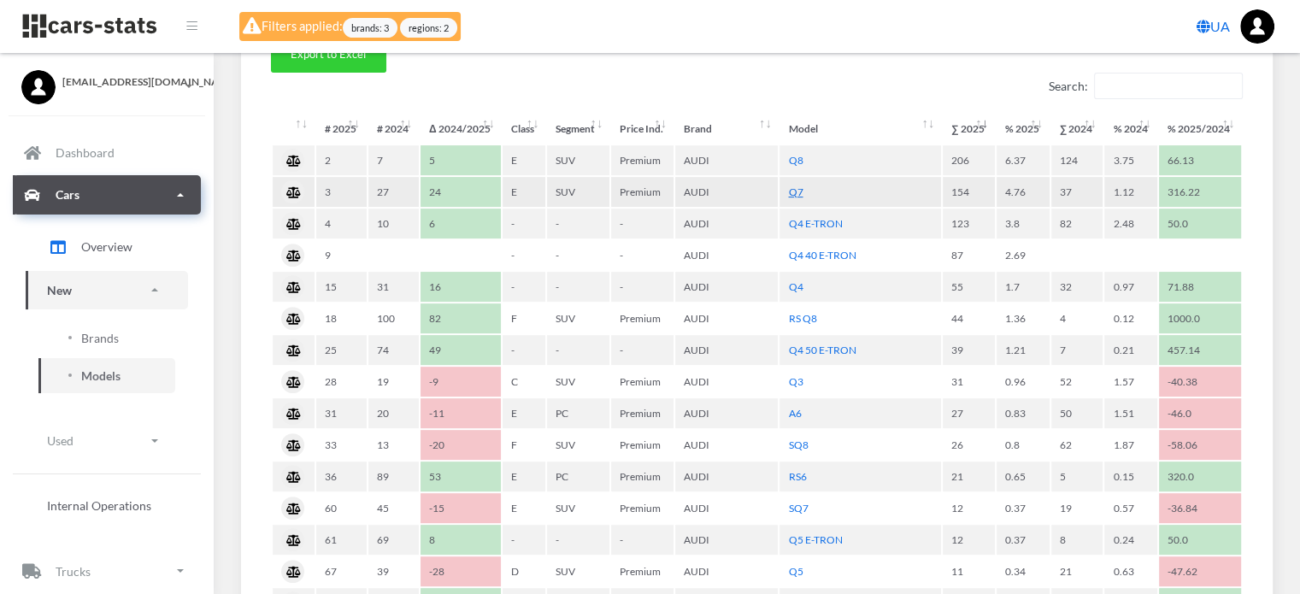
click at [794, 185] on link "Q7" at bounding box center [795, 191] width 15 height 13
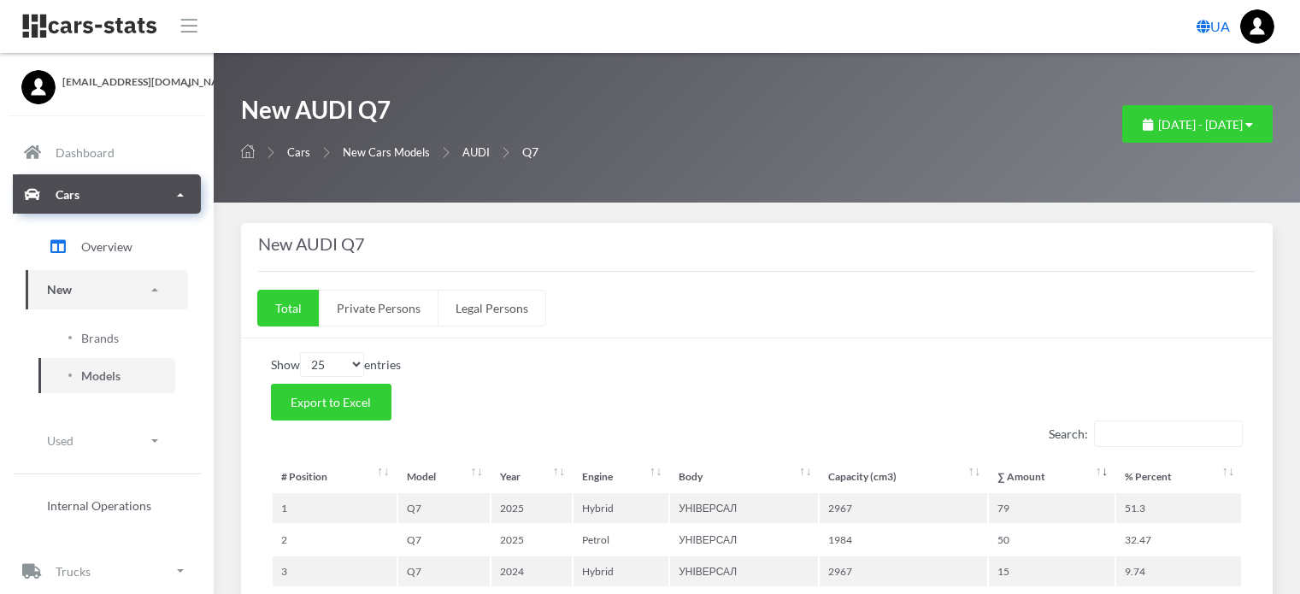
select select "25"
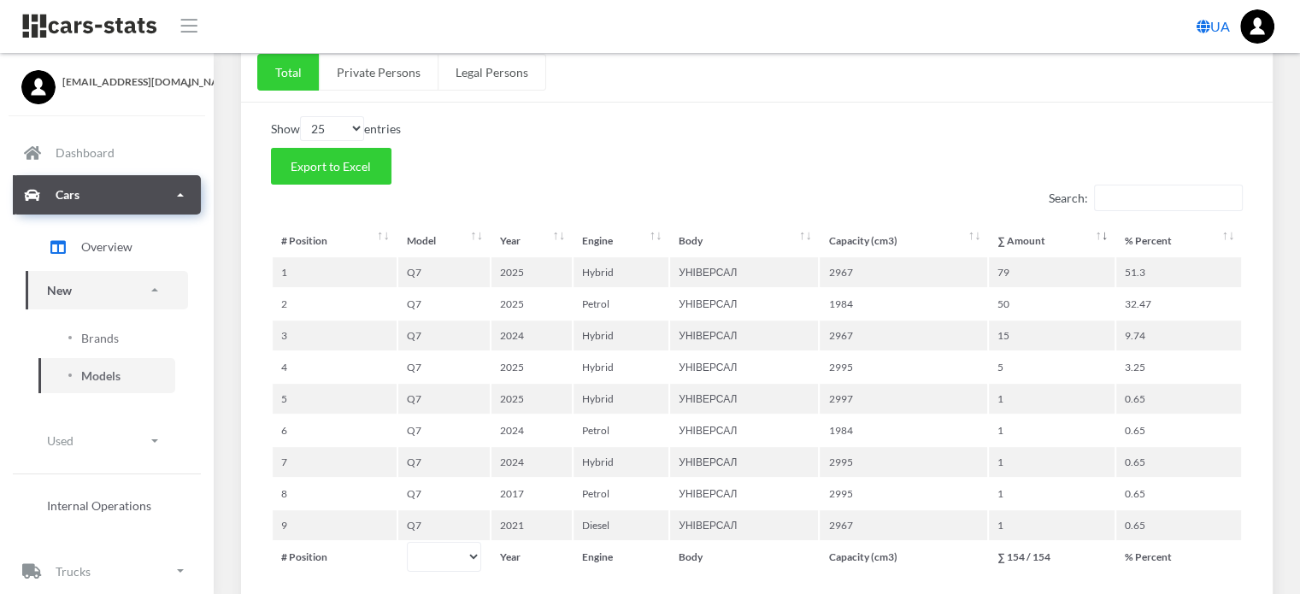
scroll to position [342, 0]
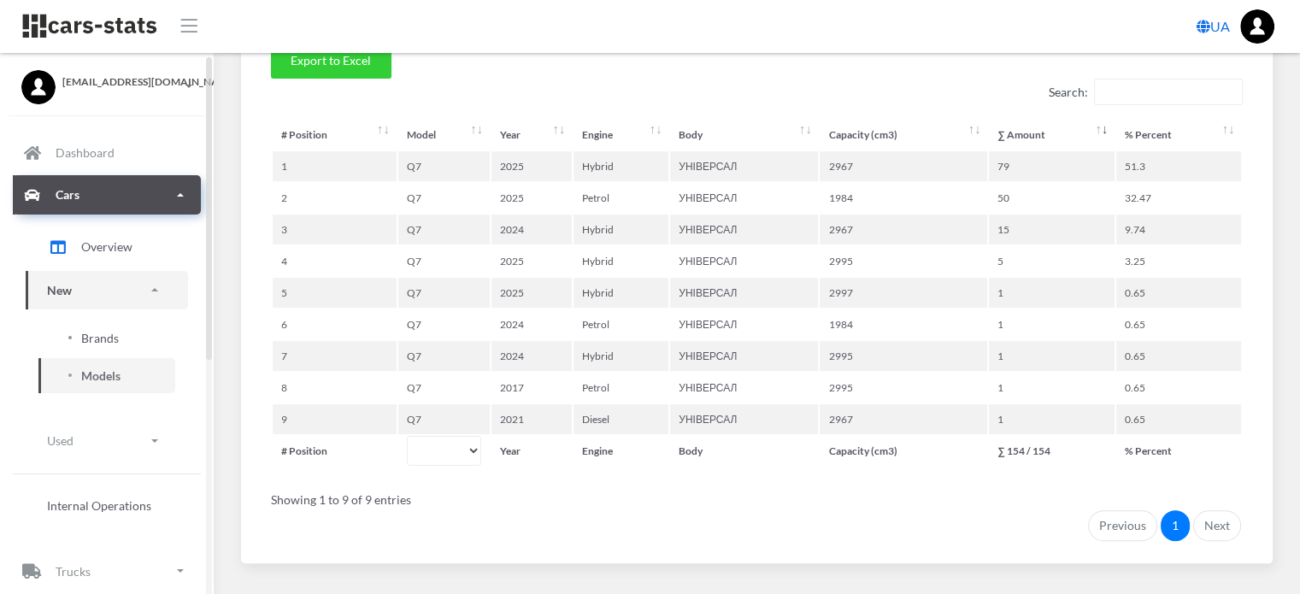
click at [109, 340] on span "Brands" at bounding box center [100, 338] width 38 height 18
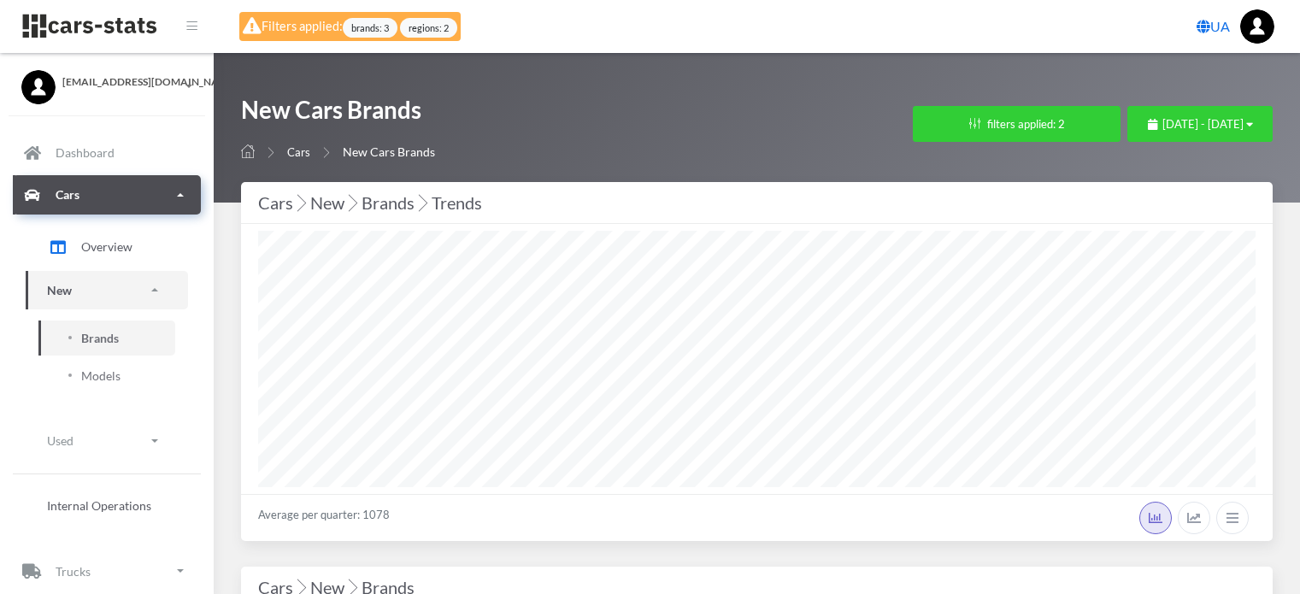
select select "25"
click at [913, 129] on button "filters applied: 2" at bounding box center [1017, 124] width 208 height 36
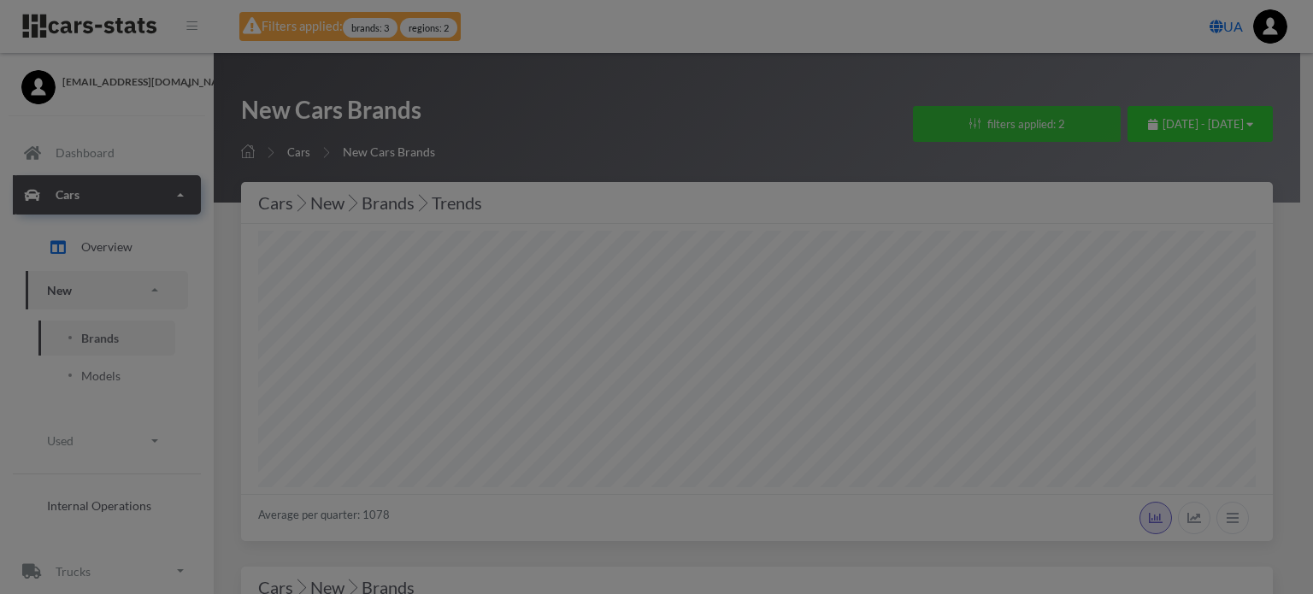
scroll to position [256, 998]
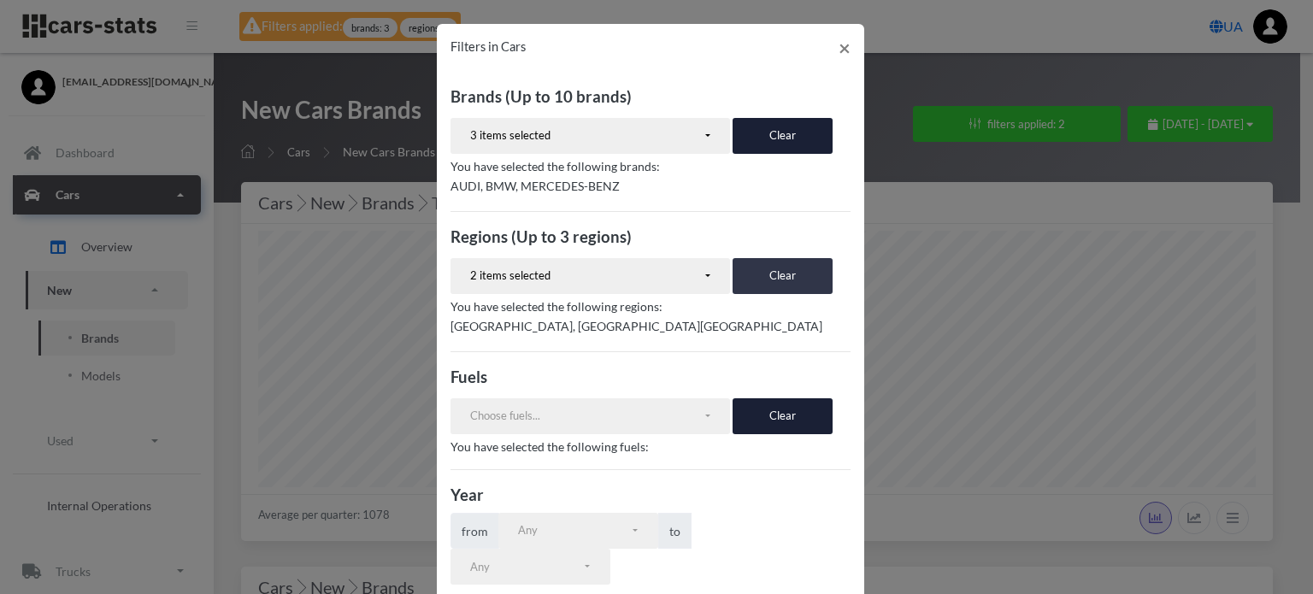
click at [777, 279] on button "Clear" at bounding box center [783, 276] width 100 height 36
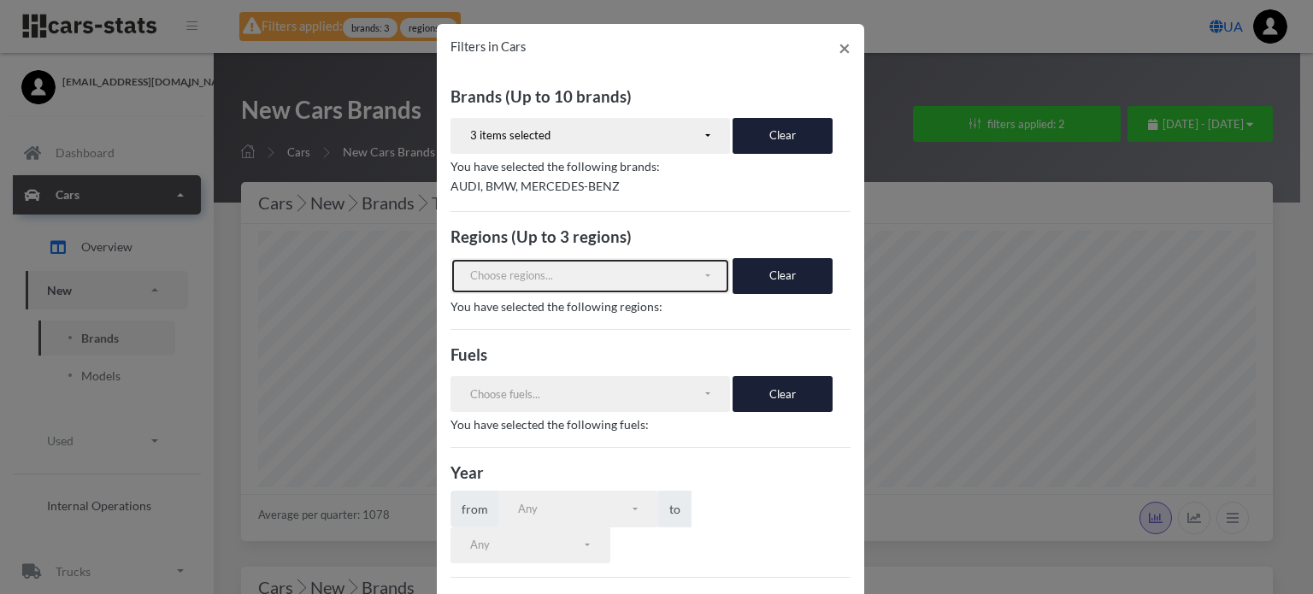
click at [596, 276] on div "Choose regions..." at bounding box center [586, 276] width 233 height 17
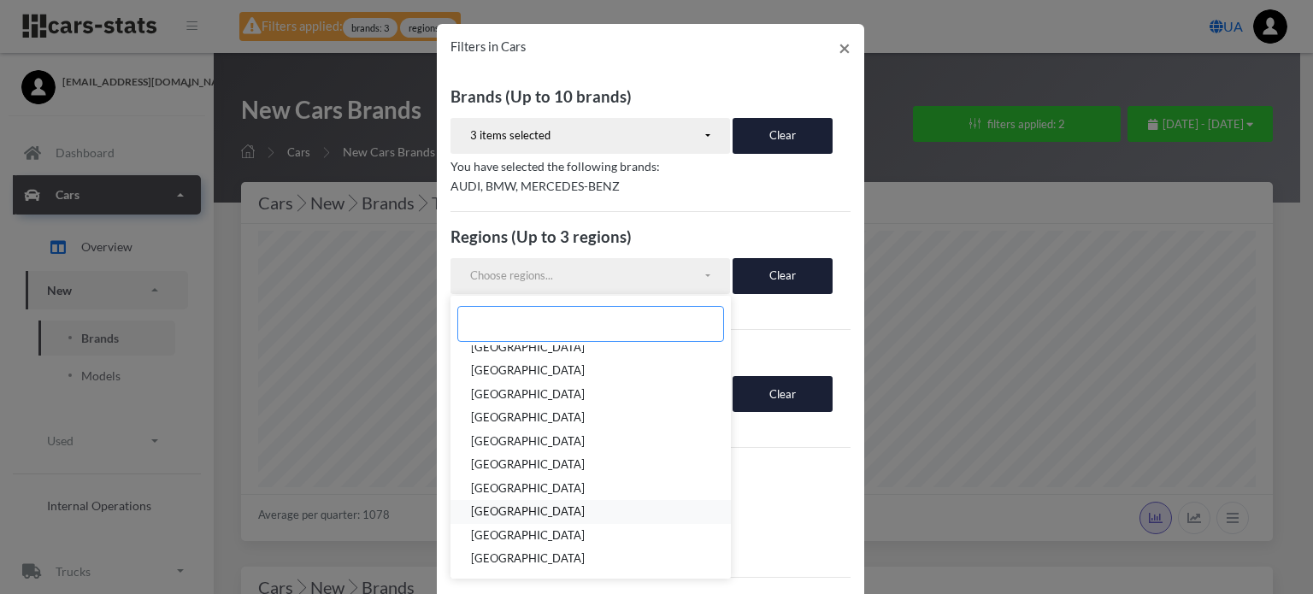
scroll to position [322, 0]
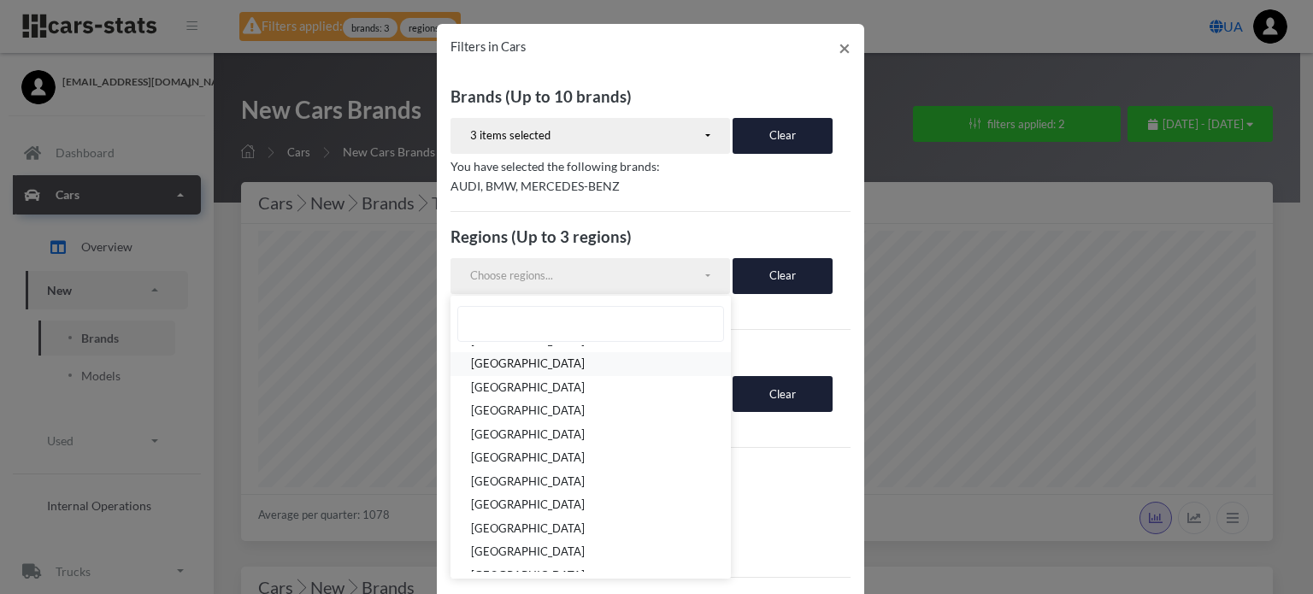
click at [548, 363] on span "ОДЕСЬКА ОБЛАСТЬ" at bounding box center [528, 364] width 114 height 17
select select "UA-51"
click at [798, 334] on p "ОДЕСЬКА ОБЛАСТЬ" at bounding box center [650, 325] width 400 height 21
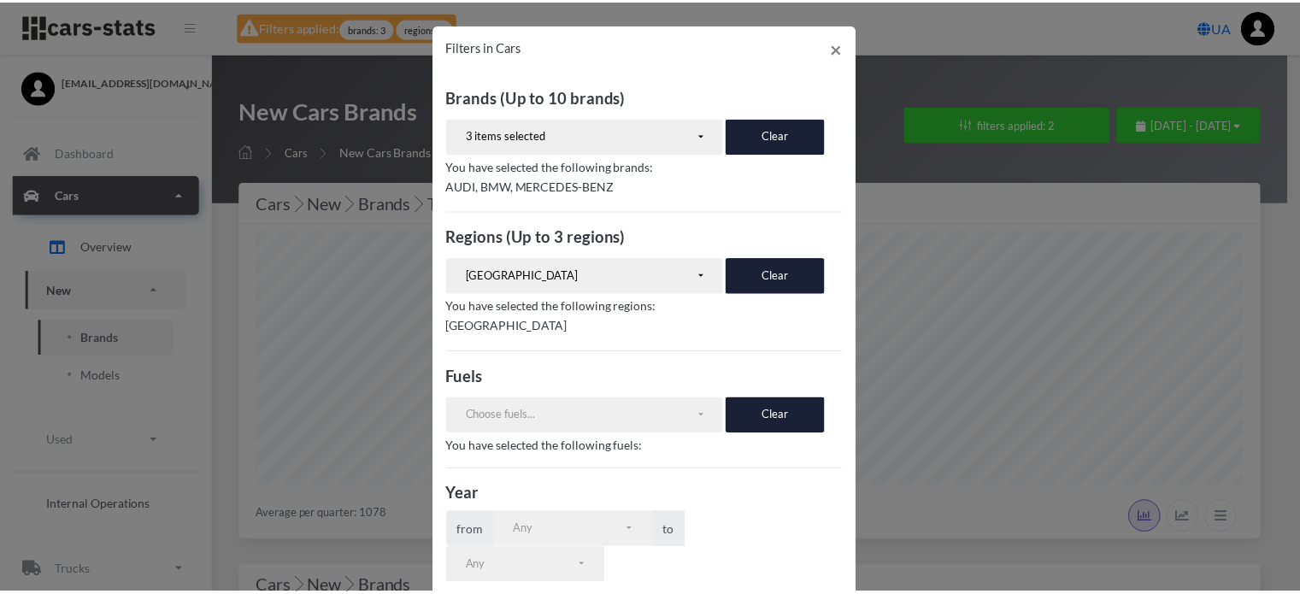
scroll to position [332, 0]
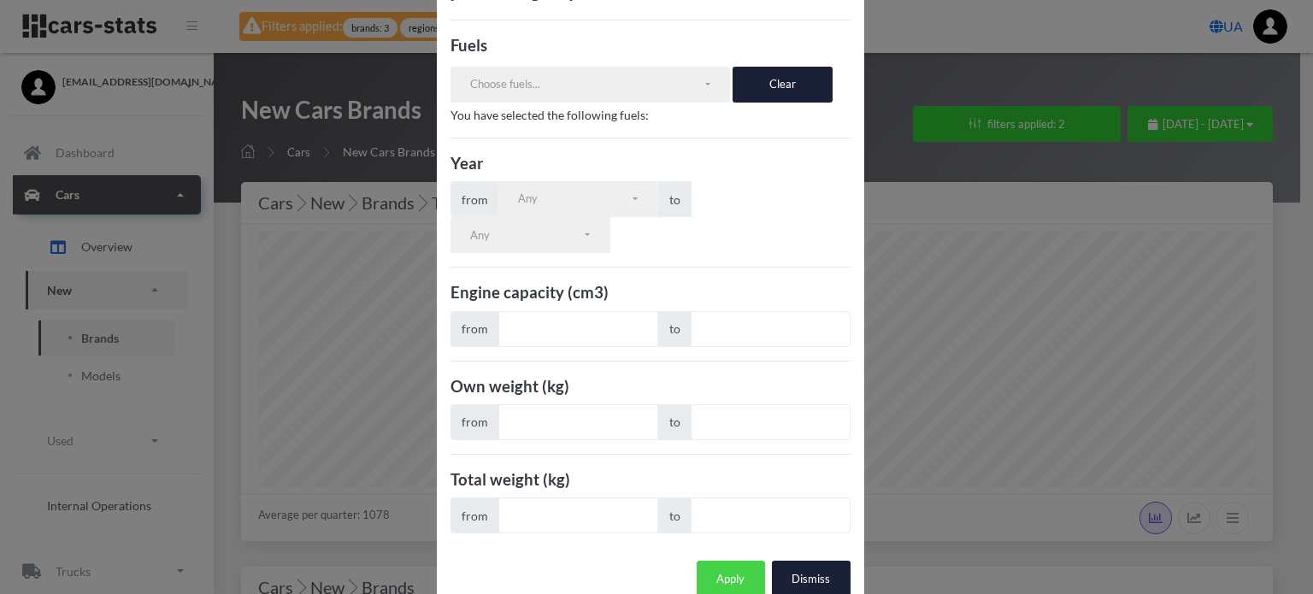
click at [728, 561] on button "Apply" at bounding box center [731, 579] width 68 height 36
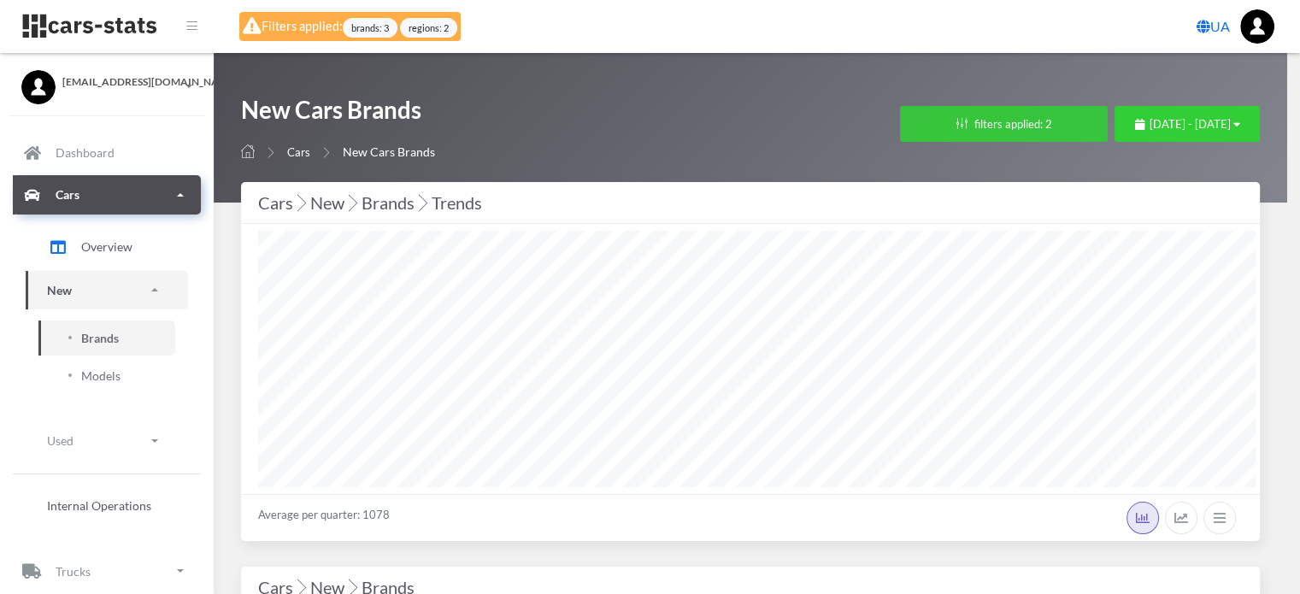
scroll to position [854557, 854344]
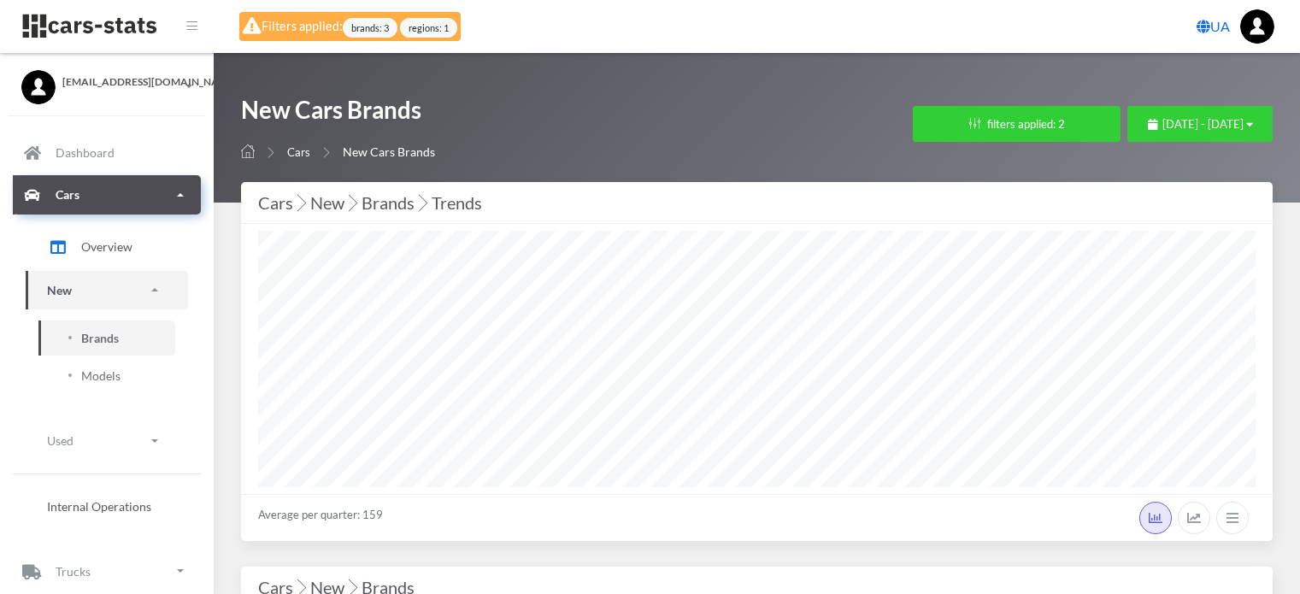
select select "25"
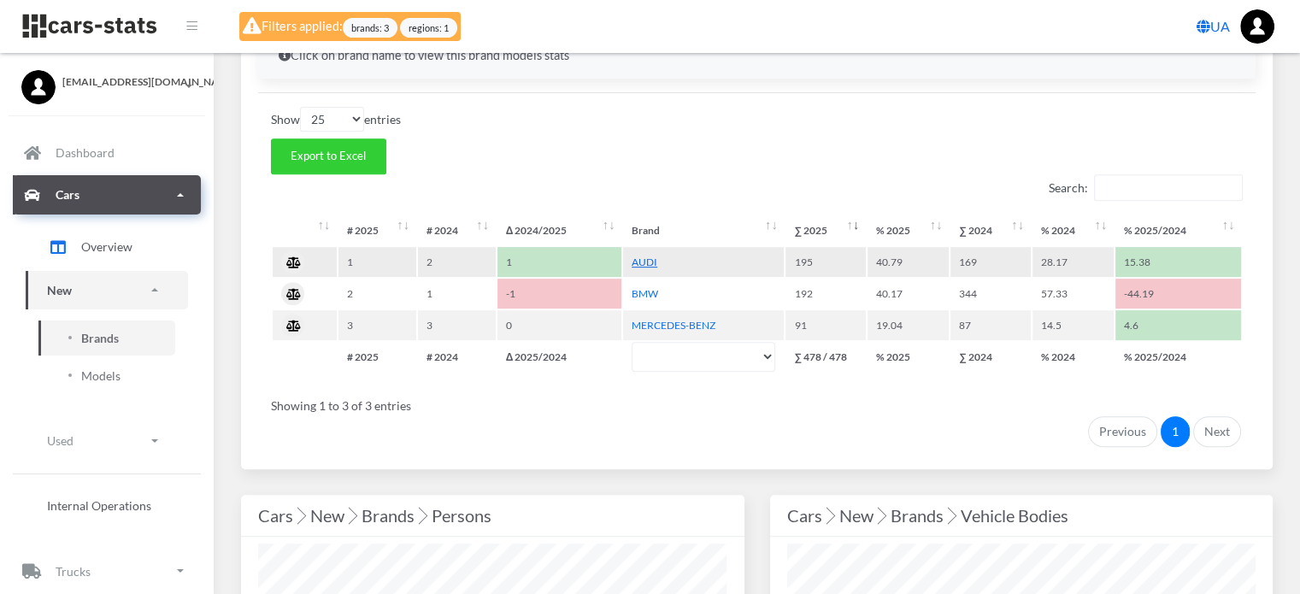
click at [649, 259] on link "AUDI" at bounding box center [645, 262] width 26 height 13
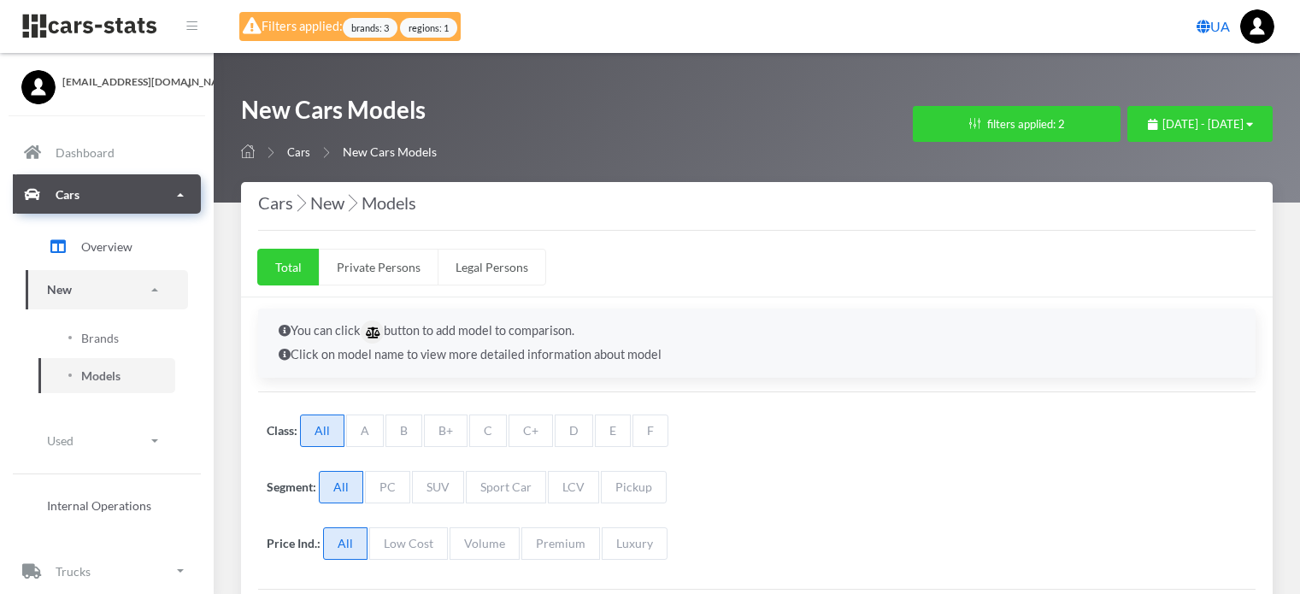
select select "25"
select select "AUDI"
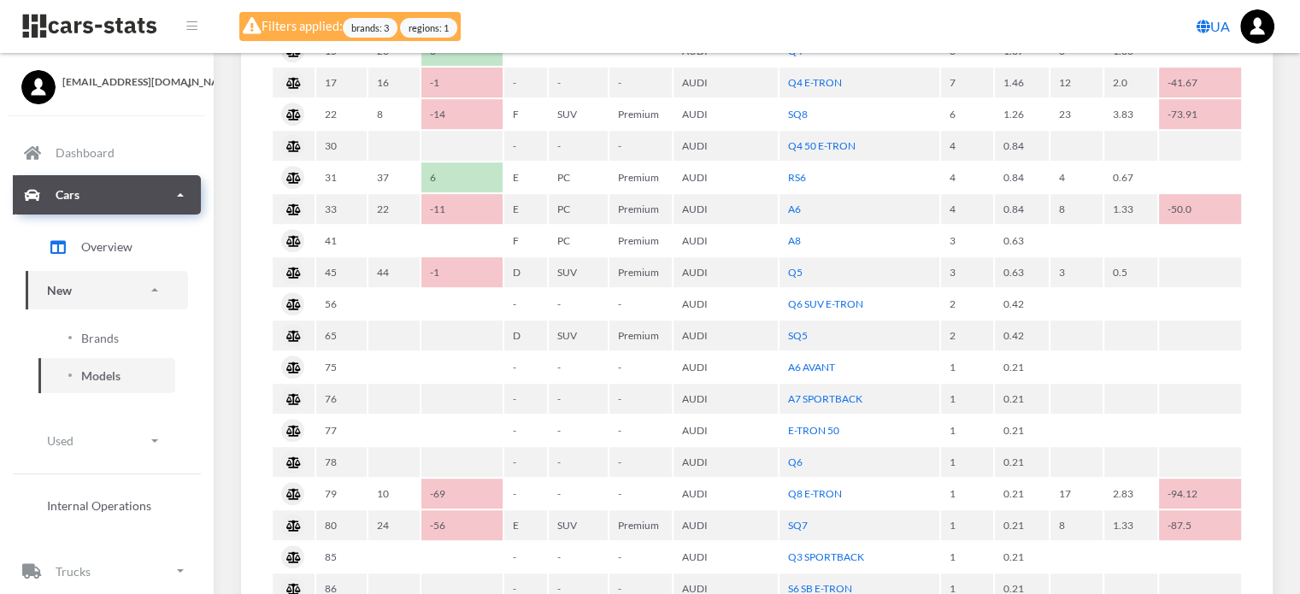
scroll to position [598, 0]
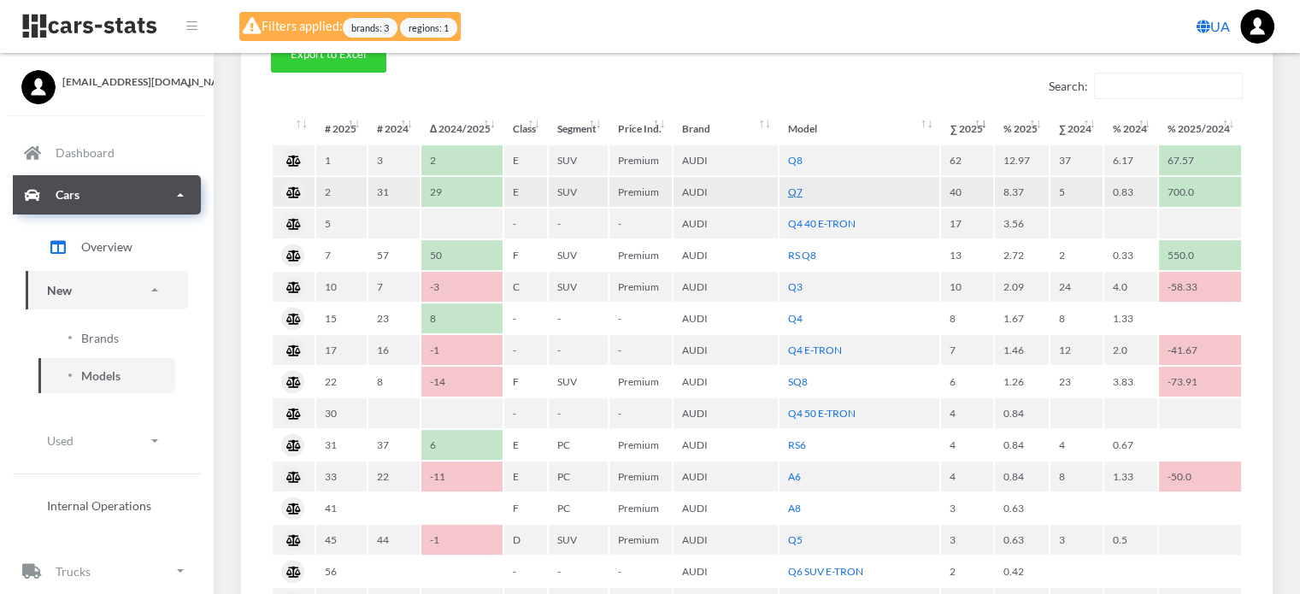
click at [790, 188] on link "Q7" at bounding box center [795, 191] width 15 height 13
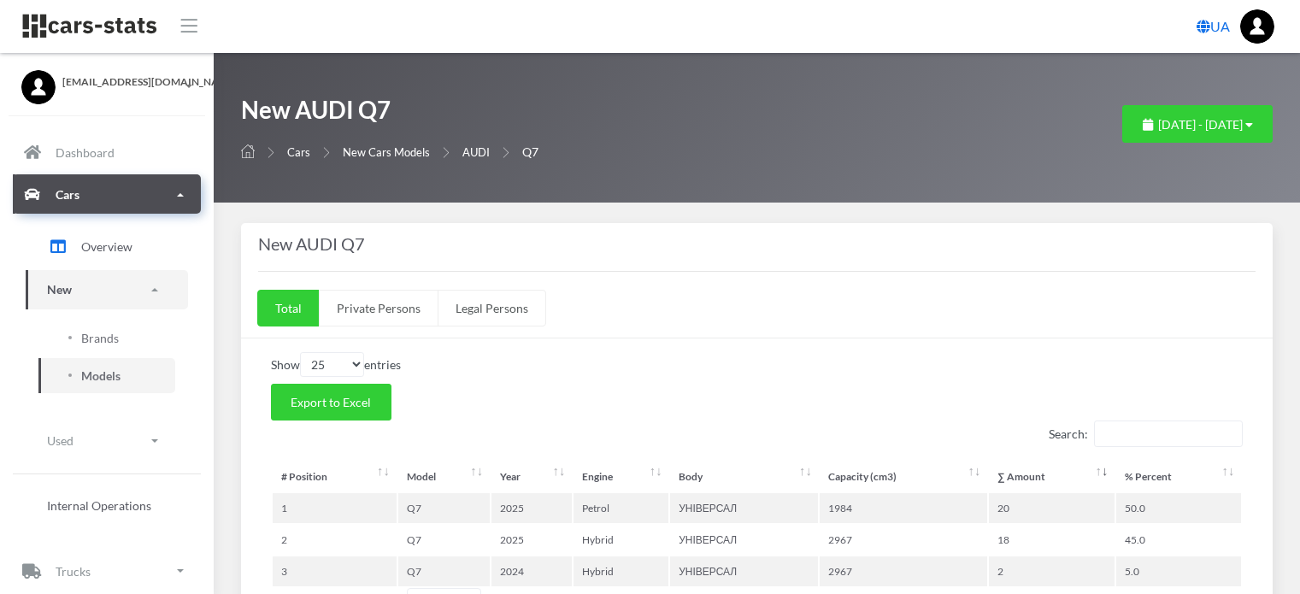
select select "25"
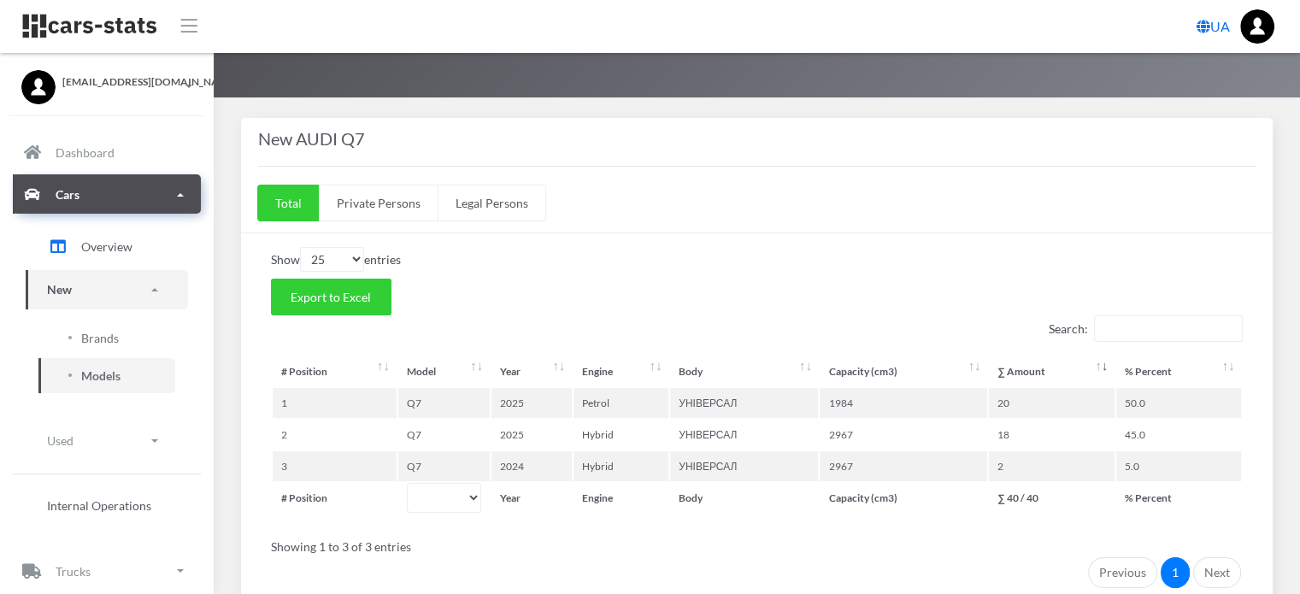
scroll to position [189, 0]
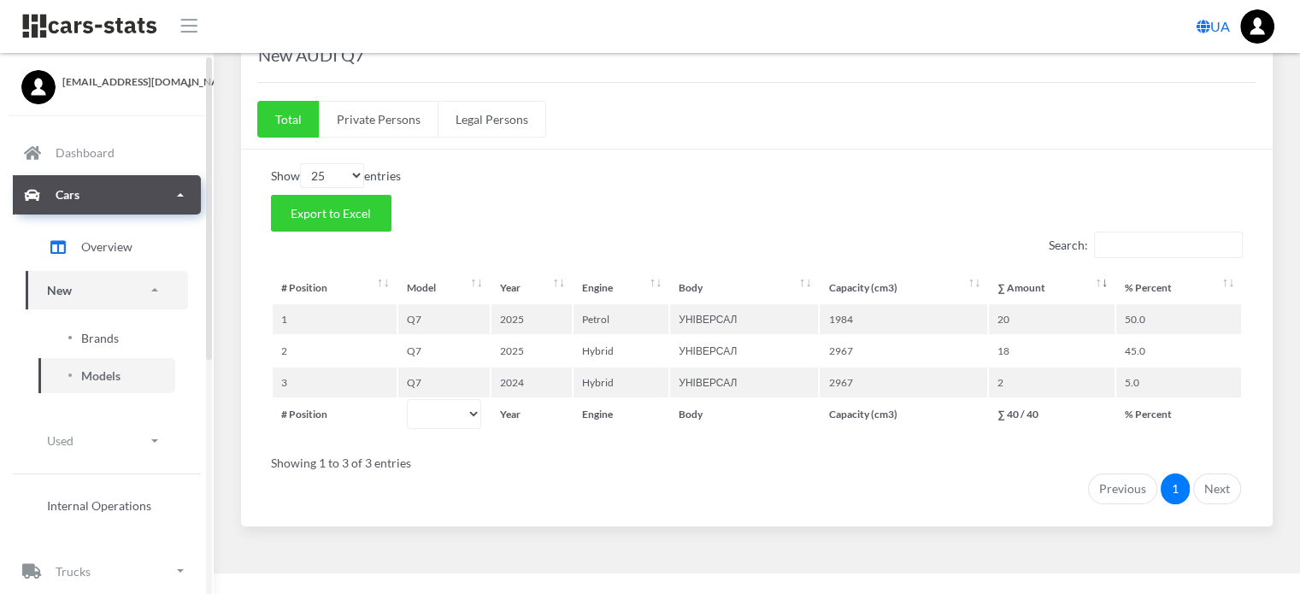
click at [105, 334] on span "Brands" at bounding box center [100, 338] width 38 height 18
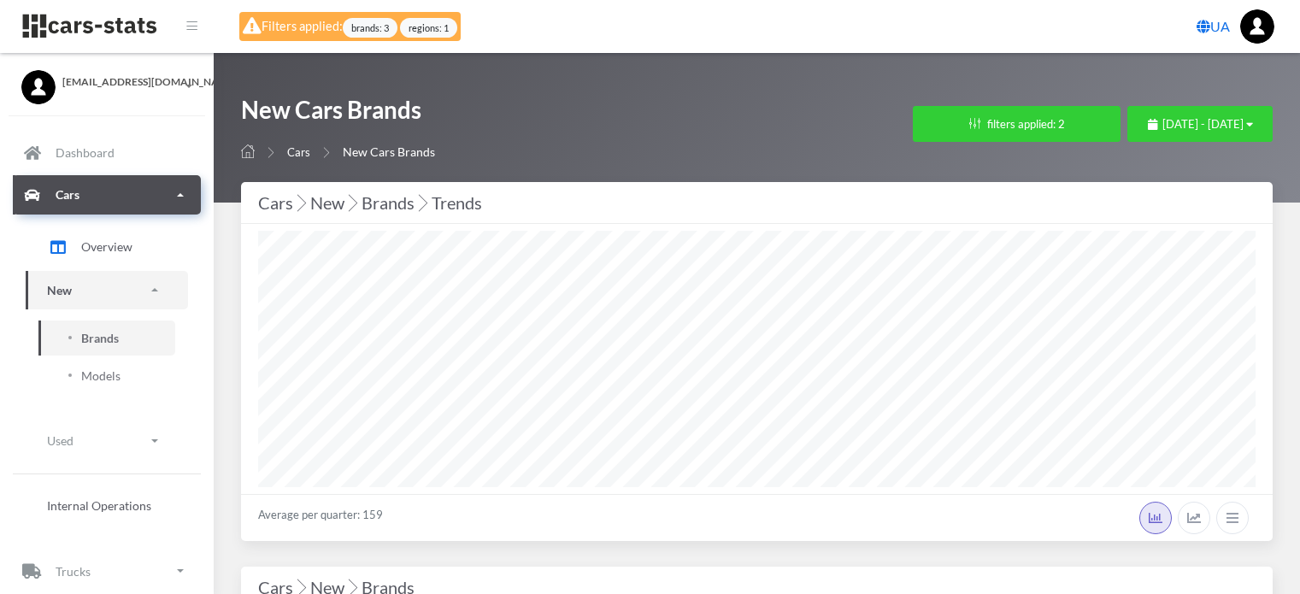
select select "25"
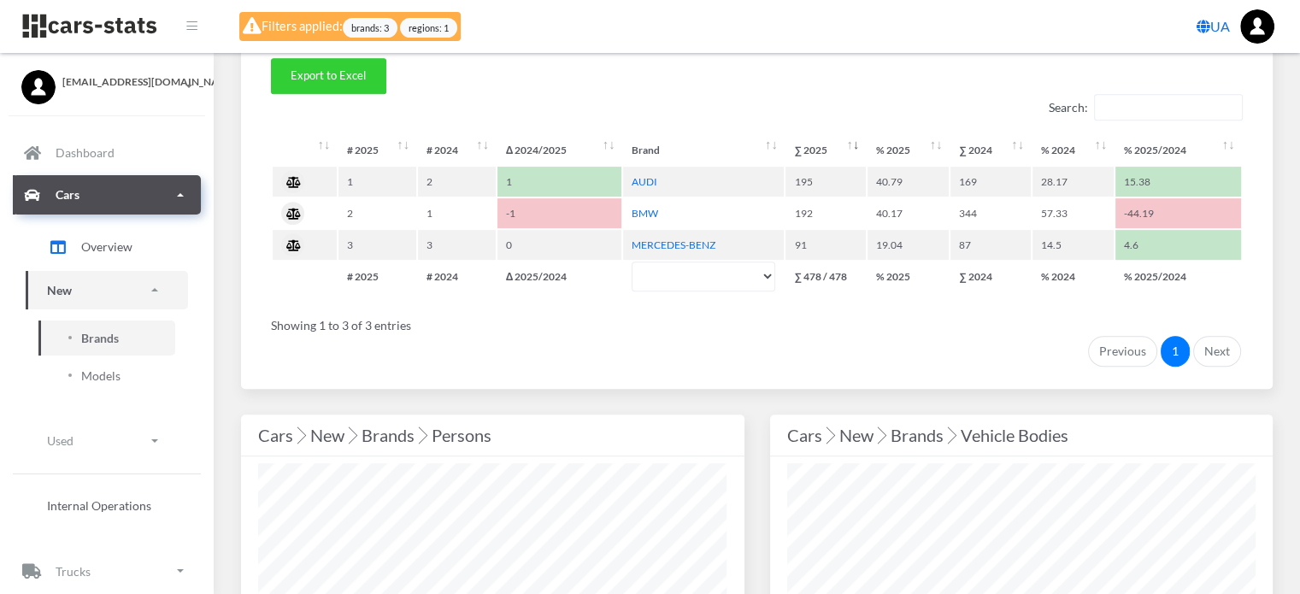
scroll to position [769, 0]
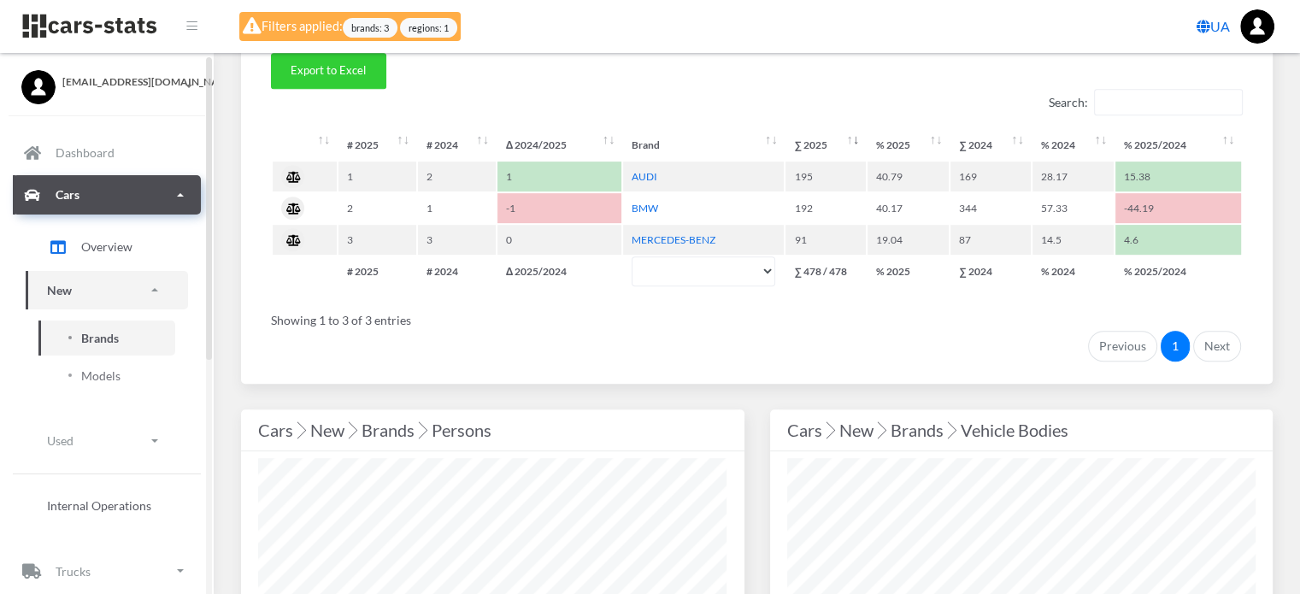
click at [95, 336] on span "Brands" at bounding box center [100, 338] width 38 height 18
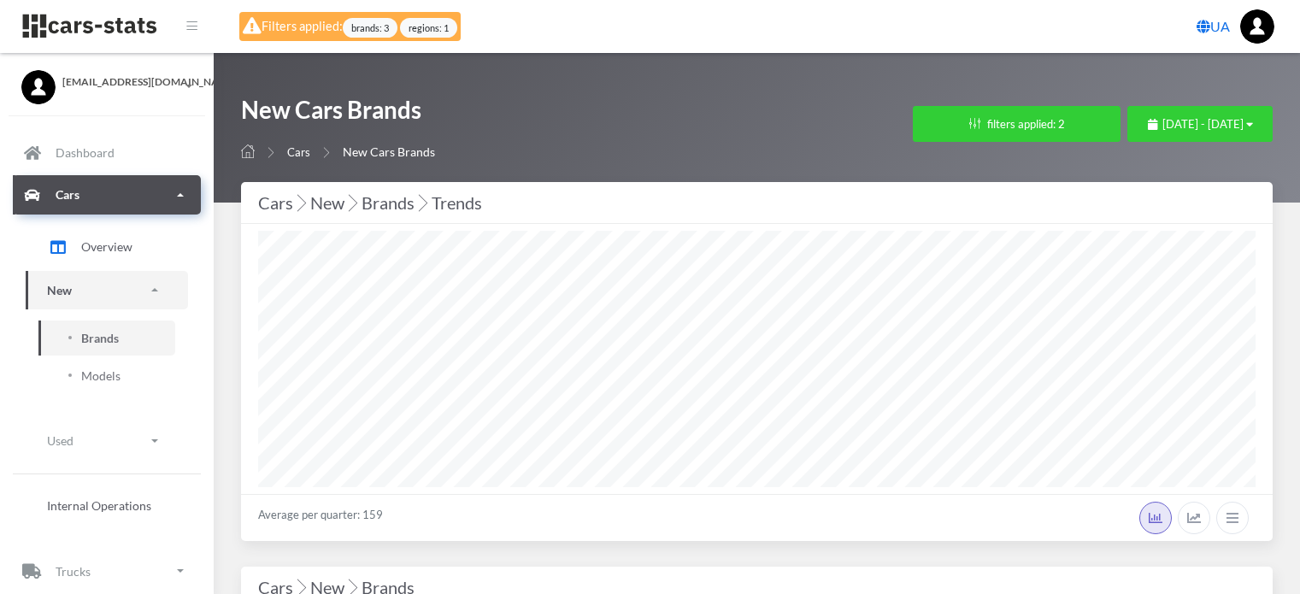
select select "25"
click at [961, 125] on button "filters applied: 2" at bounding box center [1017, 124] width 208 height 36
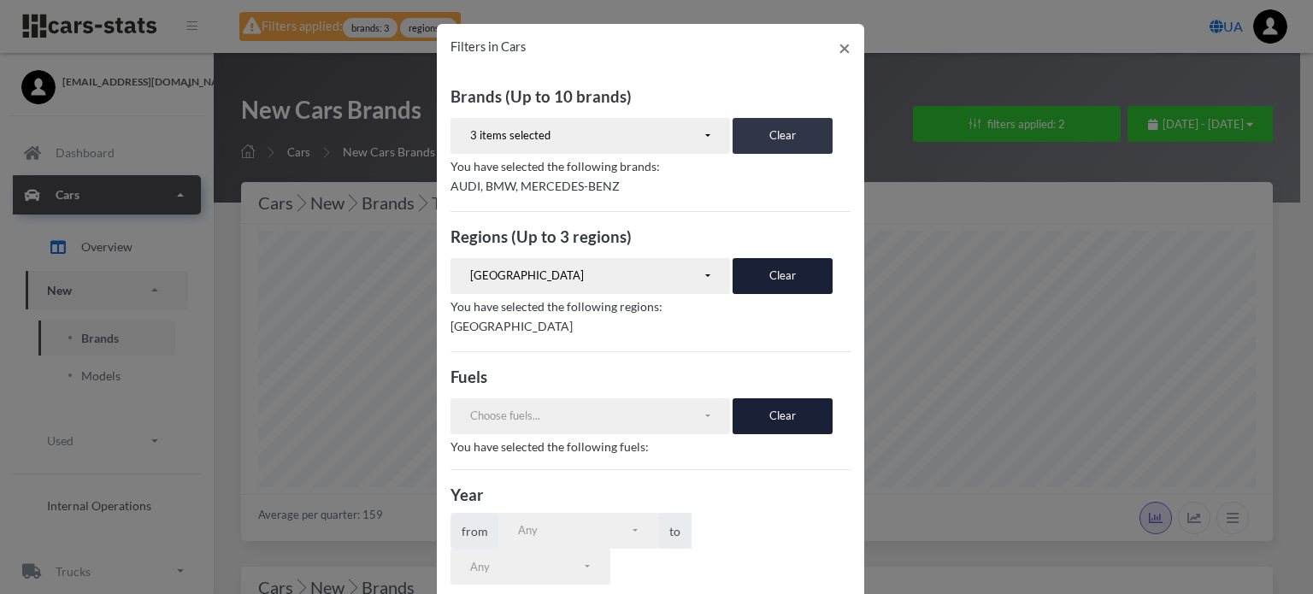
click at [772, 131] on button "Clear" at bounding box center [783, 136] width 100 height 36
select select
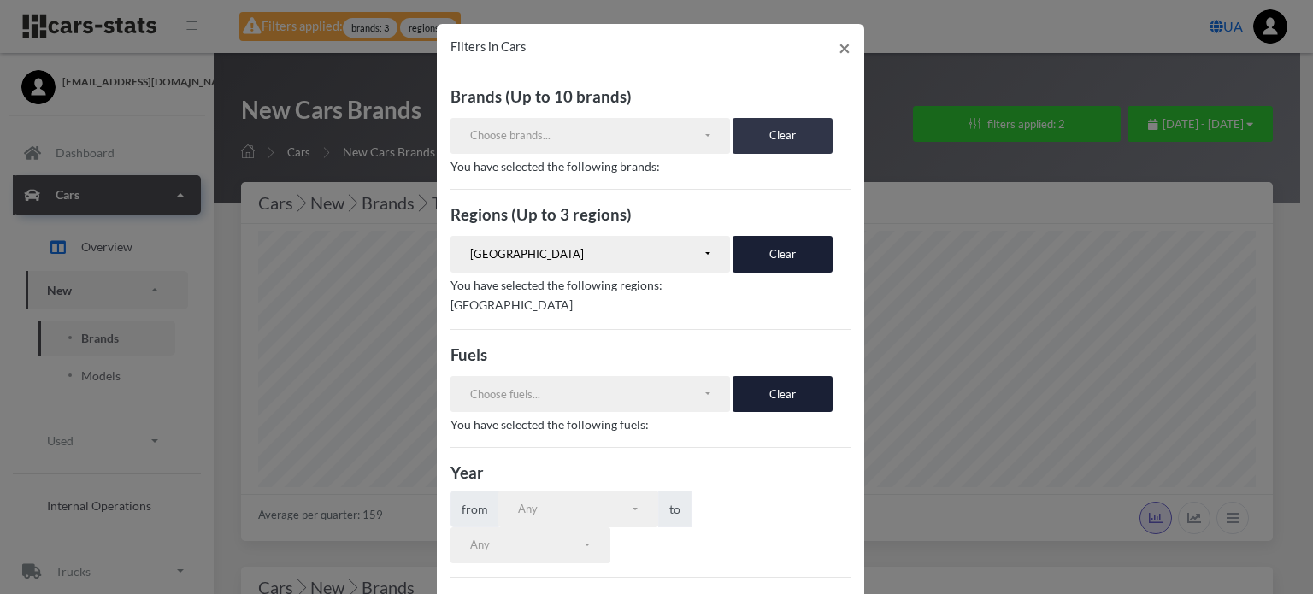
scroll to position [122, 0]
click at [778, 254] on button "Clear" at bounding box center [783, 254] width 100 height 36
select select
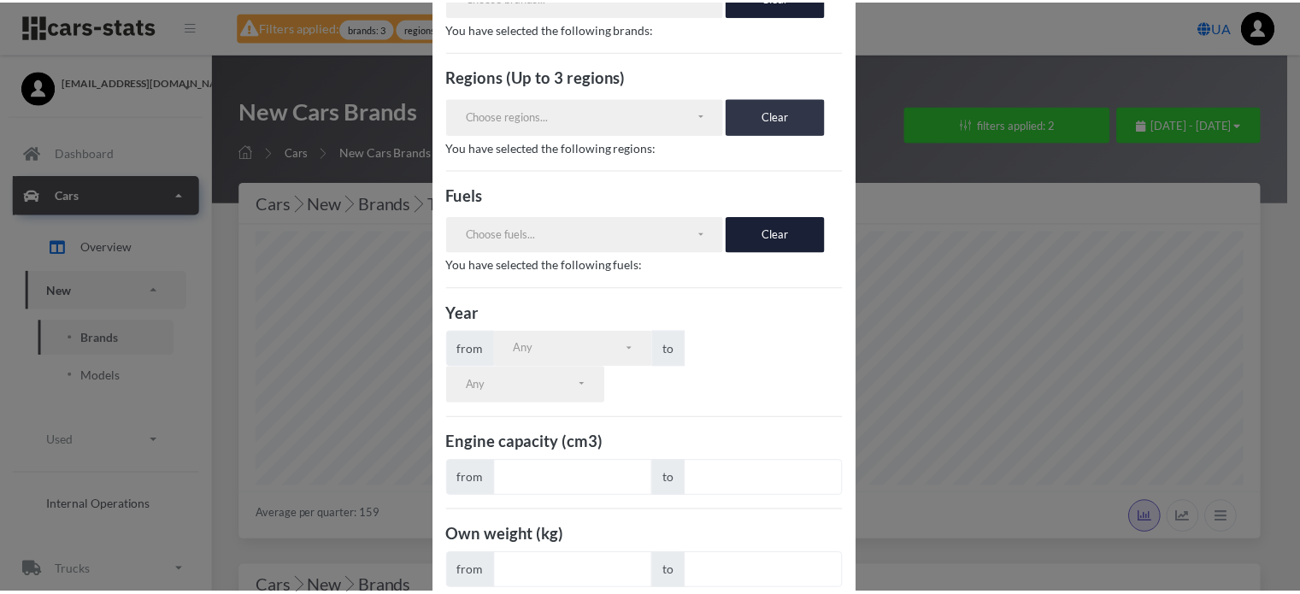
scroll to position [288, 0]
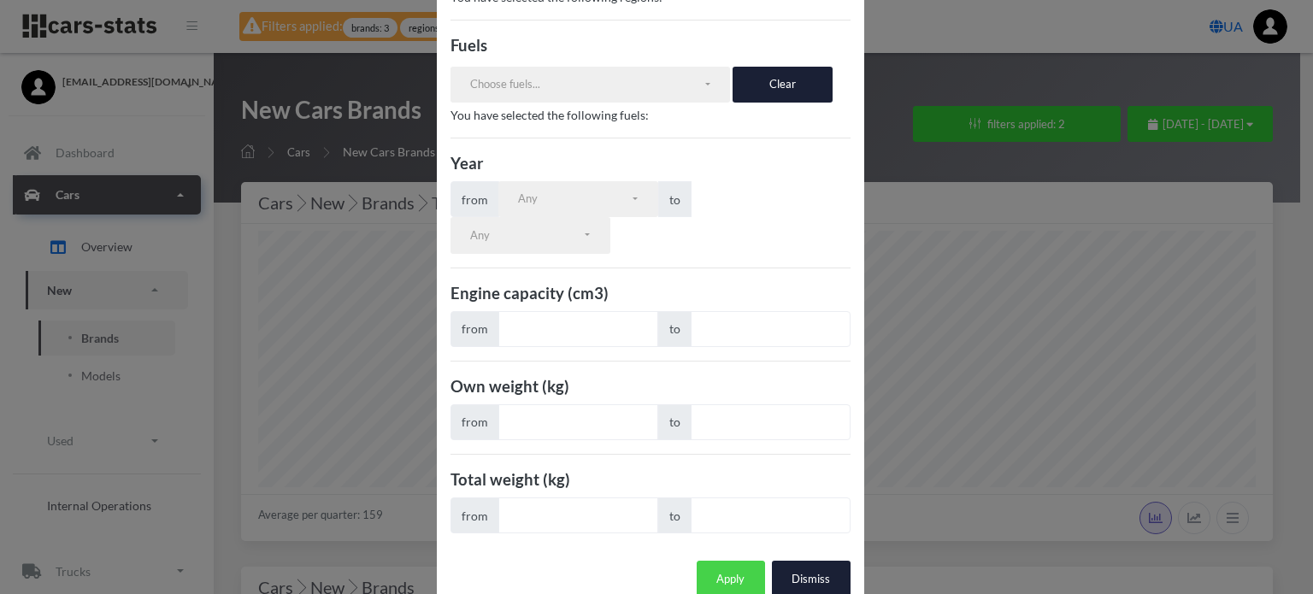
click at [711, 561] on button "Apply" at bounding box center [731, 579] width 68 height 36
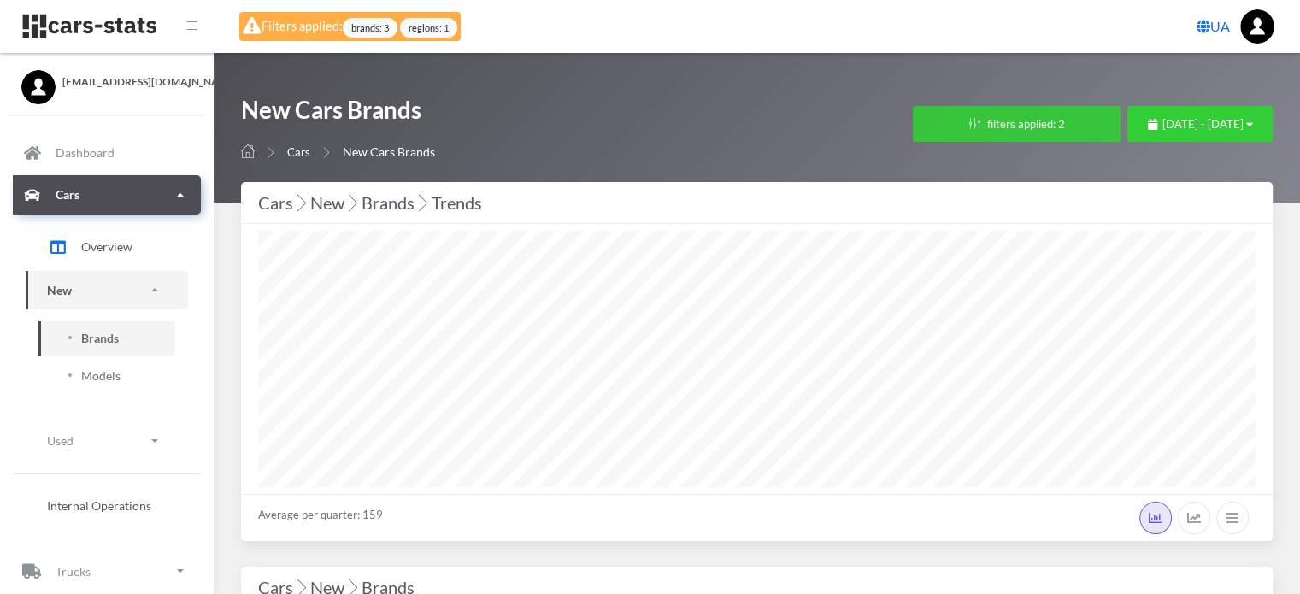
scroll to position [256, 997]
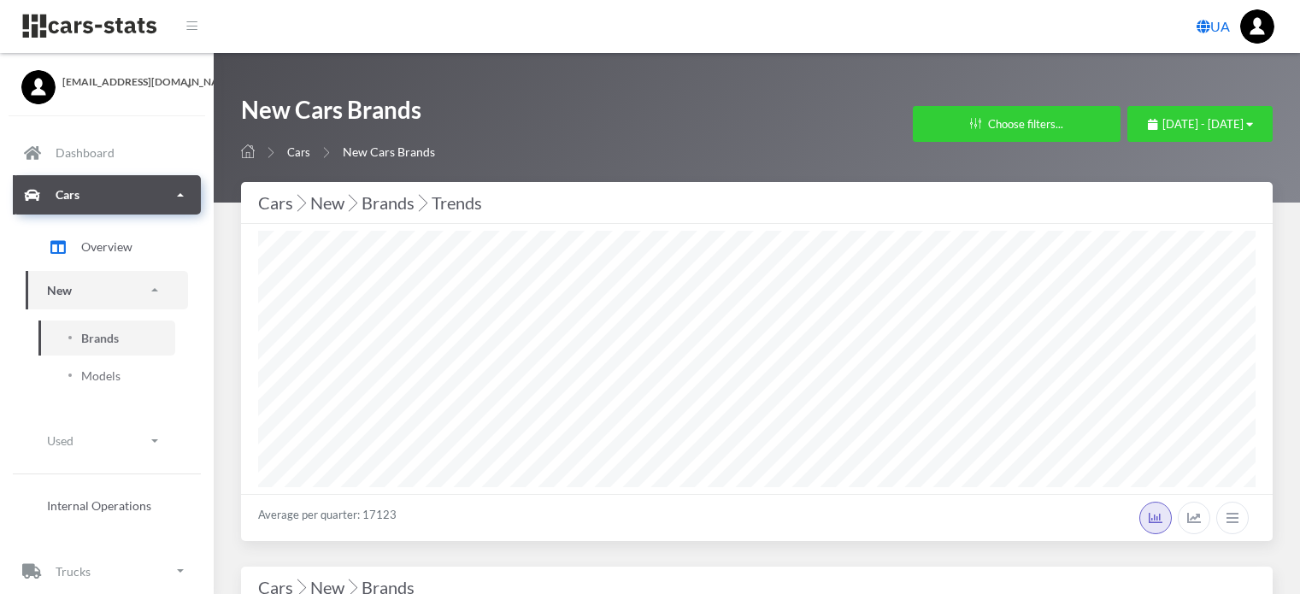
select select "25"
click at [1163, 121] on span "[DATE] - [DATE]" at bounding box center [1203, 124] width 81 height 14
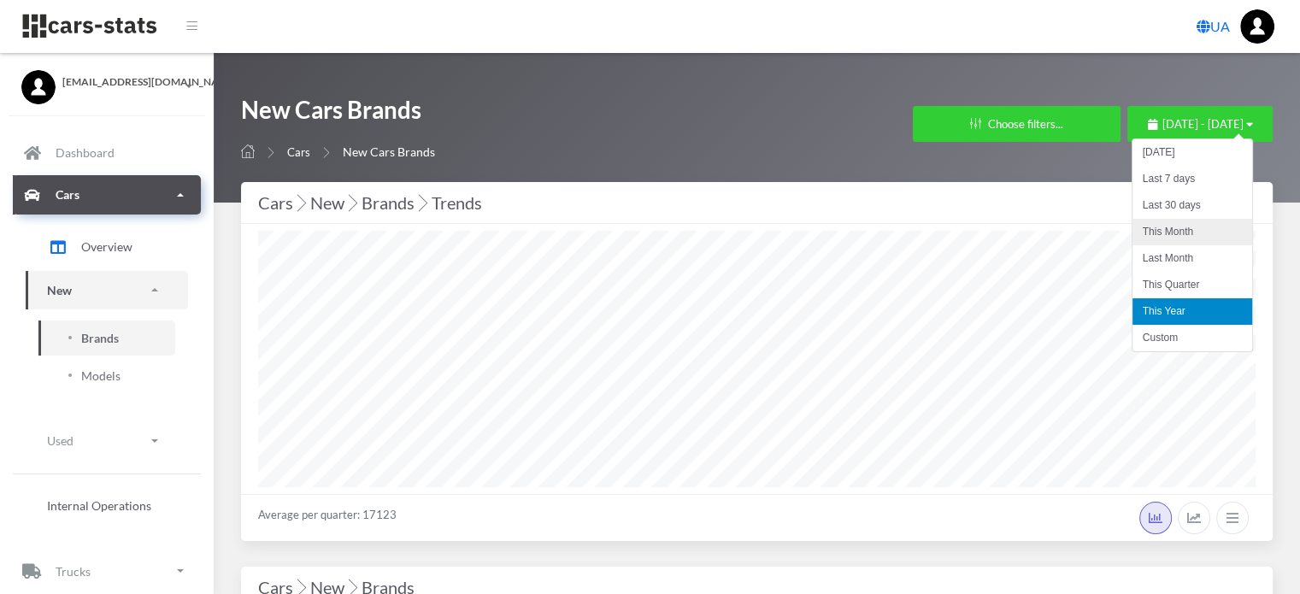
click at [1150, 235] on li "This Month" at bounding box center [1193, 232] width 120 height 26
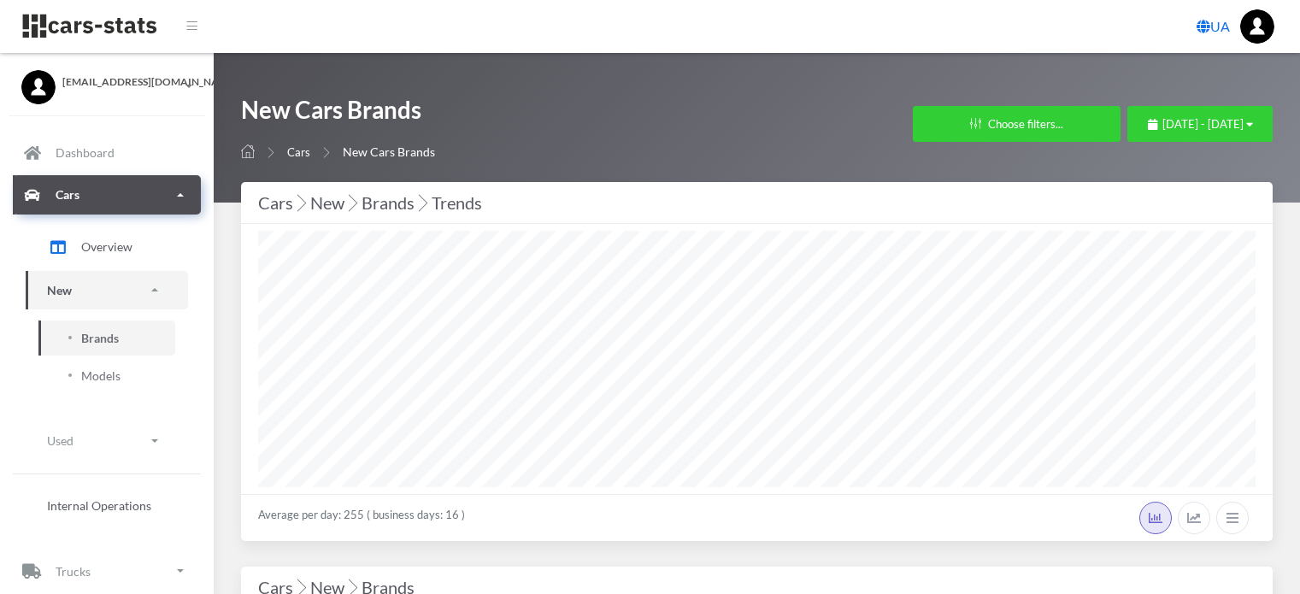
select select "25"
click at [1163, 130] on span "September 1, 2025 - September 19, 2025" at bounding box center [1203, 124] width 81 height 14
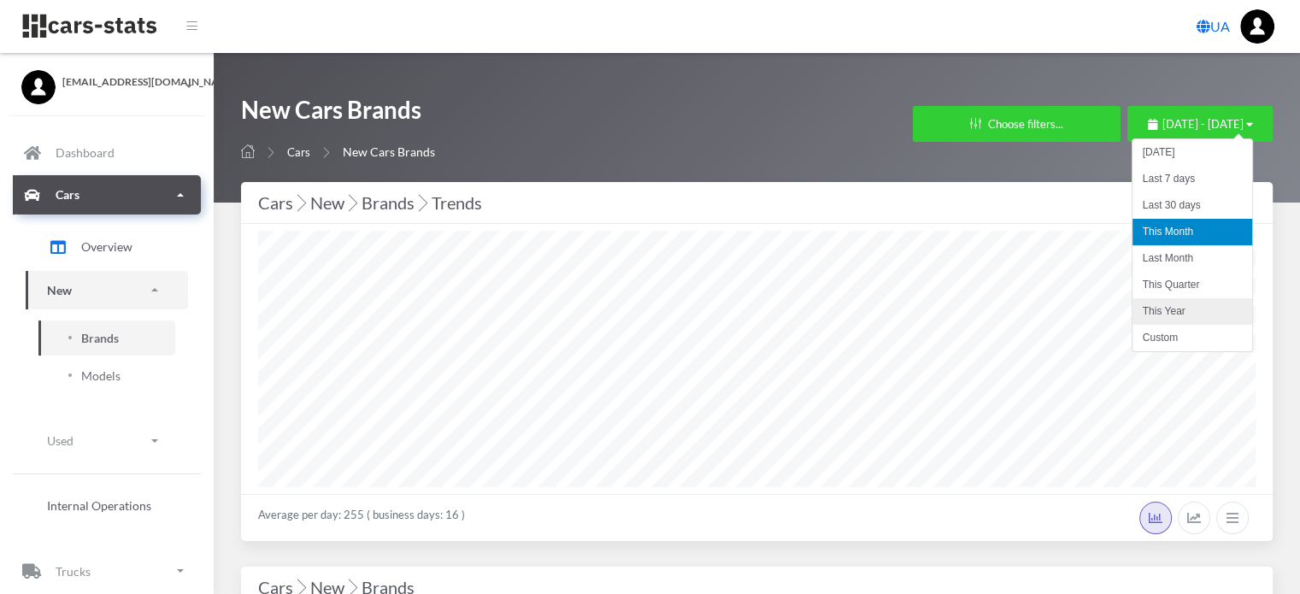
click at [1165, 316] on li "This Year" at bounding box center [1193, 311] width 120 height 26
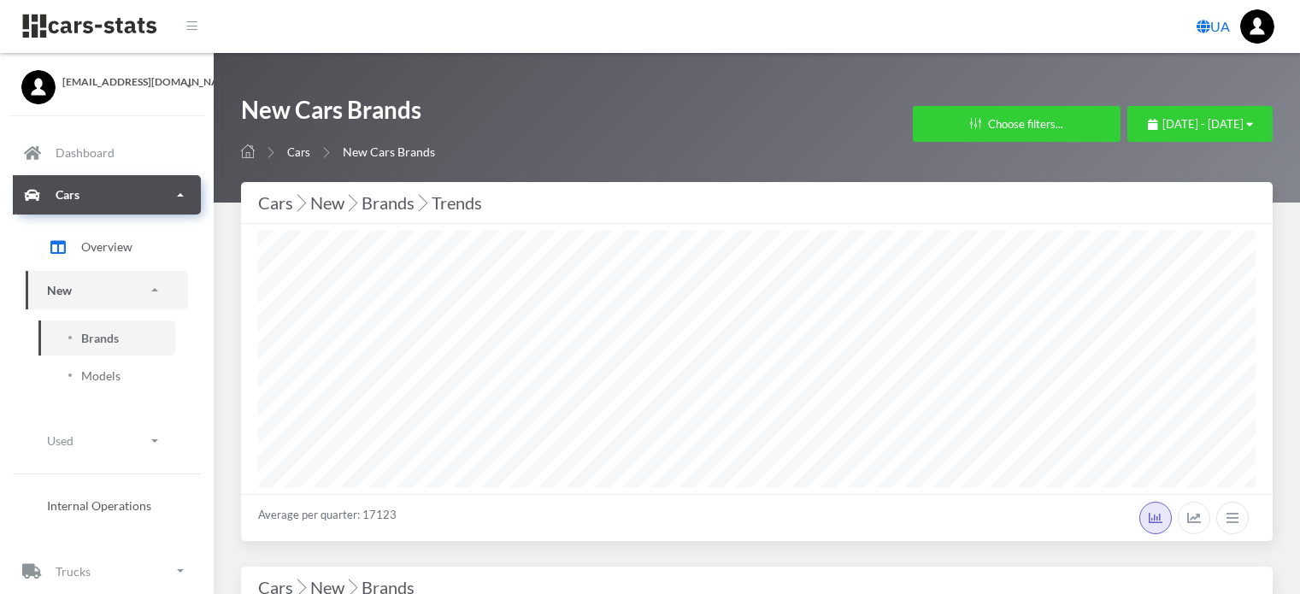
select select "25"
